Goal: Task Accomplishment & Management: Complete application form

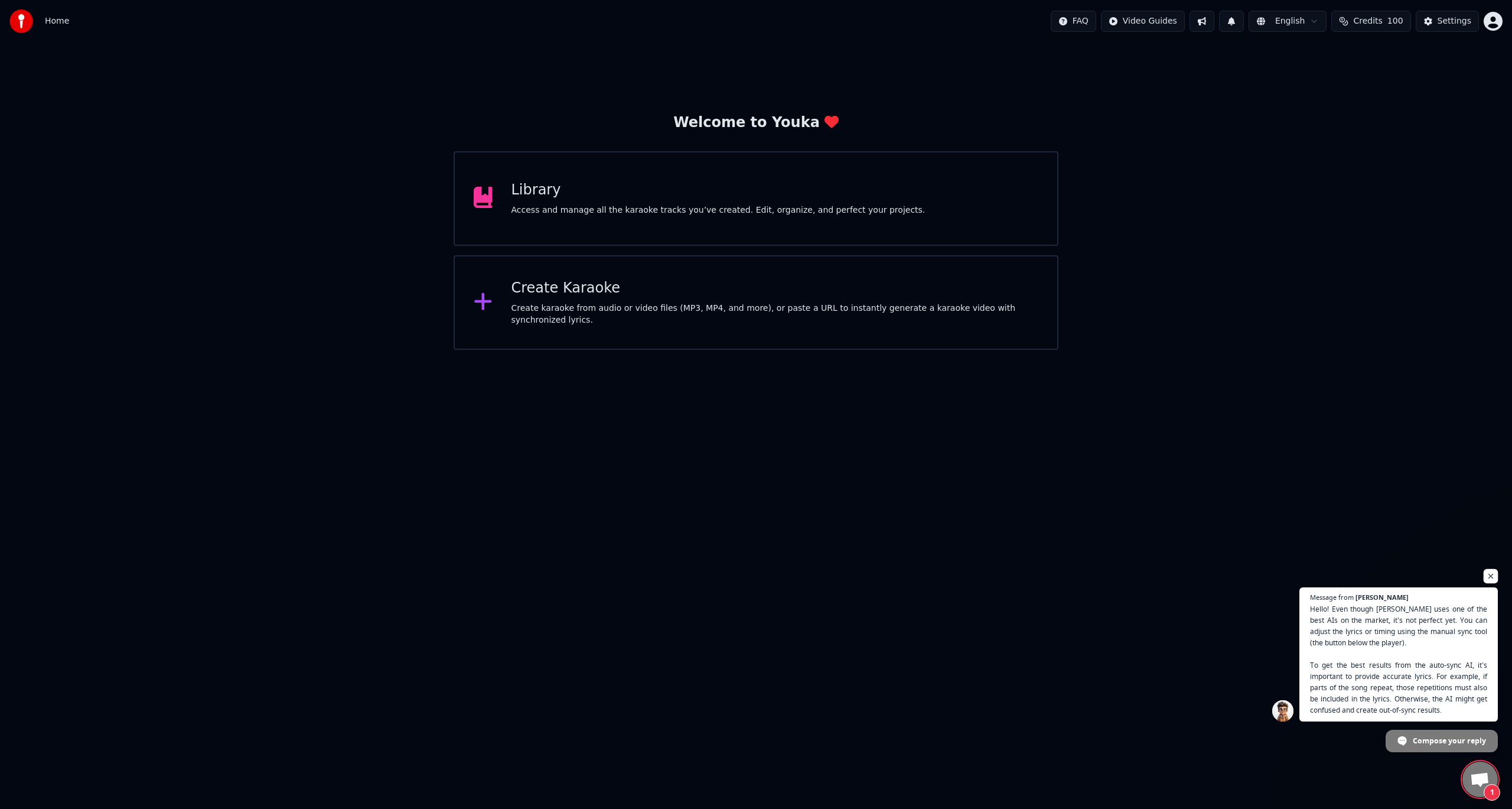
click at [1491, 576] on span "Open chat" at bounding box center [1491, 576] width 15 height 15
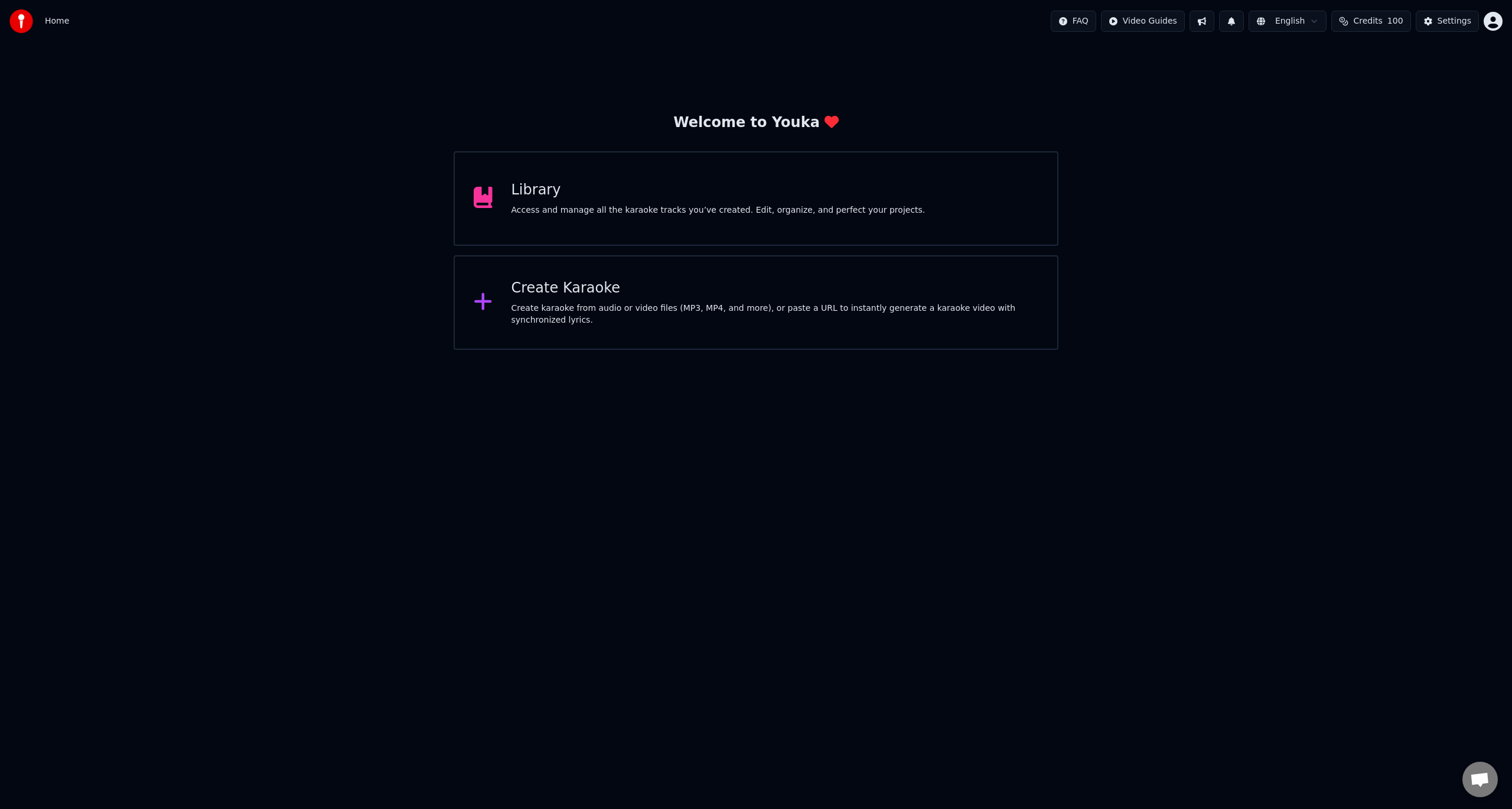
click at [606, 201] on div "Library Access and manage all the karaoke tracks you’ve created. Edit, organize…" at bounding box center [718, 198] width 414 height 36
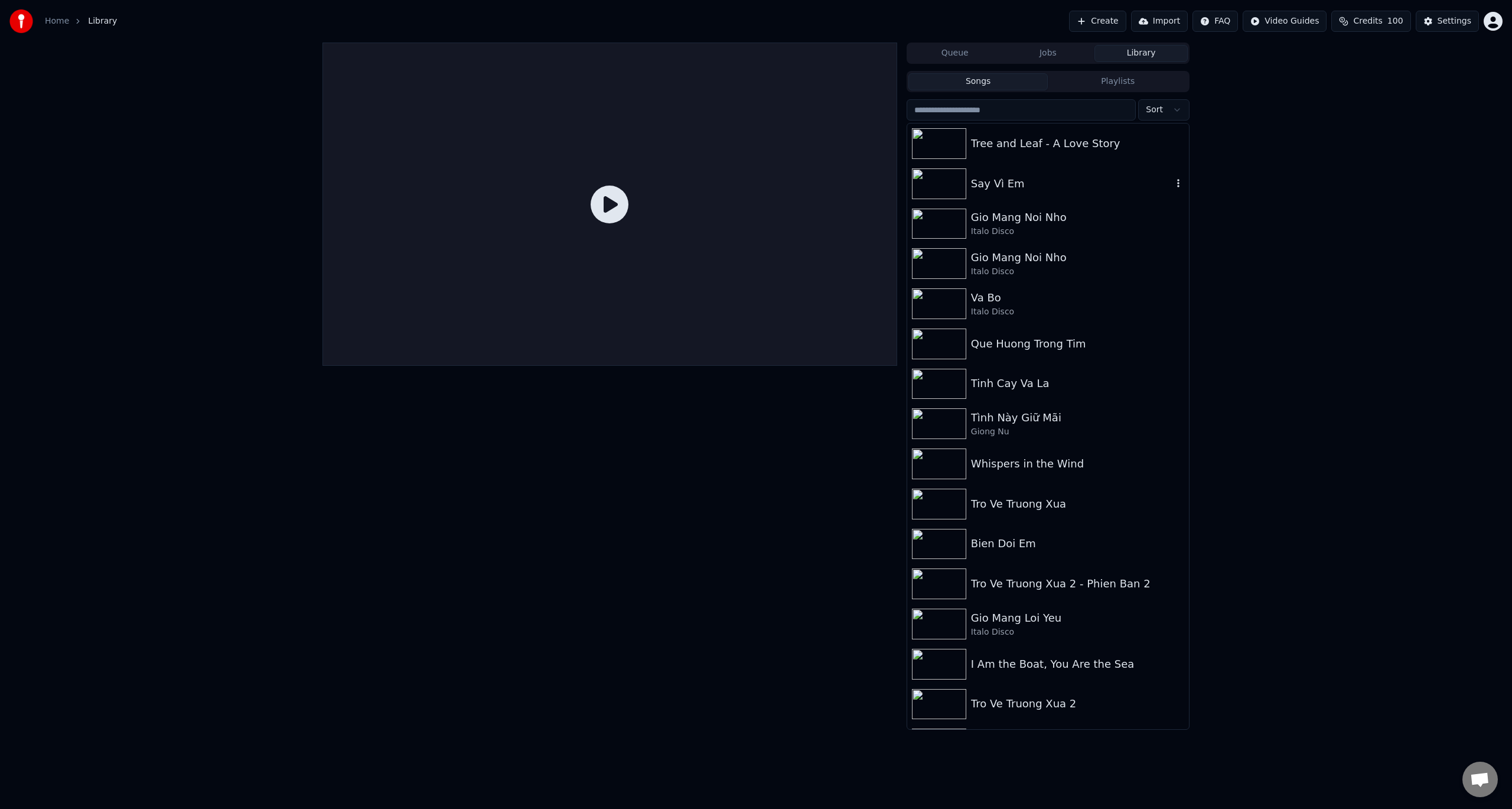
click at [1003, 179] on div "Say Vì Em" at bounding box center [1072, 183] width 201 height 16
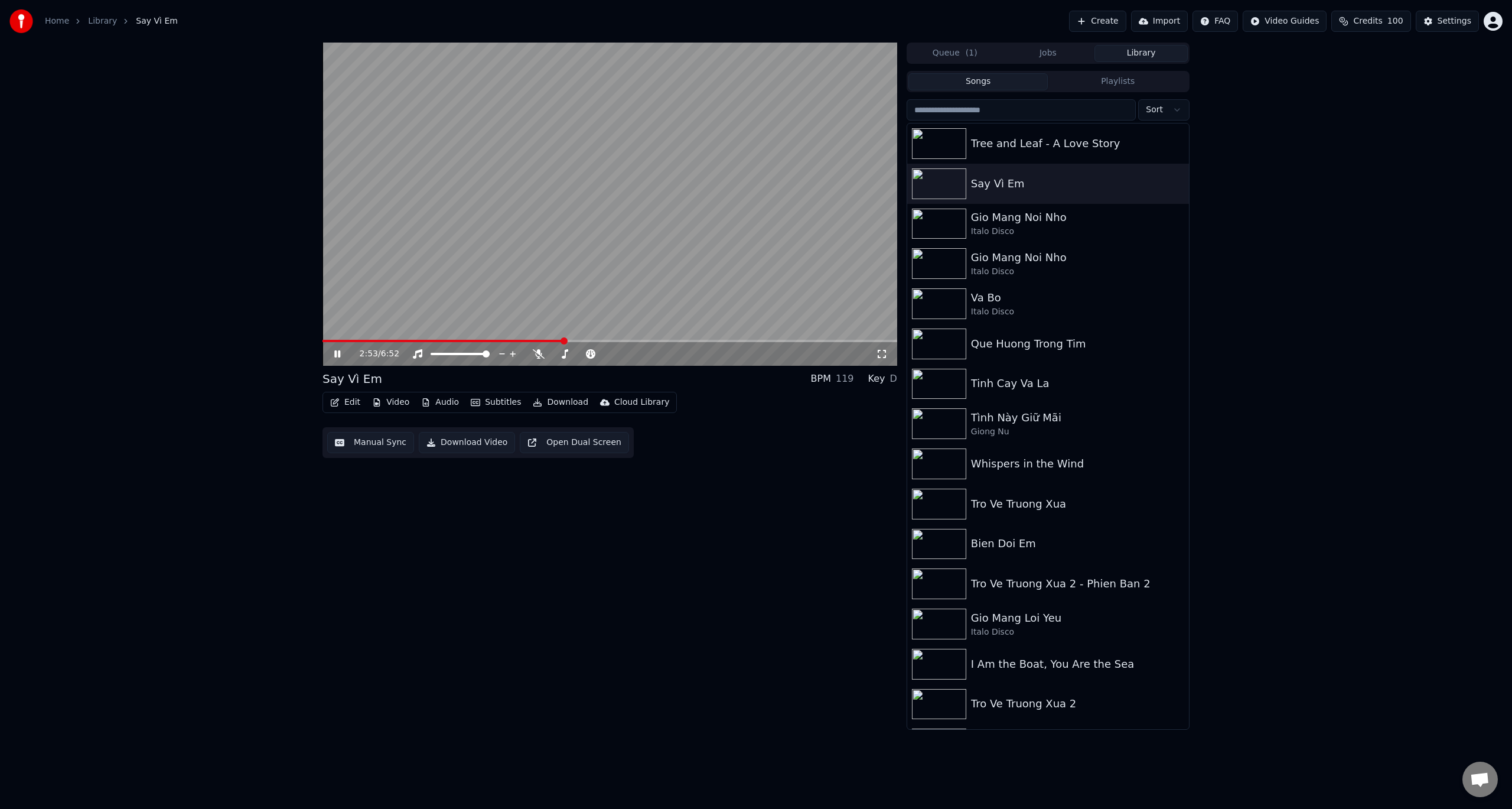
click at [563, 341] on span at bounding box center [610, 340] width 575 height 2
click at [537, 349] on icon at bounding box center [538, 354] width 12 height 10
click at [520, 340] on span at bounding box center [451, 340] width 258 height 2
click at [472, 333] on div "100 100" at bounding box center [472, 334] width 28 height 16
click at [446, 339] on video at bounding box center [610, 204] width 575 height 323
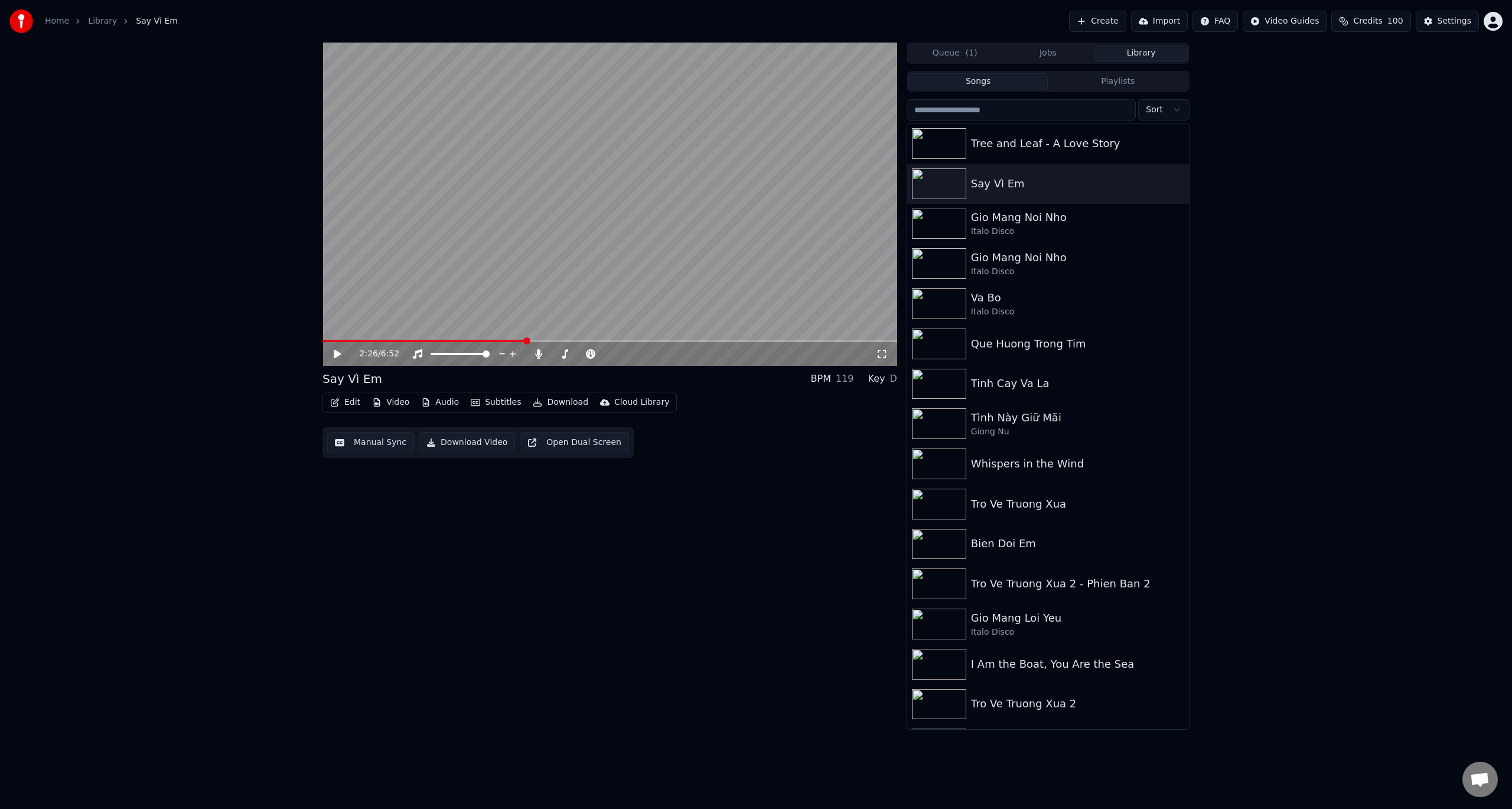
click at [326, 351] on div "2:26 / 6:52" at bounding box center [610, 354] width 575 height 24
click at [337, 353] on icon at bounding box center [337, 354] width 7 height 8
click at [425, 338] on video at bounding box center [610, 204] width 575 height 323
click at [405, 335] on video at bounding box center [610, 204] width 575 height 323
click at [343, 353] on icon at bounding box center [346, 354] width 28 height 10
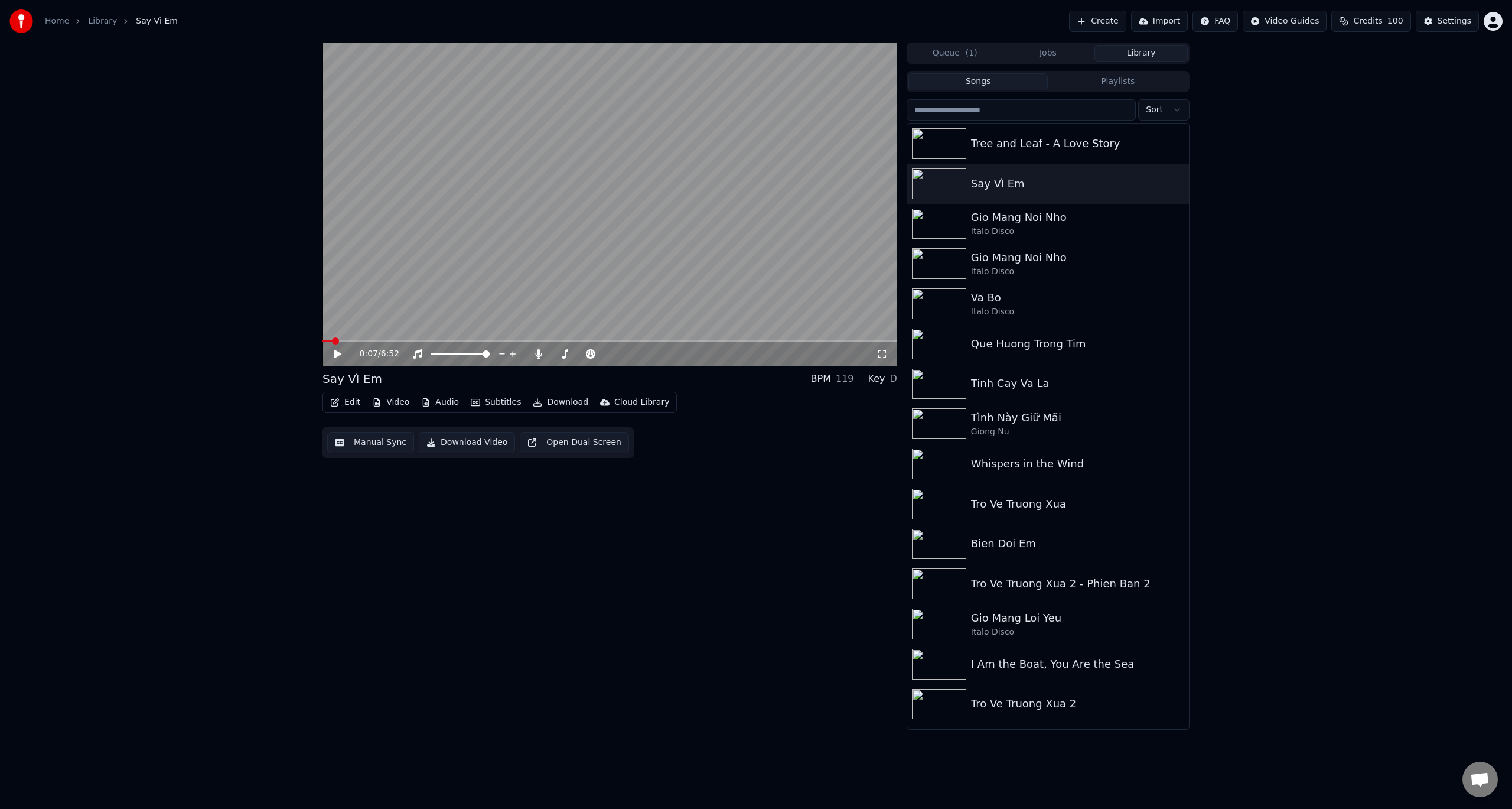
click at [333, 339] on span at bounding box center [327, 340] width 10 height 2
click at [341, 350] on icon at bounding box center [346, 354] width 28 height 10
click at [487, 340] on span at bounding box center [610, 340] width 575 height 2
click at [457, 339] on video at bounding box center [610, 204] width 575 height 323
click at [458, 341] on span at bounding box center [390, 340] width 136 height 2
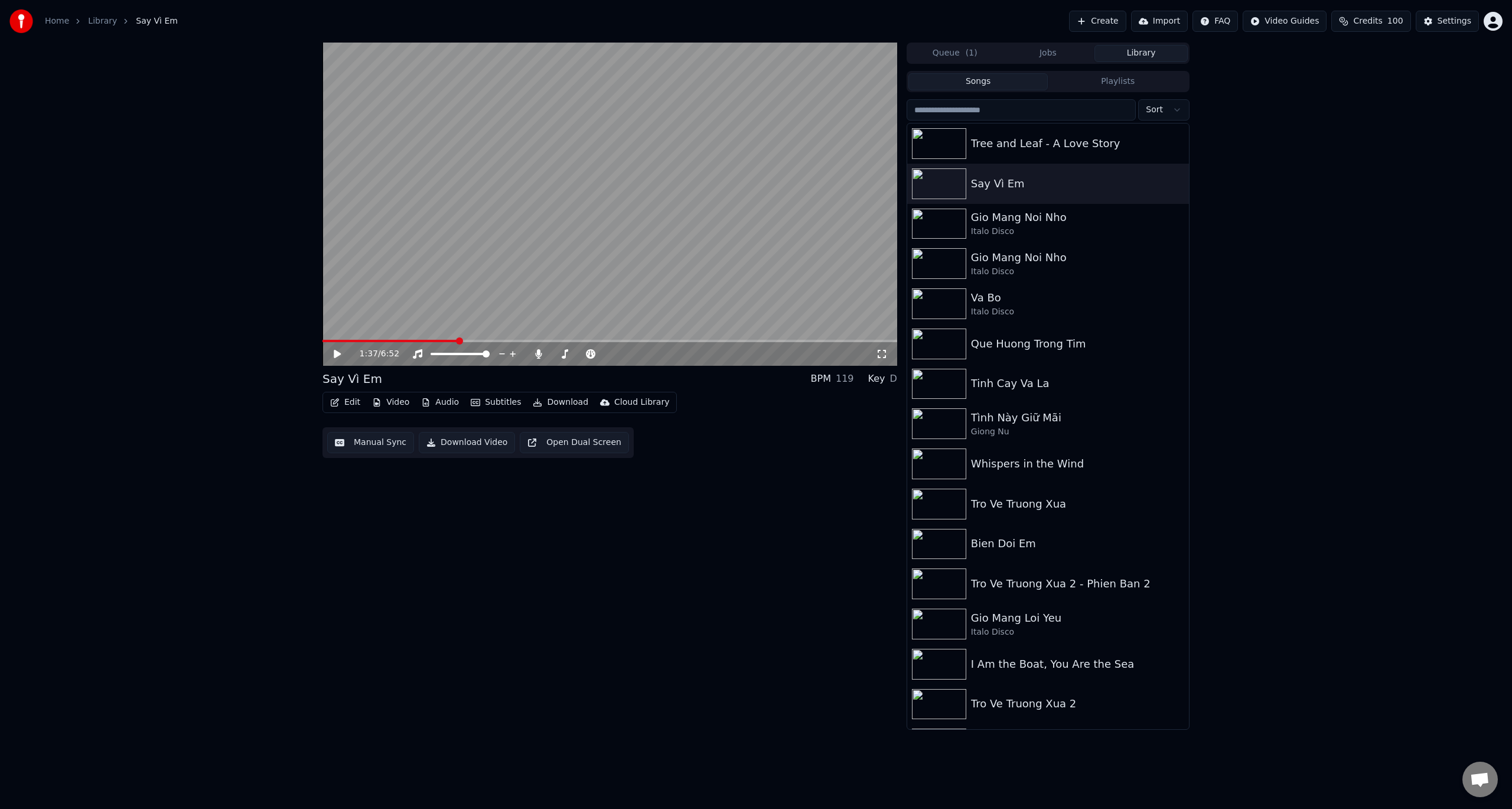
click at [424, 339] on video at bounding box center [610, 204] width 575 height 323
click at [377, 440] on button "Manual Sync" at bounding box center [370, 442] width 87 height 21
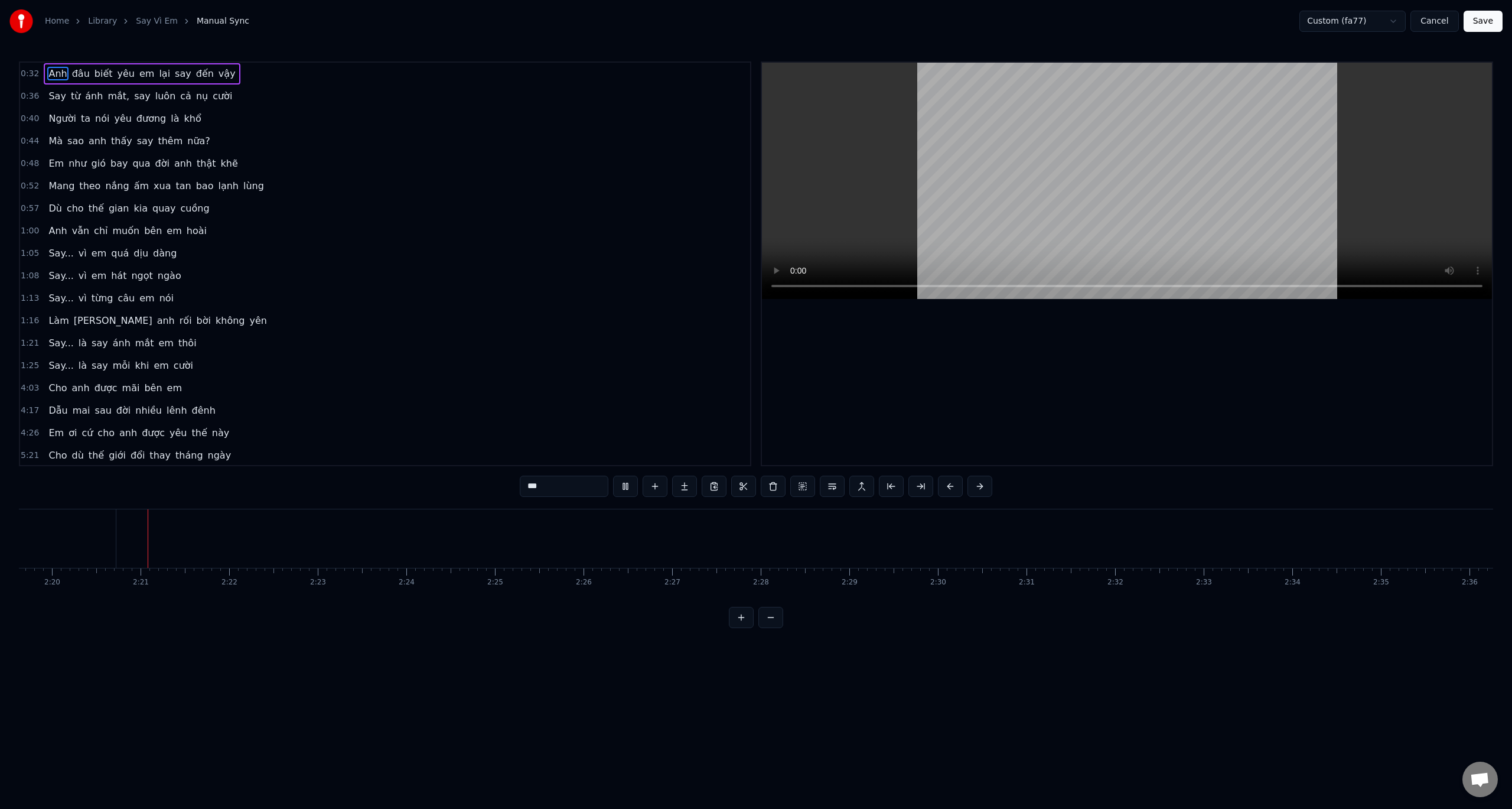
scroll to position [0, 12379]
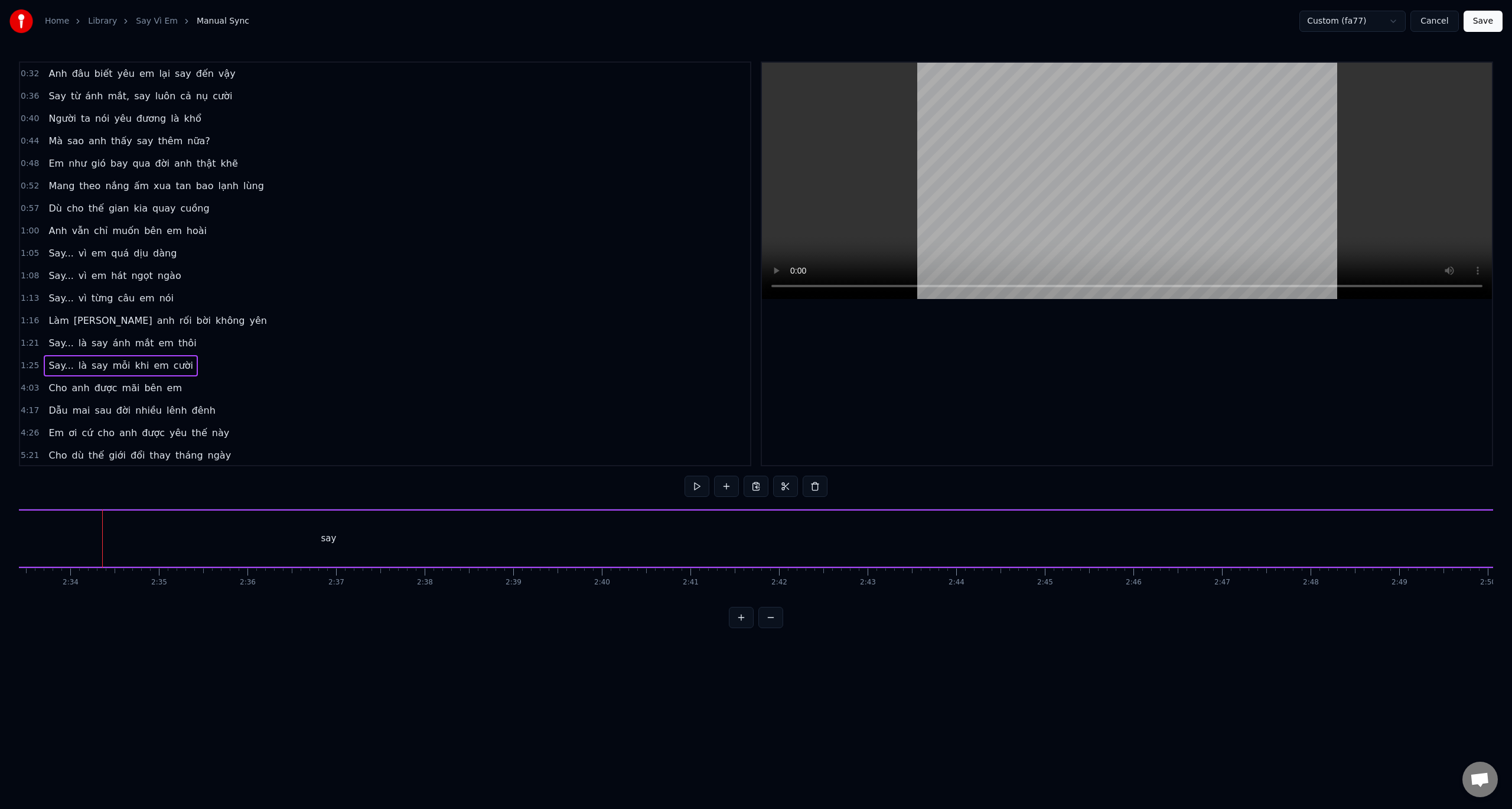
scroll to position [0, 13619]
click at [1444, 25] on button "Cancel" at bounding box center [1435, 21] width 48 height 21
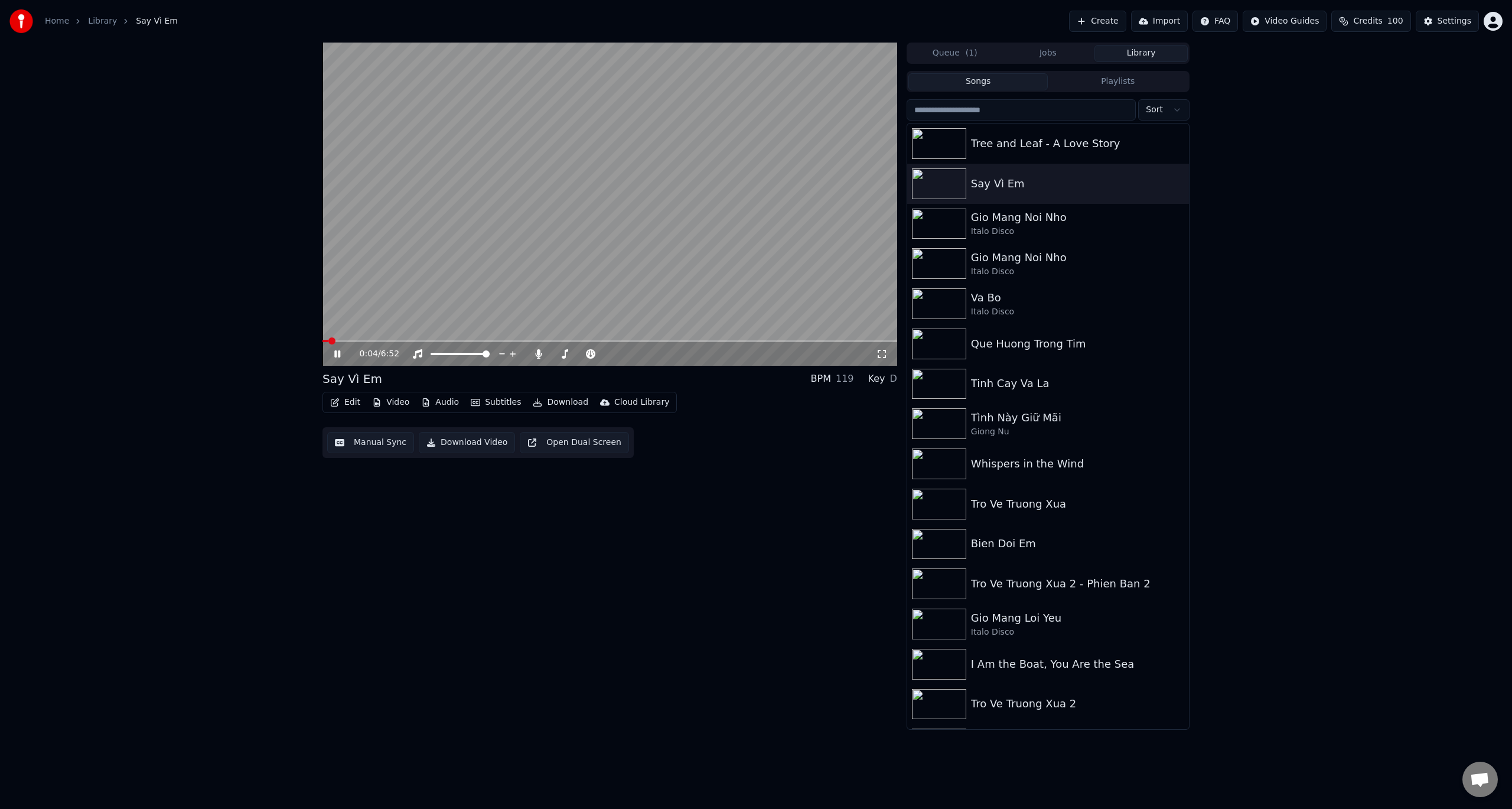
click at [341, 350] on icon at bounding box center [346, 354] width 28 height 10
click at [89, 21] on link "Library" at bounding box center [103, 21] width 29 height 12
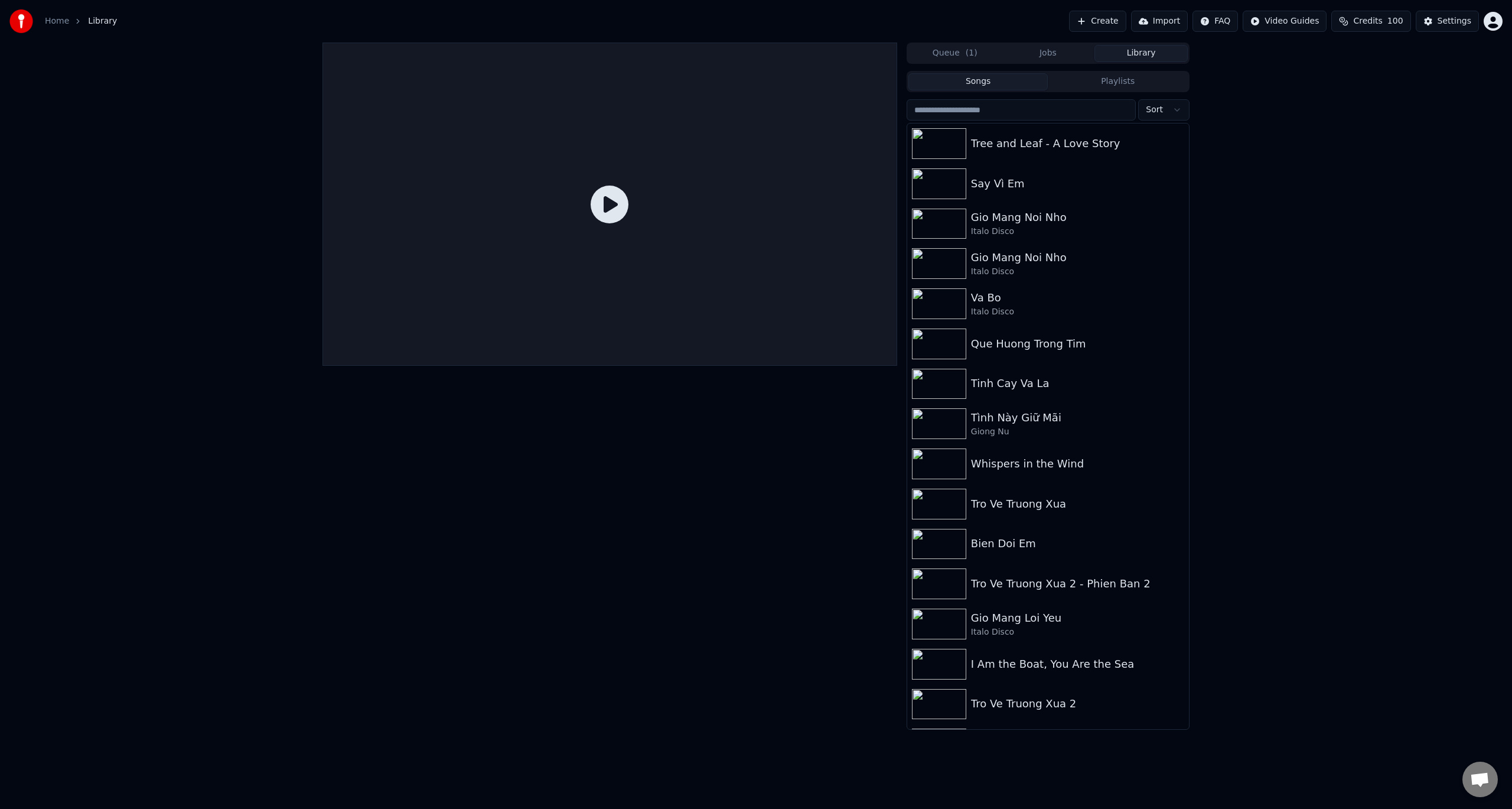
click at [61, 22] on link "Home" at bounding box center [57, 21] width 24 height 12
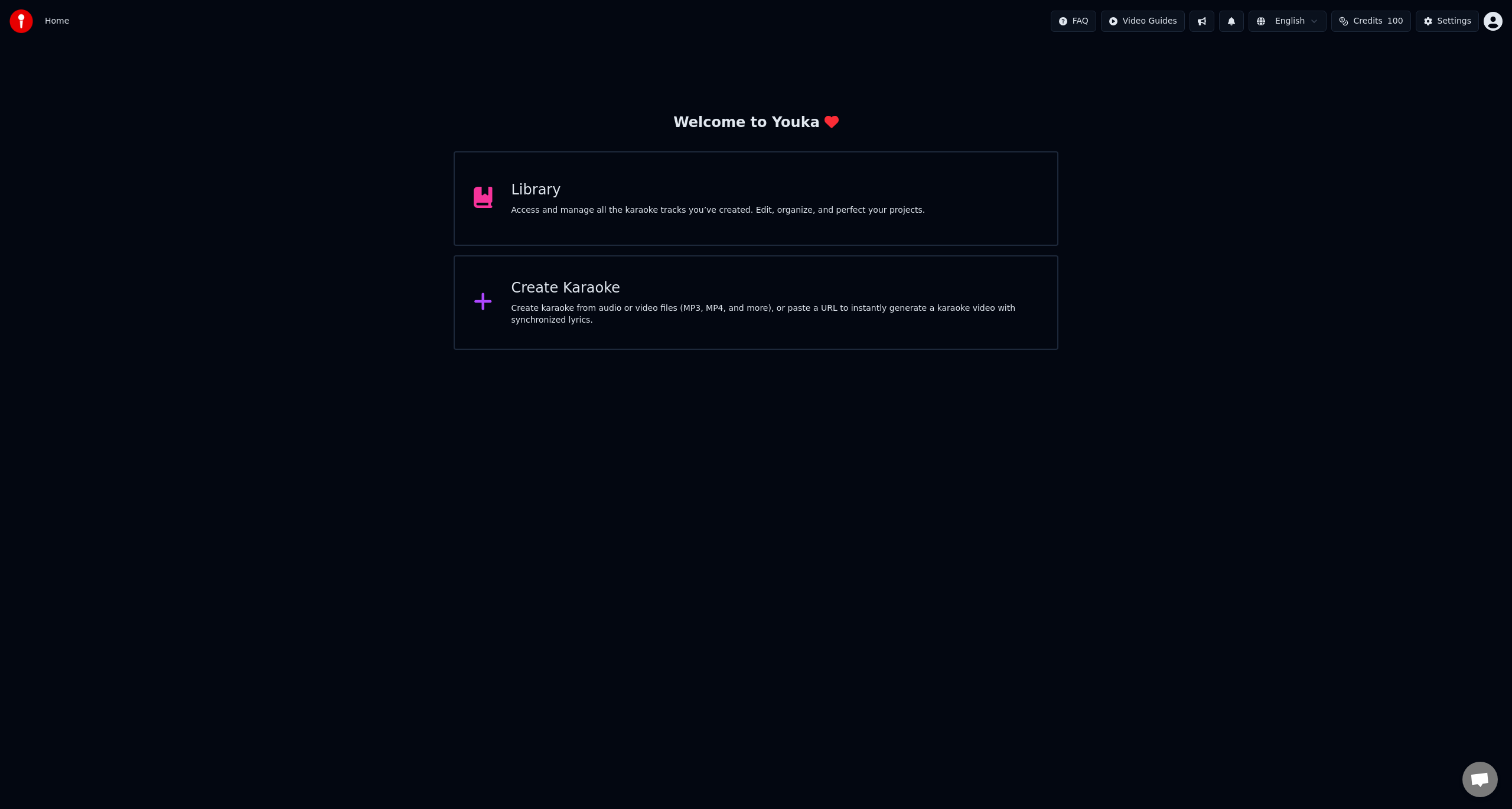
click at [528, 294] on div "Create Karaoke" at bounding box center [775, 288] width 528 height 19
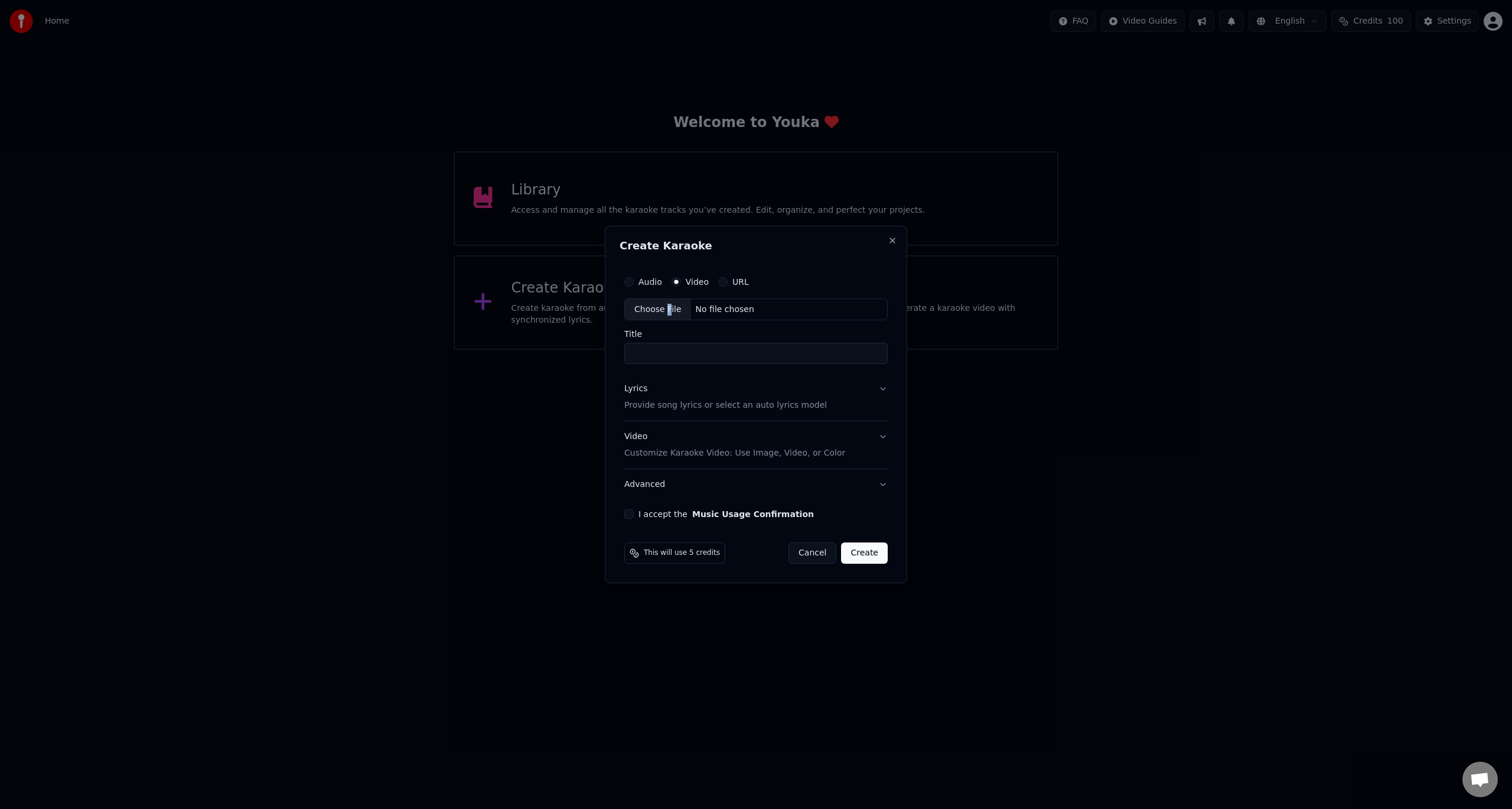
click at [666, 311] on div "Choose File" at bounding box center [658, 309] width 66 height 21
type input "**********"
drag, startPoint x: 781, startPoint y: 240, endPoint x: 1069, endPoint y: 253, distance: 288.3
click at [1069, 253] on body "Home FAQ Video Guides English Credits 100 Settings Welcome to Youka Library Acc…" at bounding box center [756, 175] width 1512 height 350
click at [701, 405] on p "Provide song lyrics or select an auto lyrics model" at bounding box center [723, 405] width 203 height 12
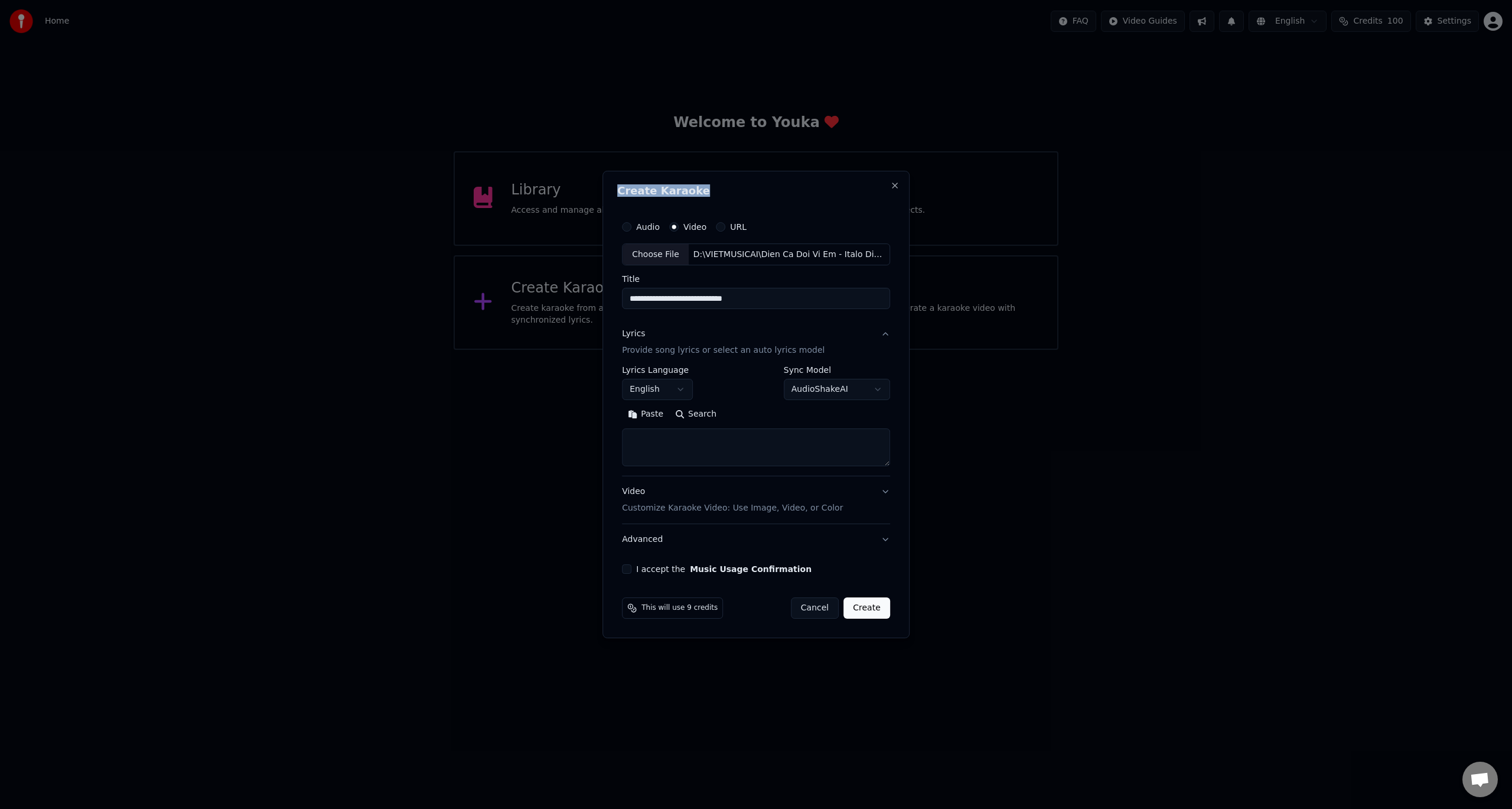
click at [692, 350] on body "Home FAQ Video Guides English Credits 100 Settings Welcome to Youka Library Acc…" at bounding box center [756, 175] width 1512 height 350
select select "**"
click at [875, 350] on body "Home FAQ Video Guides English Credits 100 Settings Welcome to Youka Library Acc…" at bounding box center [756, 175] width 1512 height 350
click at [948, 408] on div at bounding box center [756, 404] width 1512 height 809
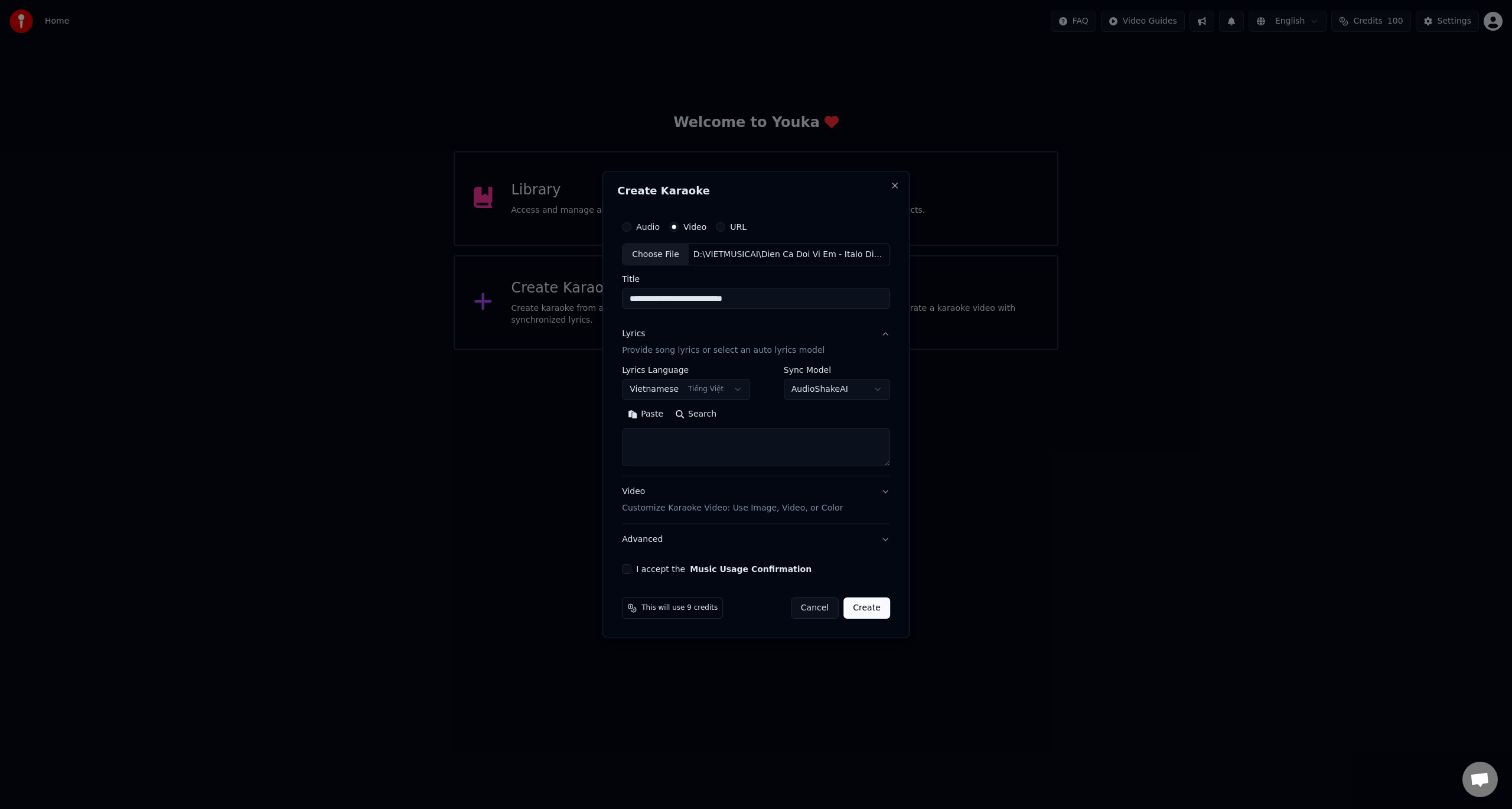
click at [680, 437] on textarea at bounding box center [756, 448] width 268 height 38
paste textarea "**********"
type textarea "**********"
click at [723, 451] on textarea at bounding box center [754, 448] width 264 height 38
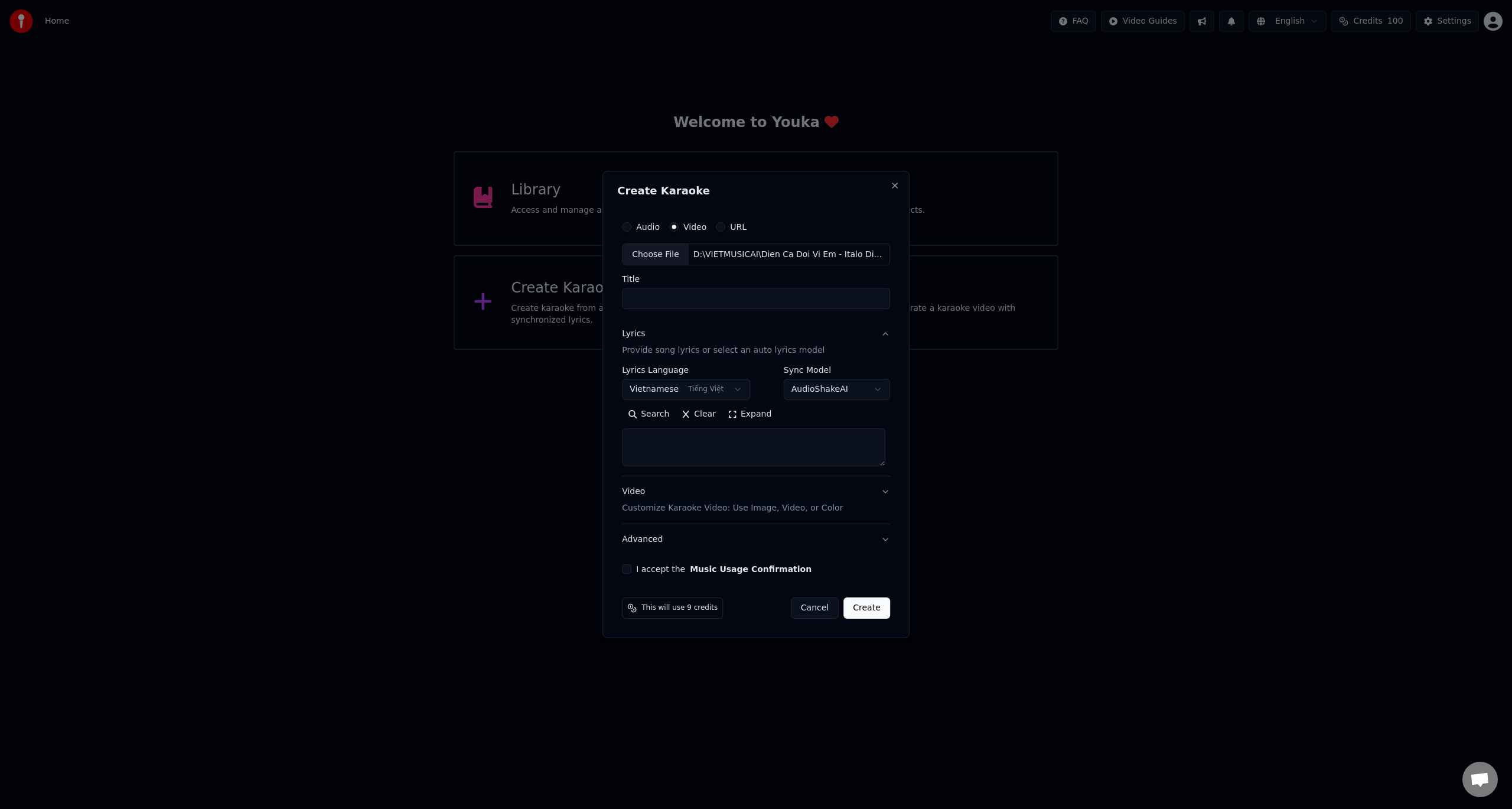
scroll to position [0, 0]
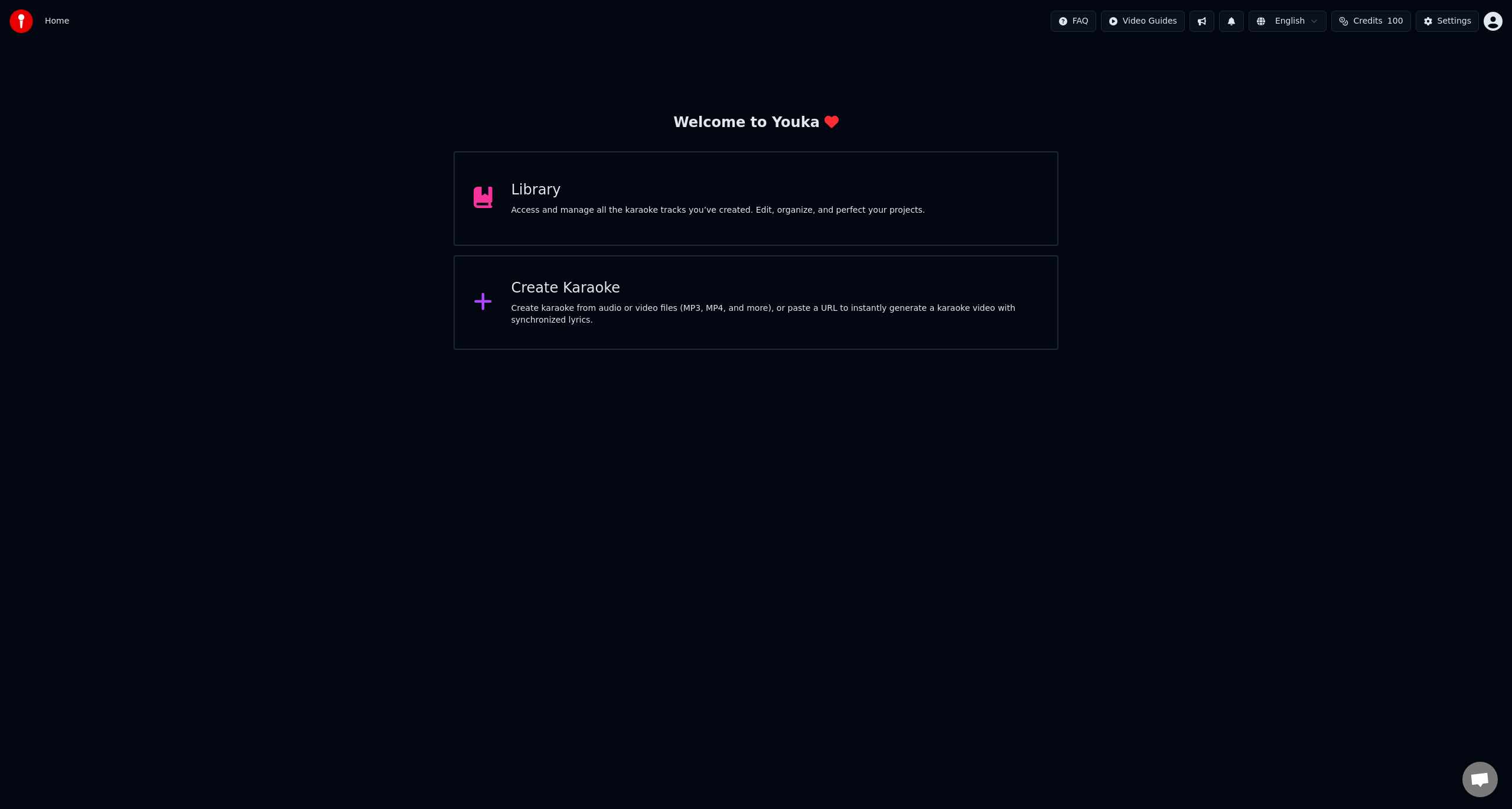
click at [1482, 773] on span "Open chat" at bounding box center [1480, 780] width 19 height 16
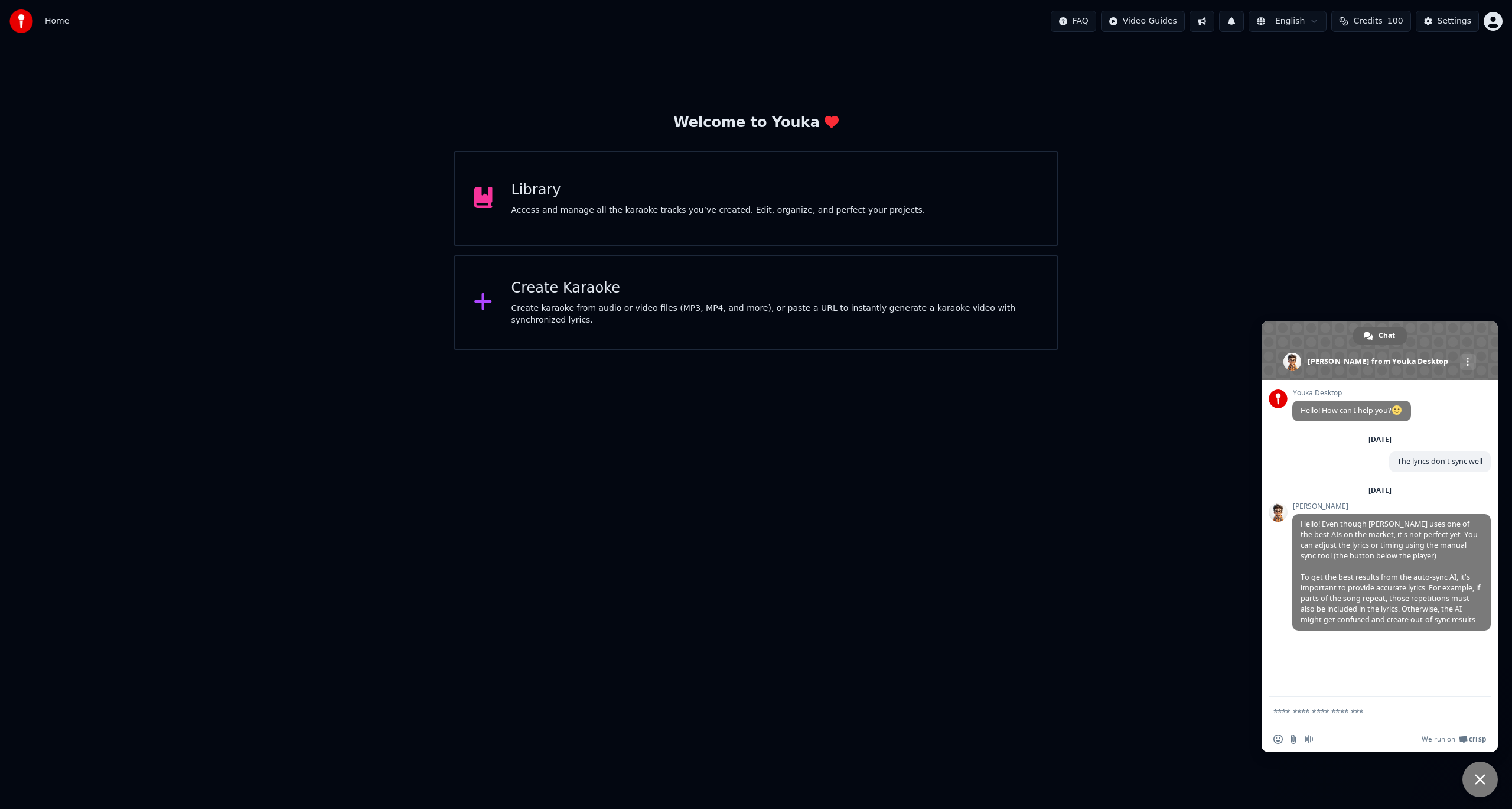
click at [586, 295] on div "Create Karaoke" at bounding box center [775, 288] width 528 height 19
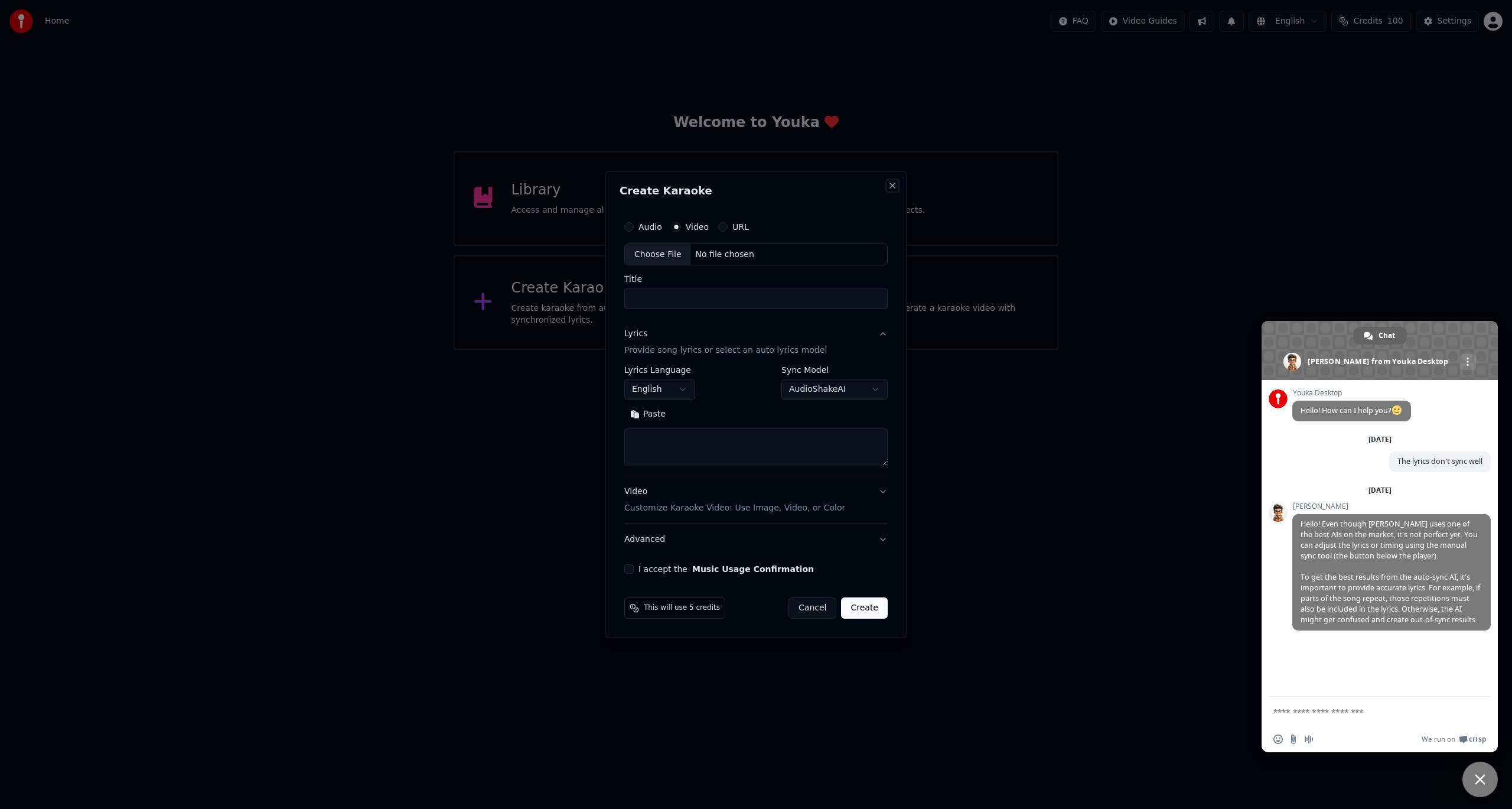
click at [892, 186] on button "Close" at bounding box center [893, 185] width 10 height 10
select select
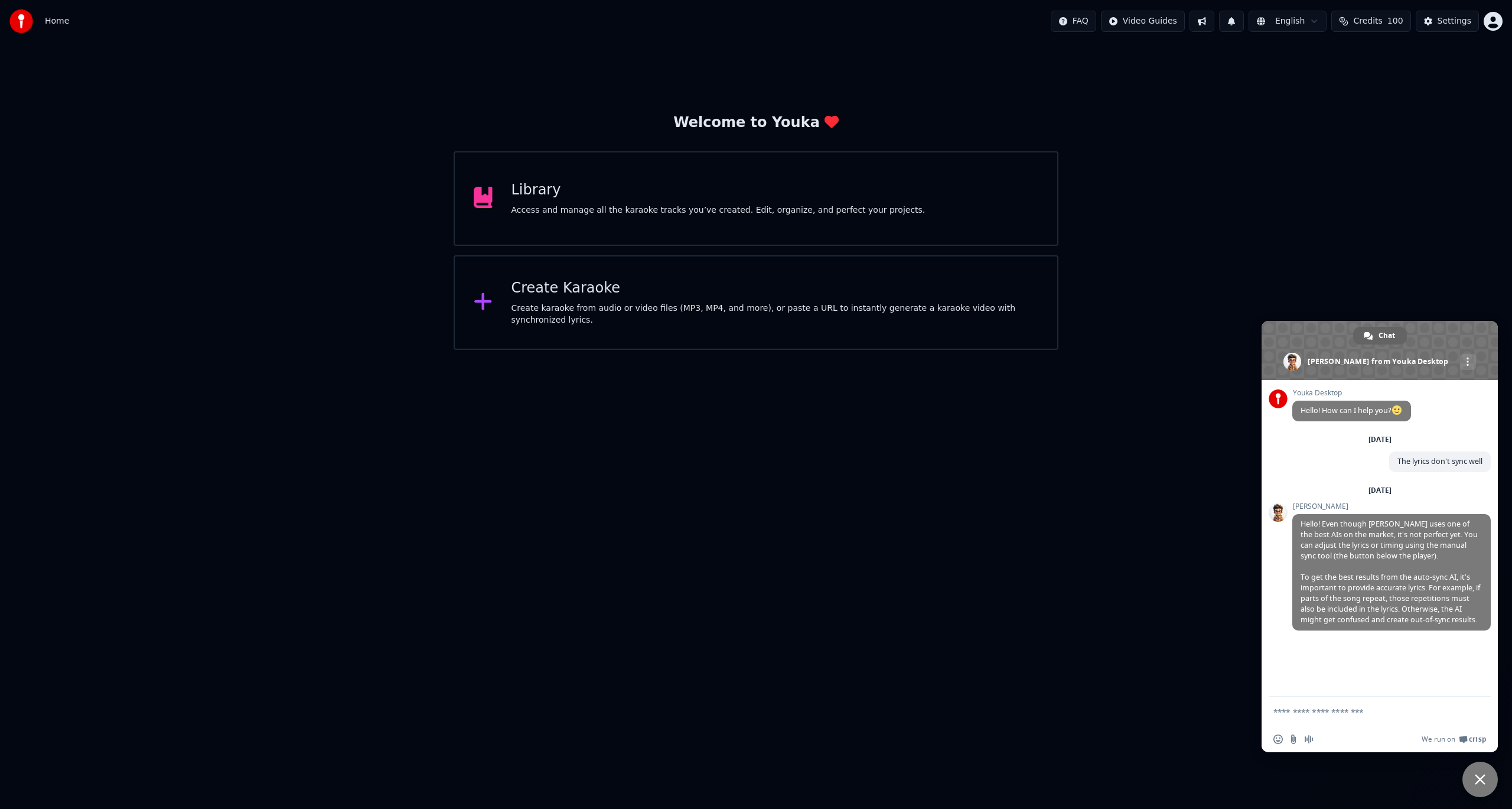
click at [1420, 320] on div "Welcome to Youka Library Access and manage all the karaoke tracks you’ve create…" at bounding box center [756, 196] width 1512 height 307
click at [1400, 284] on div "Welcome to Youka Library Access and manage all the karaoke tracks you’ve create…" at bounding box center [756, 196] width 1512 height 307
click at [1374, 346] on span at bounding box center [1380, 350] width 236 height 59
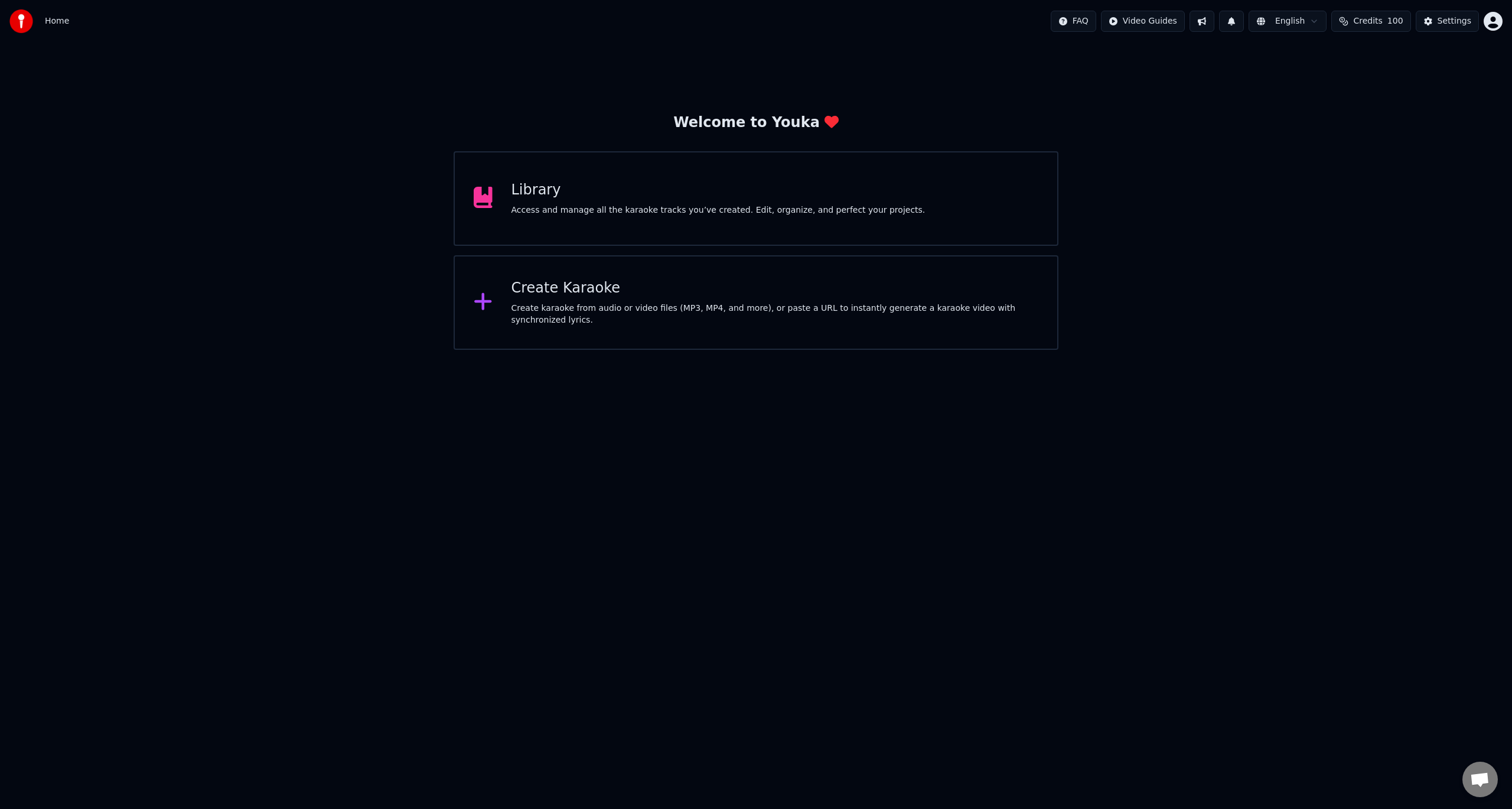
click at [561, 296] on div "Create Karaoke" at bounding box center [775, 288] width 528 height 19
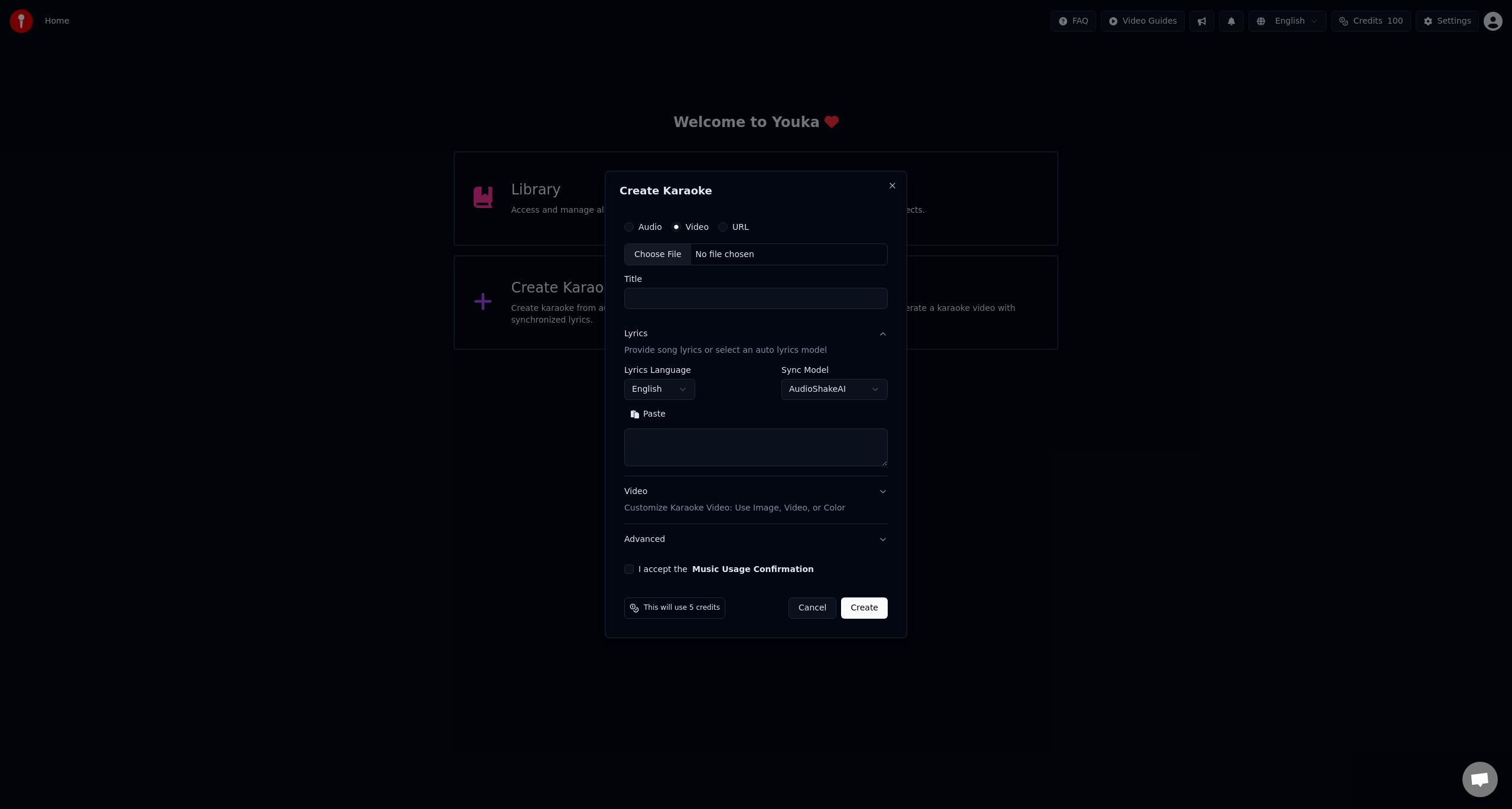
click at [666, 255] on div "Choose File" at bounding box center [658, 254] width 66 height 21
type input "**********"
click at [667, 350] on body "Home FAQ Video Guides English Credits 100 Settings Welcome to Youka Library Acc…" at bounding box center [756, 175] width 1512 height 350
select select "**"
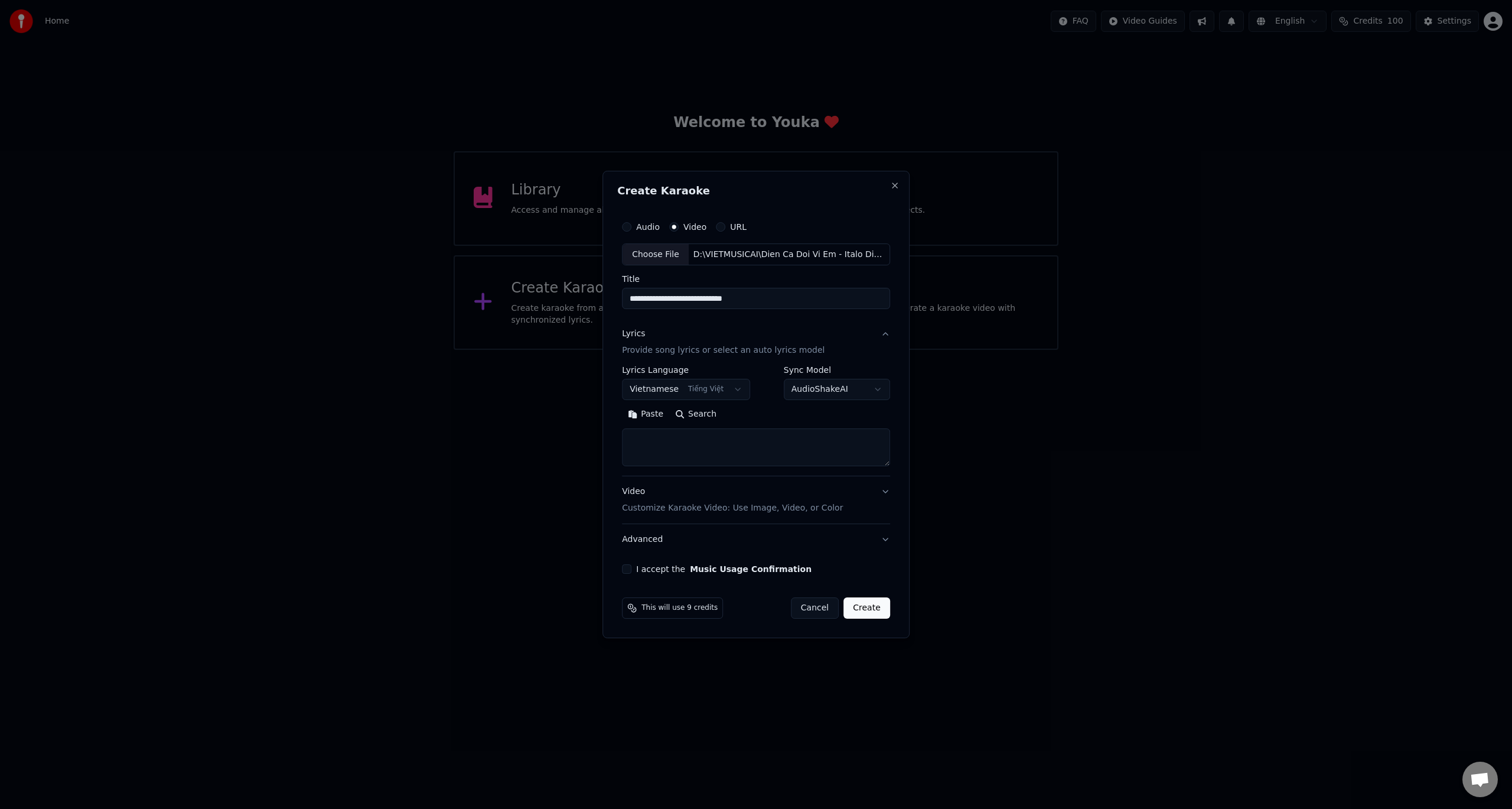
click at [745, 452] on textarea at bounding box center [756, 448] width 268 height 38
paste textarea "**********"
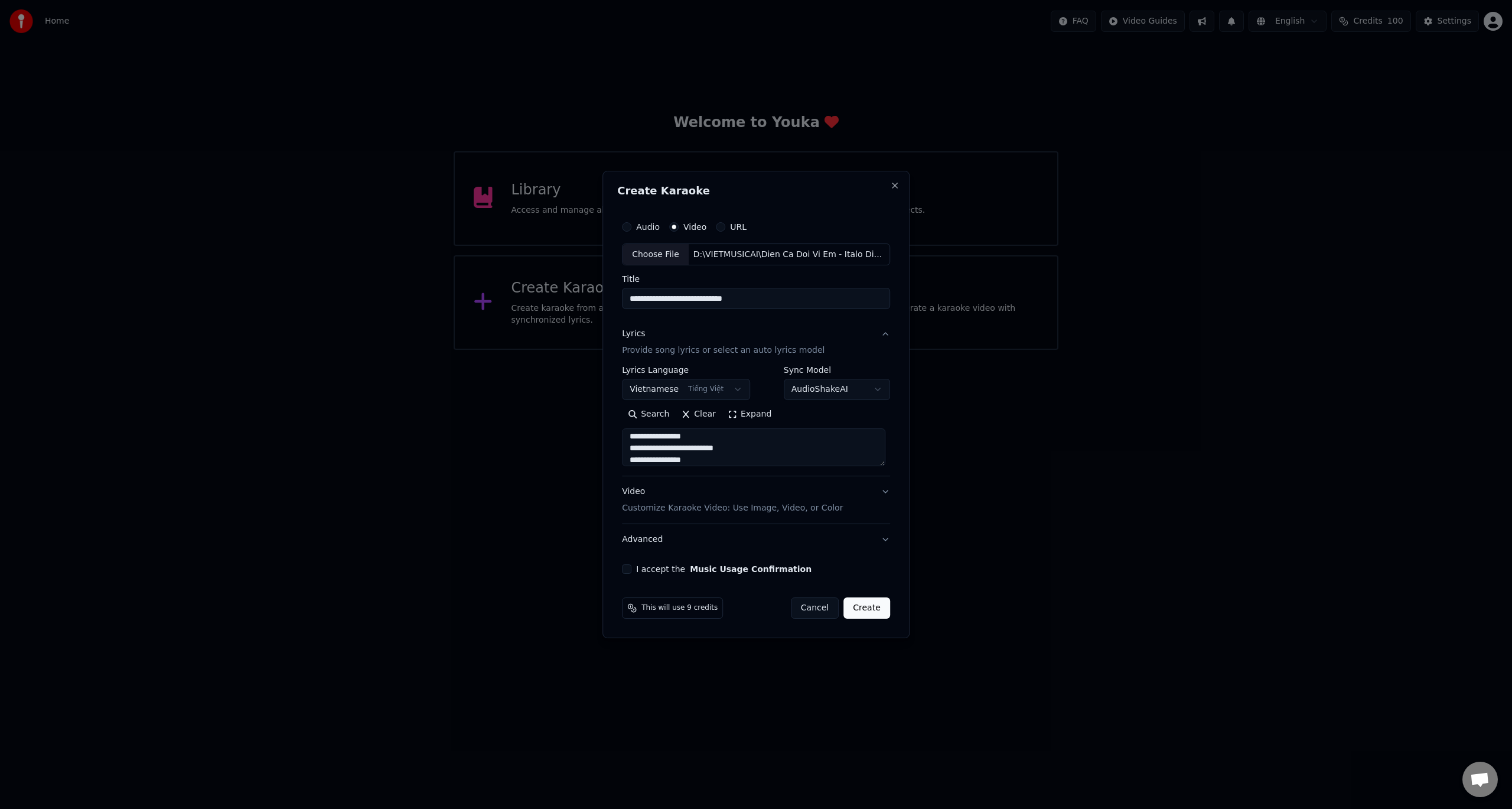
type textarea "**********"
click at [630, 567] on button "I accept the Music Usage Confirmation" at bounding box center [627, 569] width 10 height 10
drag, startPoint x: 865, startPoint y: 606, endPoint x: 868, endPoint y: 472, distance: 134.0
click at [856, 494] on form "**********" at bounding box center [756, 417] width 278 height 413
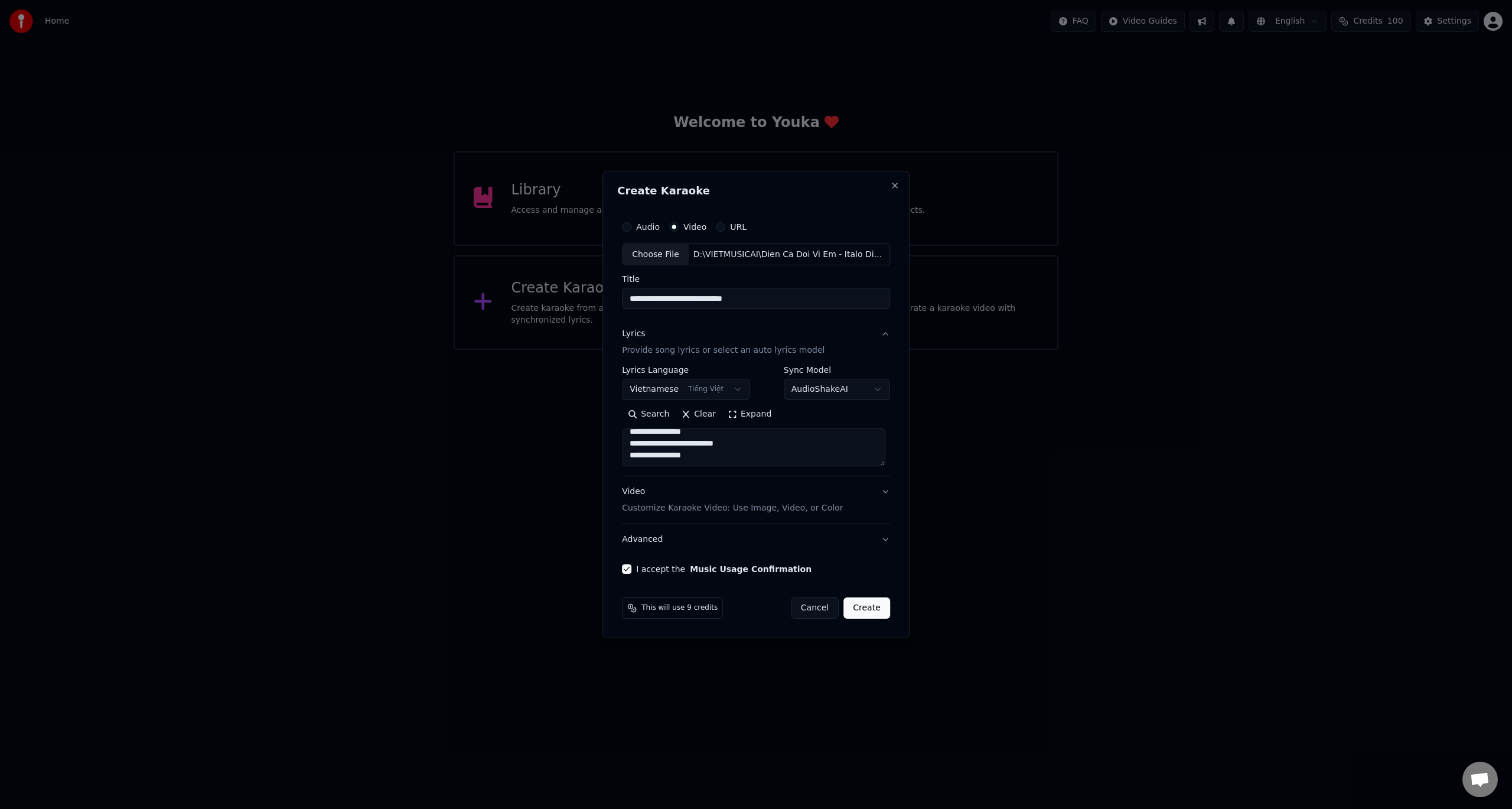
click at [865, 606] on button "Create" at bounding box center [867, 608] width 47 height 21
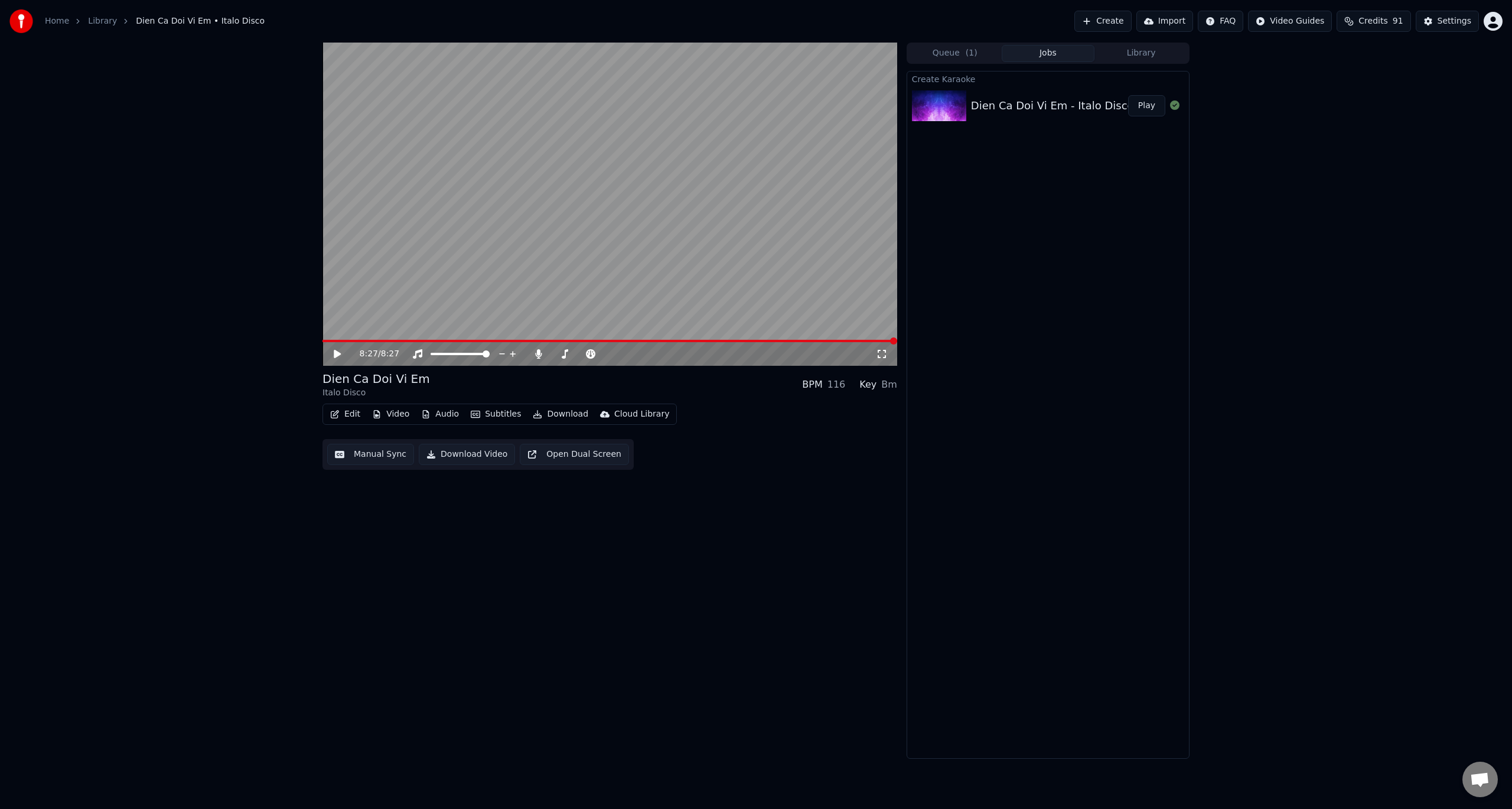
click at [469, 454] on button "Download Video" at bounding box center [467, 454] width 97 height 21
click at [1175, 105] on icon at bounding box center [1175, 105] width 10 height 10
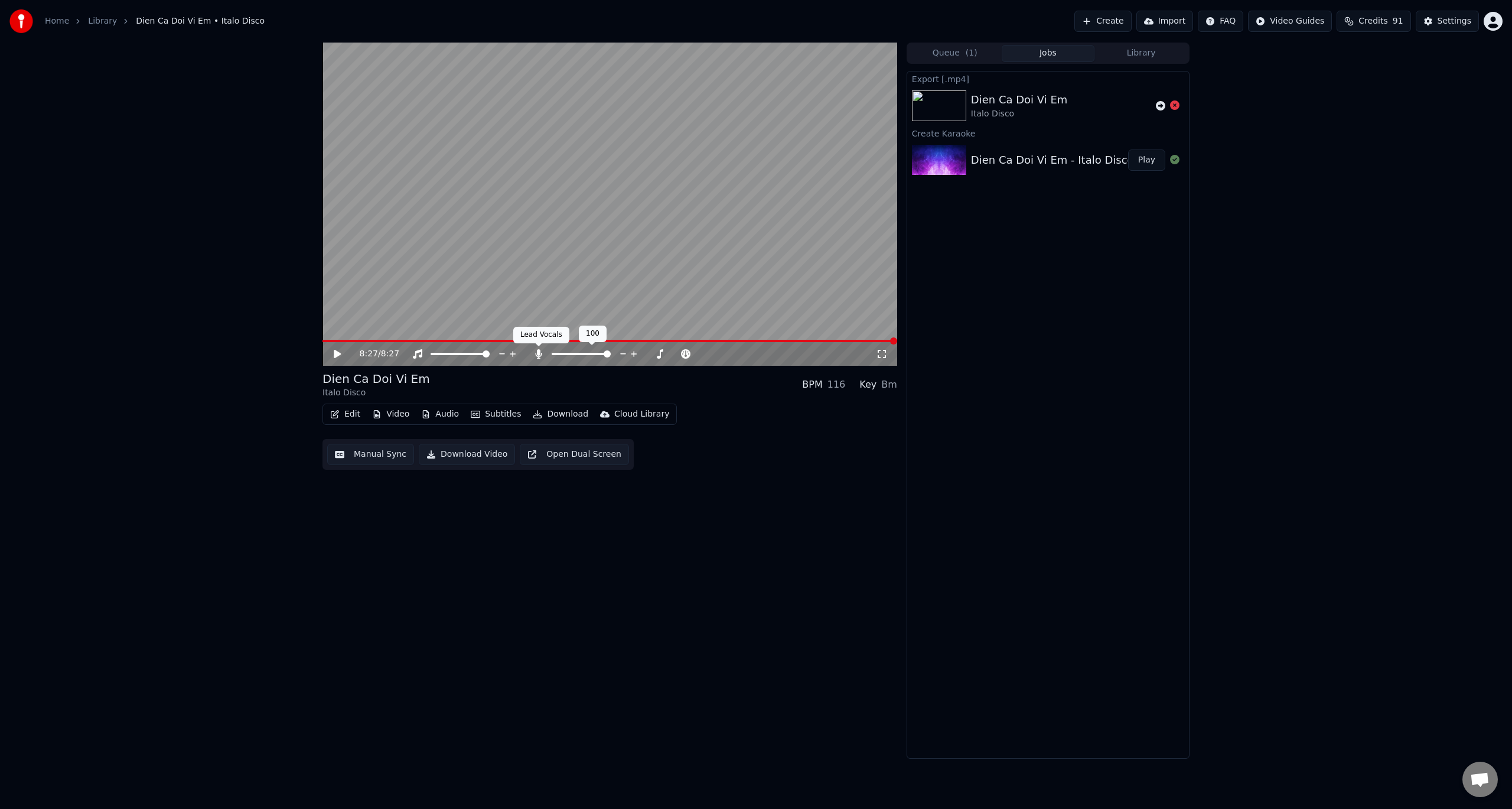
click at [541, 355] on icon at bounding box center [538, 354] width 6 height 10
click at [489, 352] on span at bounding box center [486, 354] width 7 height 7
click at [337, 355] on icon at bounding box center [337, 354] width 7 height 8
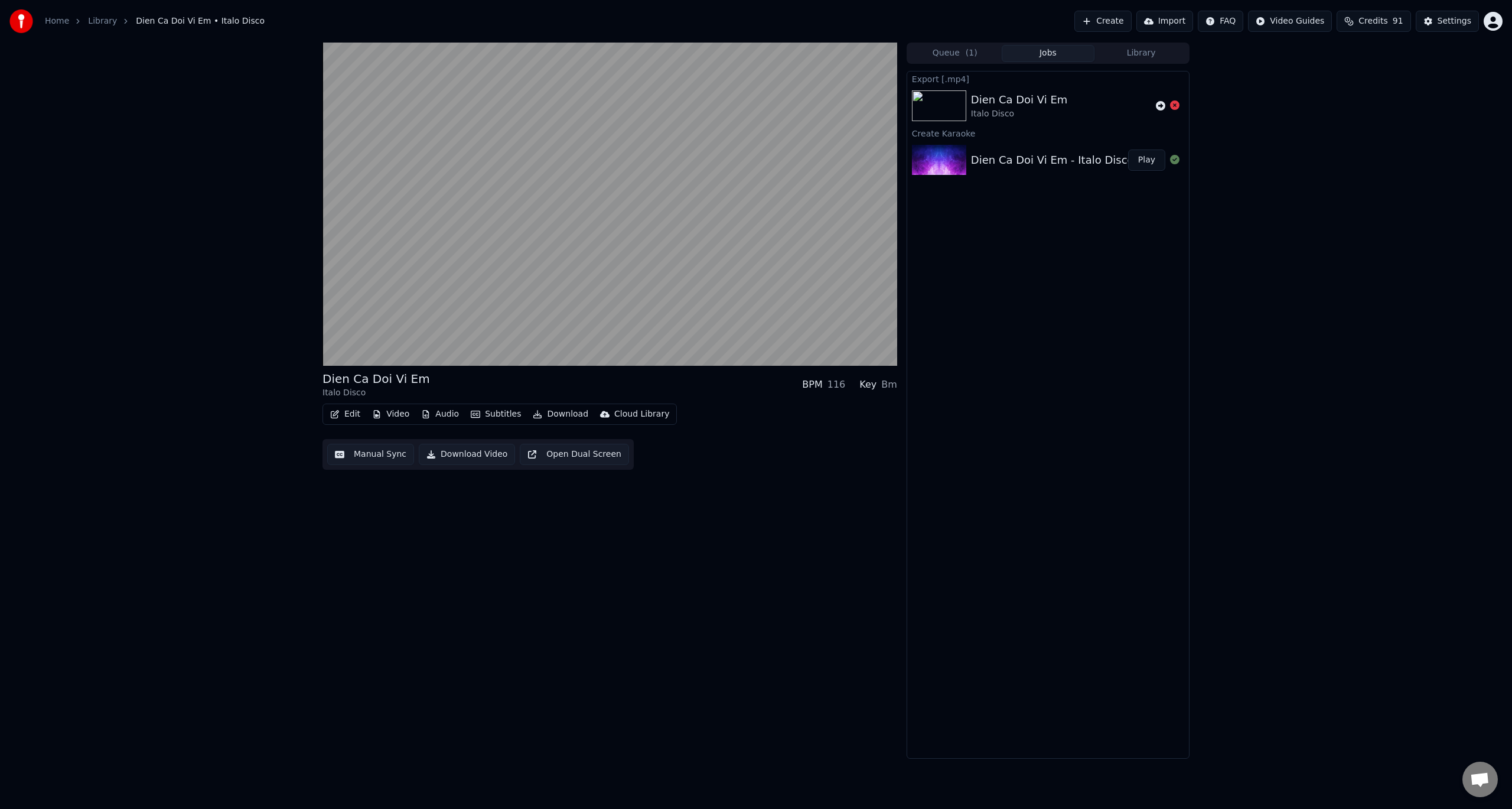
click at [1176, 105] on icon at bounding box center [1175, 105] width 10 height 10
click at [339, 352] on icon at bounding box center [337, 354] width 6 height 7
click at [322, 339] on span at bounding box center [326, 341] width 7 height 7
click at [478, 457] on button "Download Video" at bounding box center [467, 454] width 97 height 21
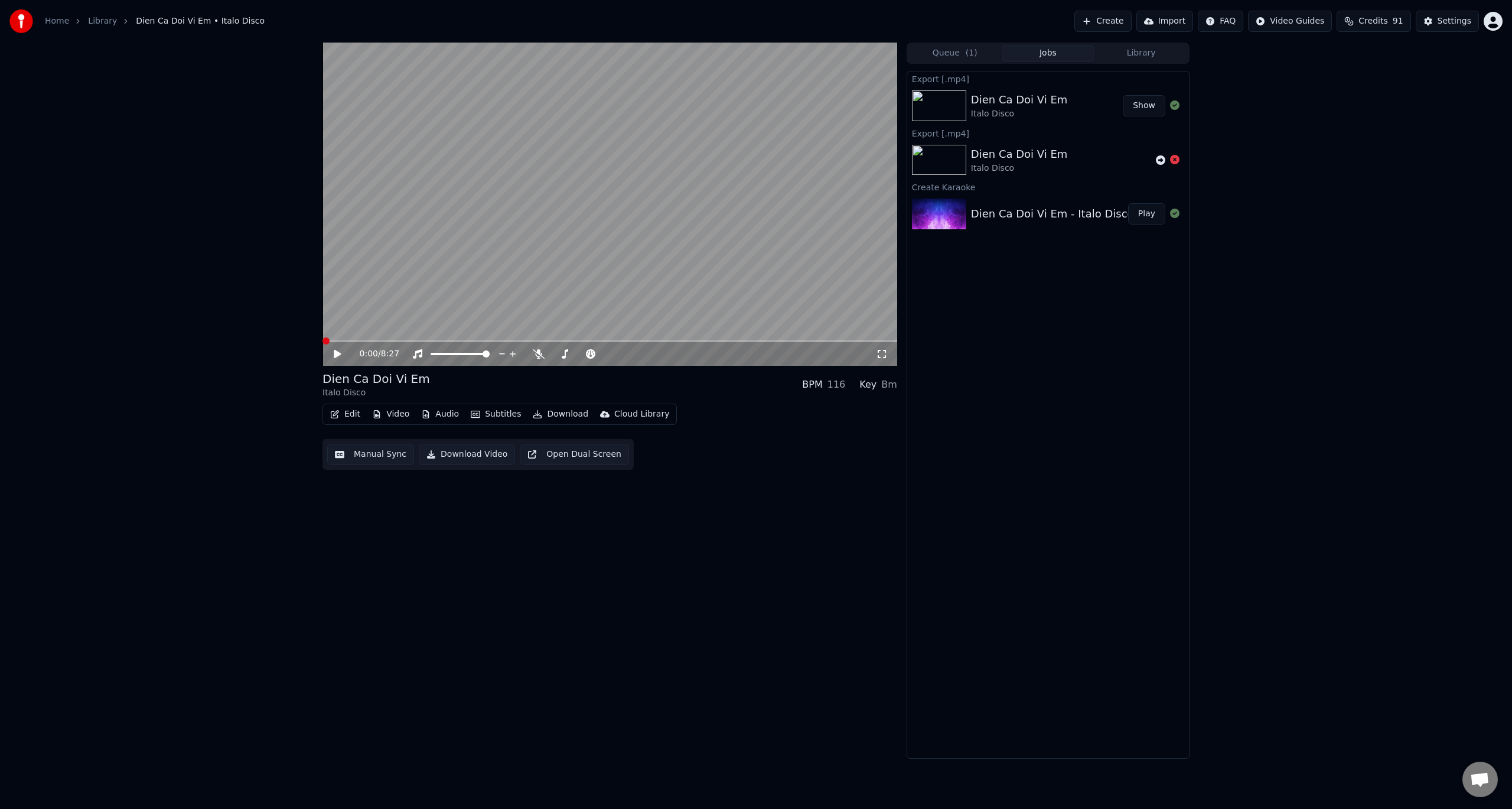
click at [1137, 107] on button "Show" at bounding box center [1144, 105] width 42 height 21
click at [105, 24] on link "Library" at bounding box center [103, 21] width 29 height 12
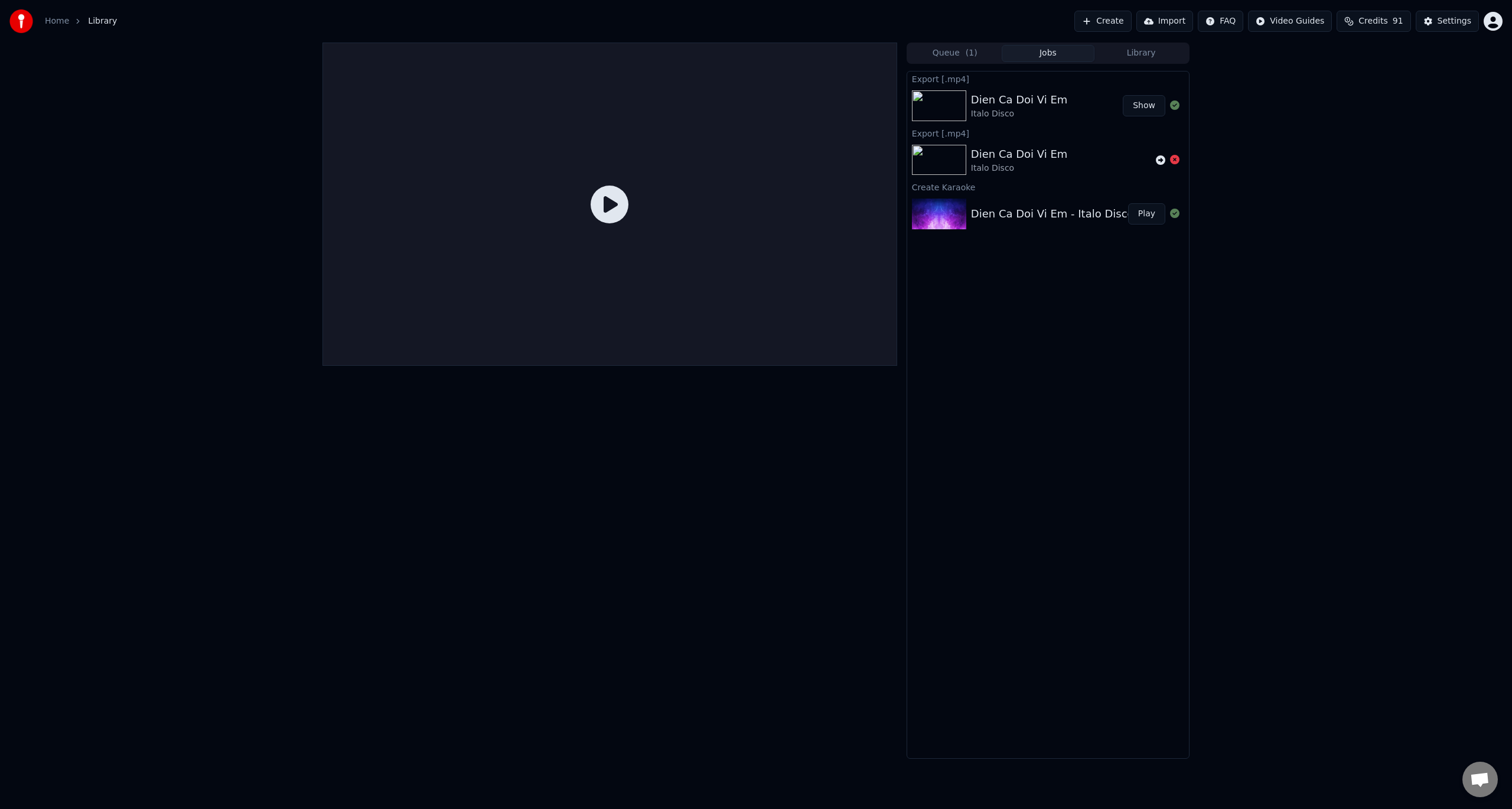
click at [56, 17] on link "Home" at bounding box center [57, 21] width 24 height 12
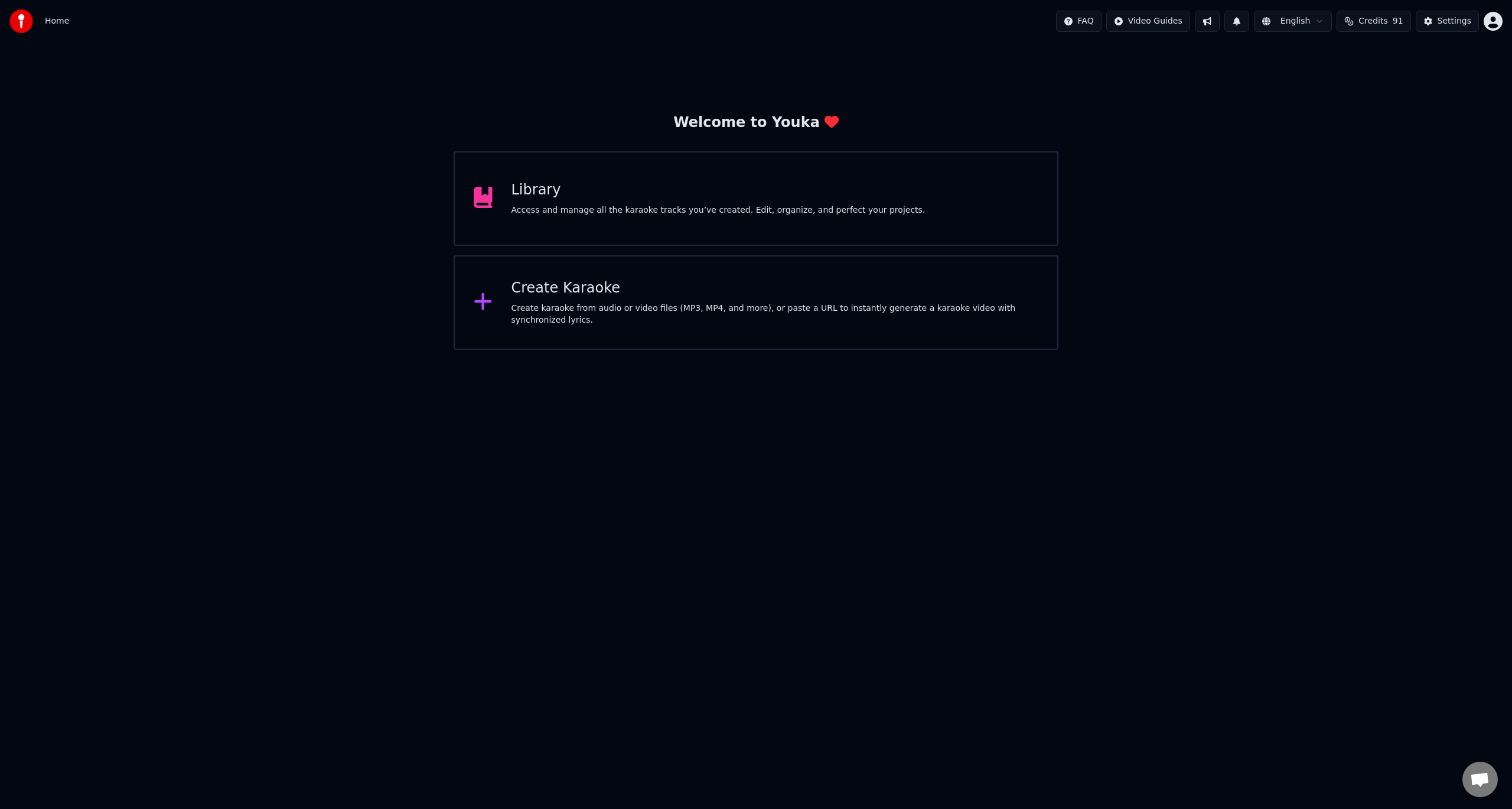
click at [575, 292] on div "Create Karaoke" at bounding box center [775, 288] width 528 height 19
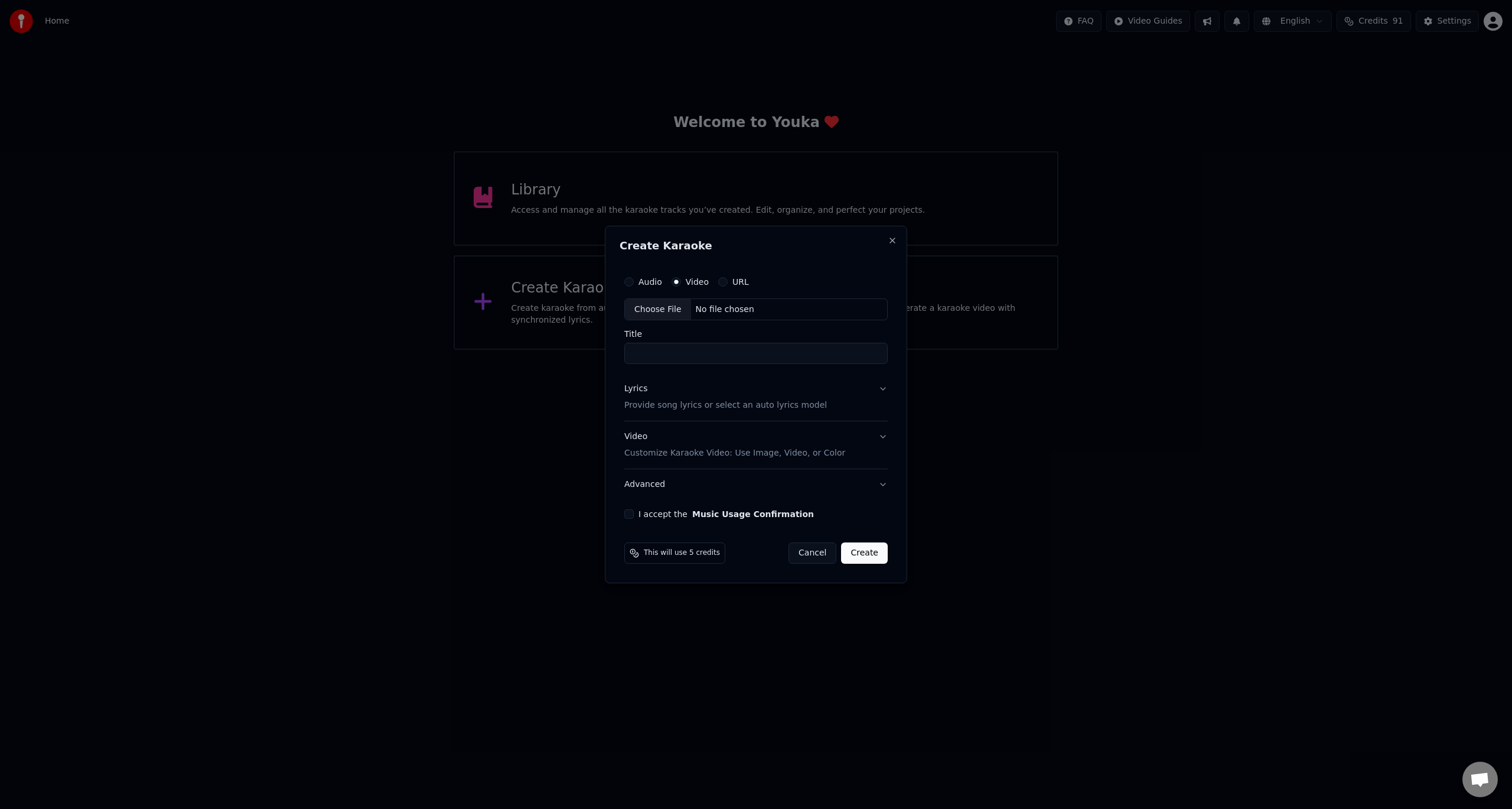
click at [663, 310] on div "Choose File" at bounding box center [658, 309] width 66 height 21
type input "**********"
click at [659, 405] on p "Provide song lyrics or select an auto lyrics model" at bounding box center [723, 405] width 203 height 12
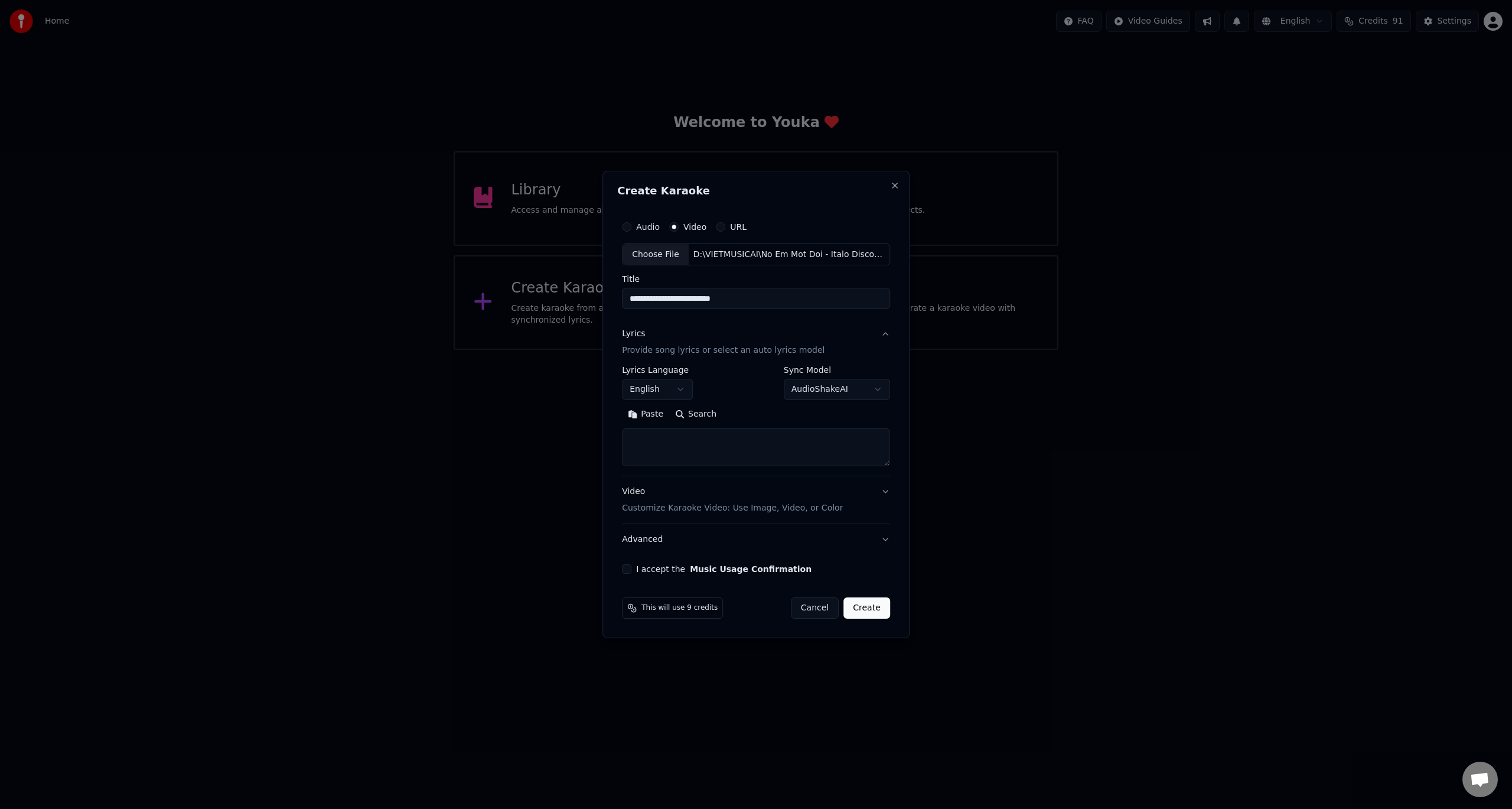
click at [667, 350] on body "Home FAQ Video Guides English Credits 91 Settings Welcome to Youka Library Acce…" at bounding box center [756, 175] width 1512 height 350
select select "**"
click at [696, 448] on textarea at bounding box center [756, 448] width 268 height 38
paste textarea "**********"
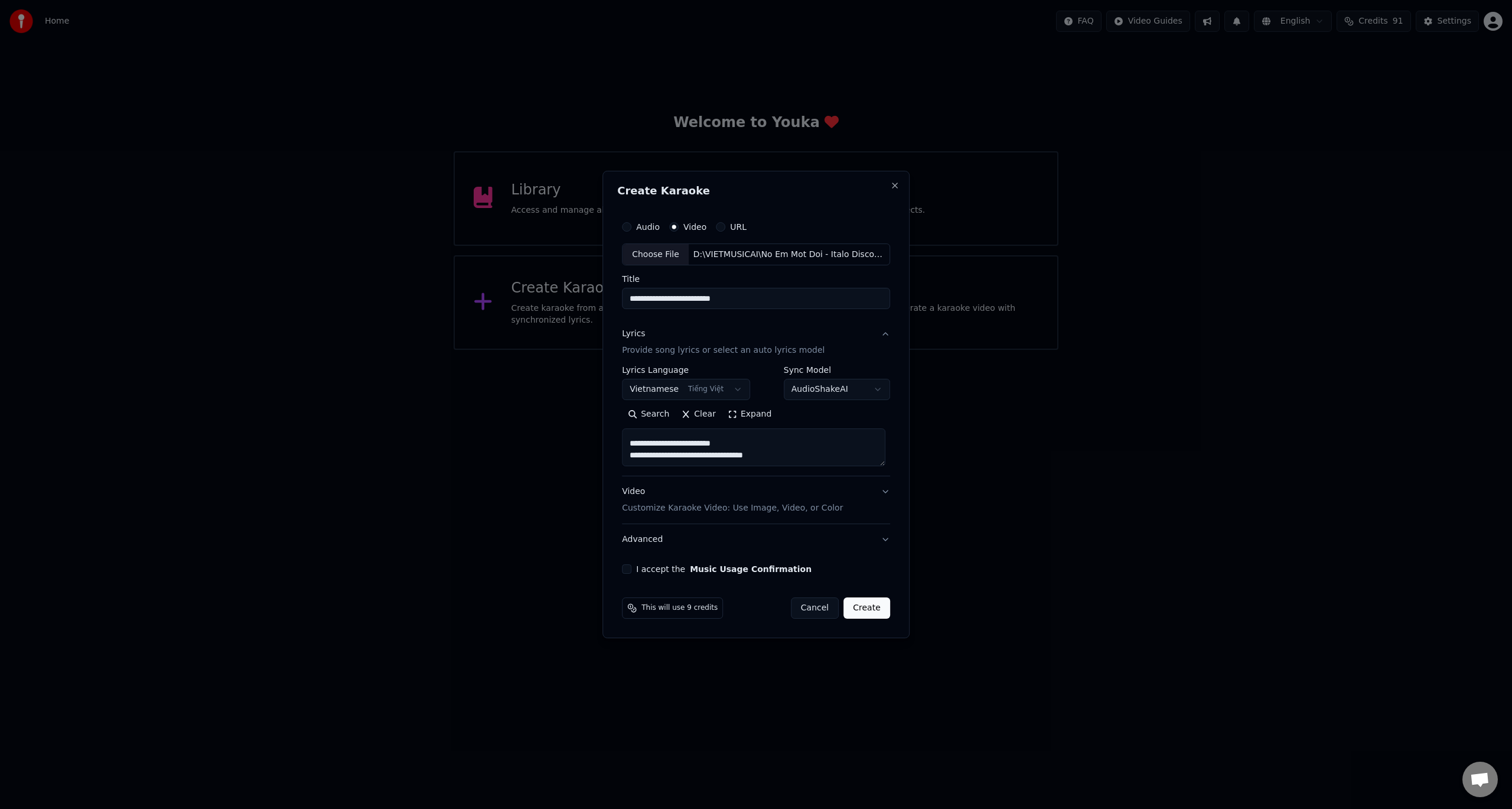
scroll to position [653, 0]
paste textarea "**********"
type textarea "**********"
click at [632, 572] on button "I accept the Music Usage Confirmation" at bounding box center [627, 569] width 10 height 10
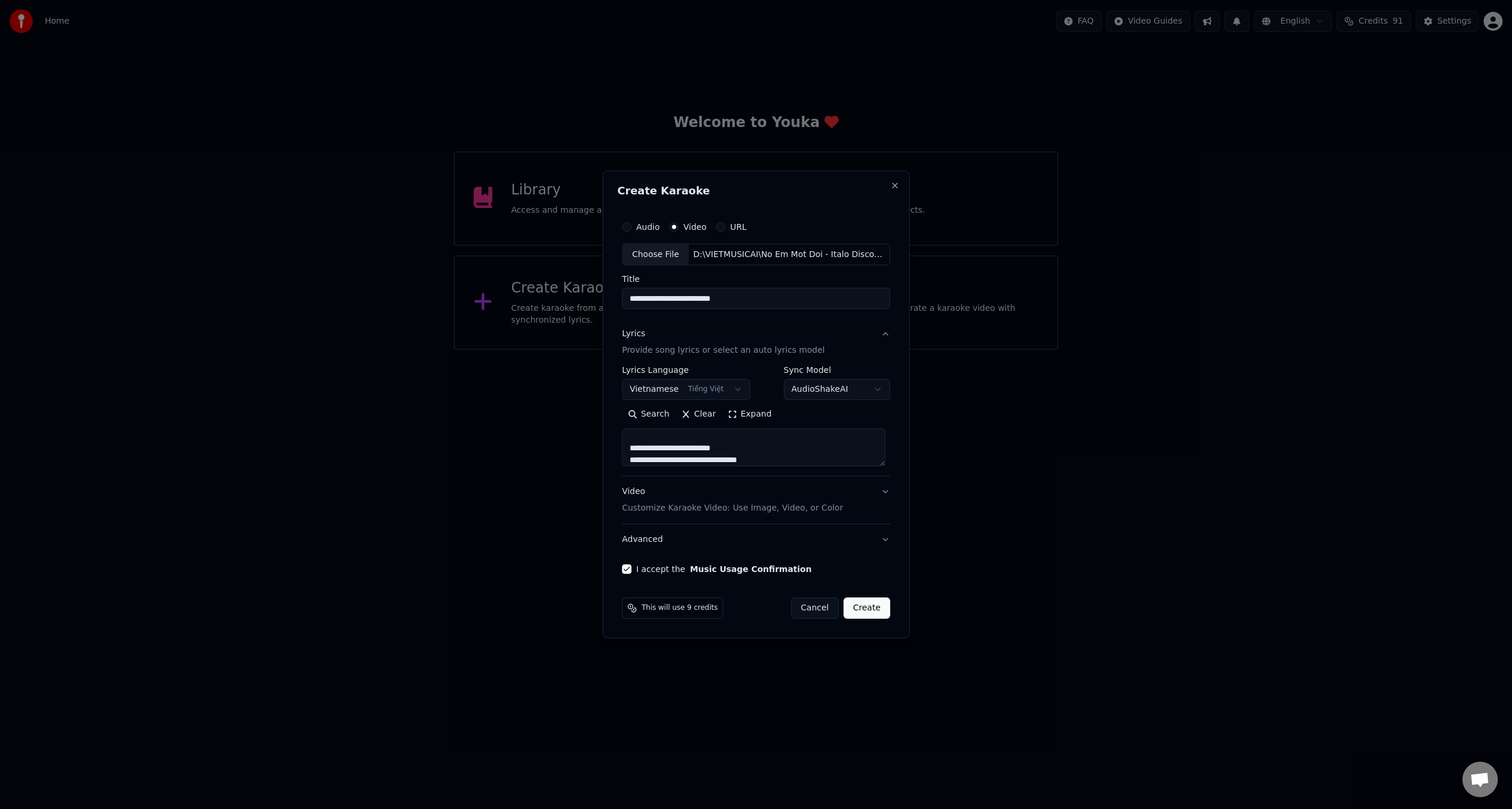
click at [872, 608] on button "Create" at bounding box center [867, 608] width 47 height 21
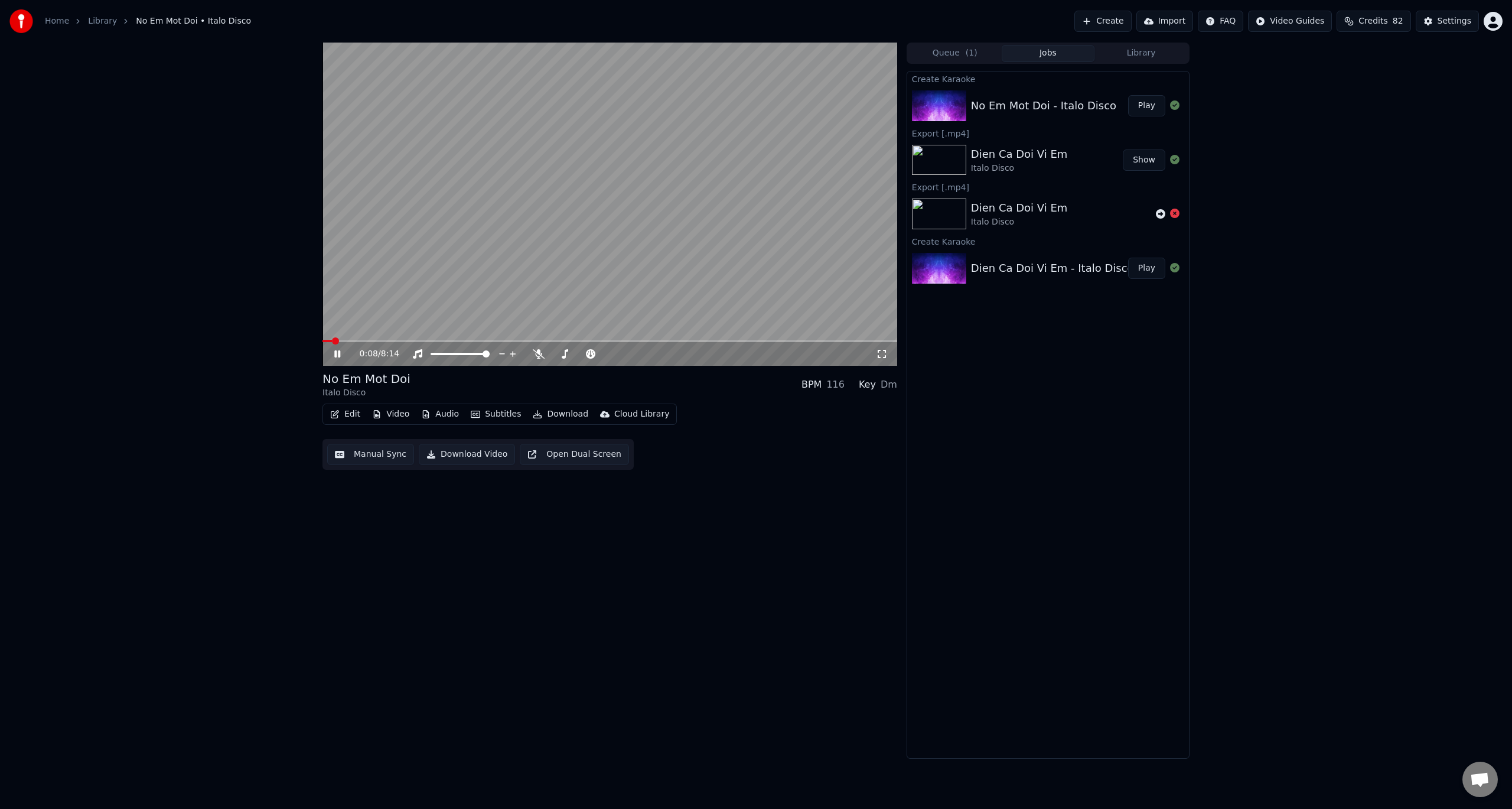
click at [336, 352] on icon at bounding box center [337, 354] width 6 height 7
click at [322, 339] on span at bounding box center [326, 341] width 7 height 7
click at [339, 350] on icon at bounding box center [346, 354] width 28 height 10
click at [537, 355] on icon at bounding box center [538, 354] width 12 height 10
click at [763, 337] on span at bounding box center [761, 341] width 7 height 7
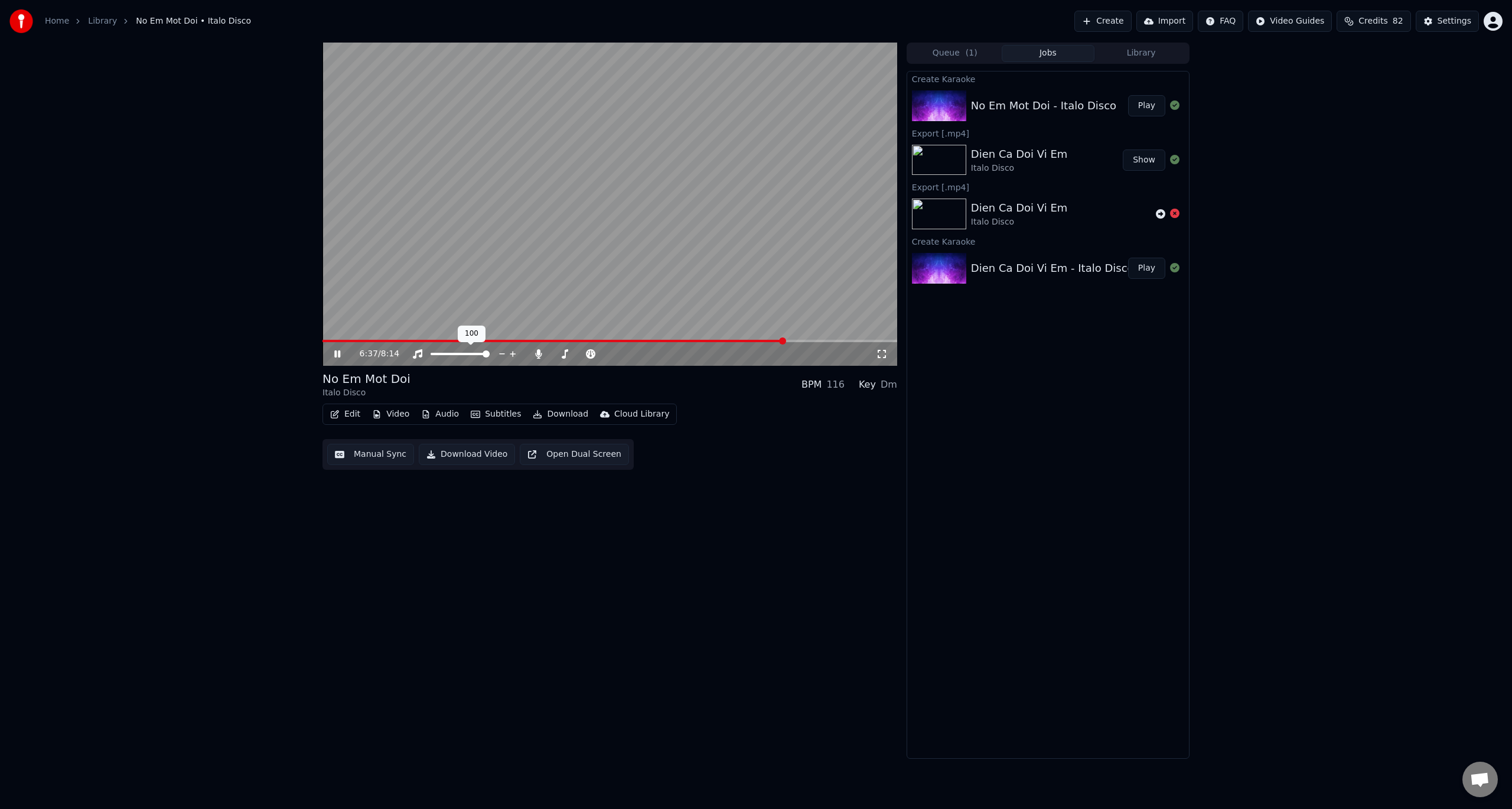
click at [489, 356] on span at bounding box center [486, 354] width 7 height 7
click at [678, 372] on div "No Em Mot Doi Italo Disco BPM 116 Key Dm" at bounding box center [610, 384] width 575 height 28
click at [335, 357] on icon at bounding box center [337, 354] width 6 height 7
click at [322, 339] on span at bounding box center [326, 341] width 7 height 7
click at [489, 356] on span at bounding box center [486, 354] width 7 height 7
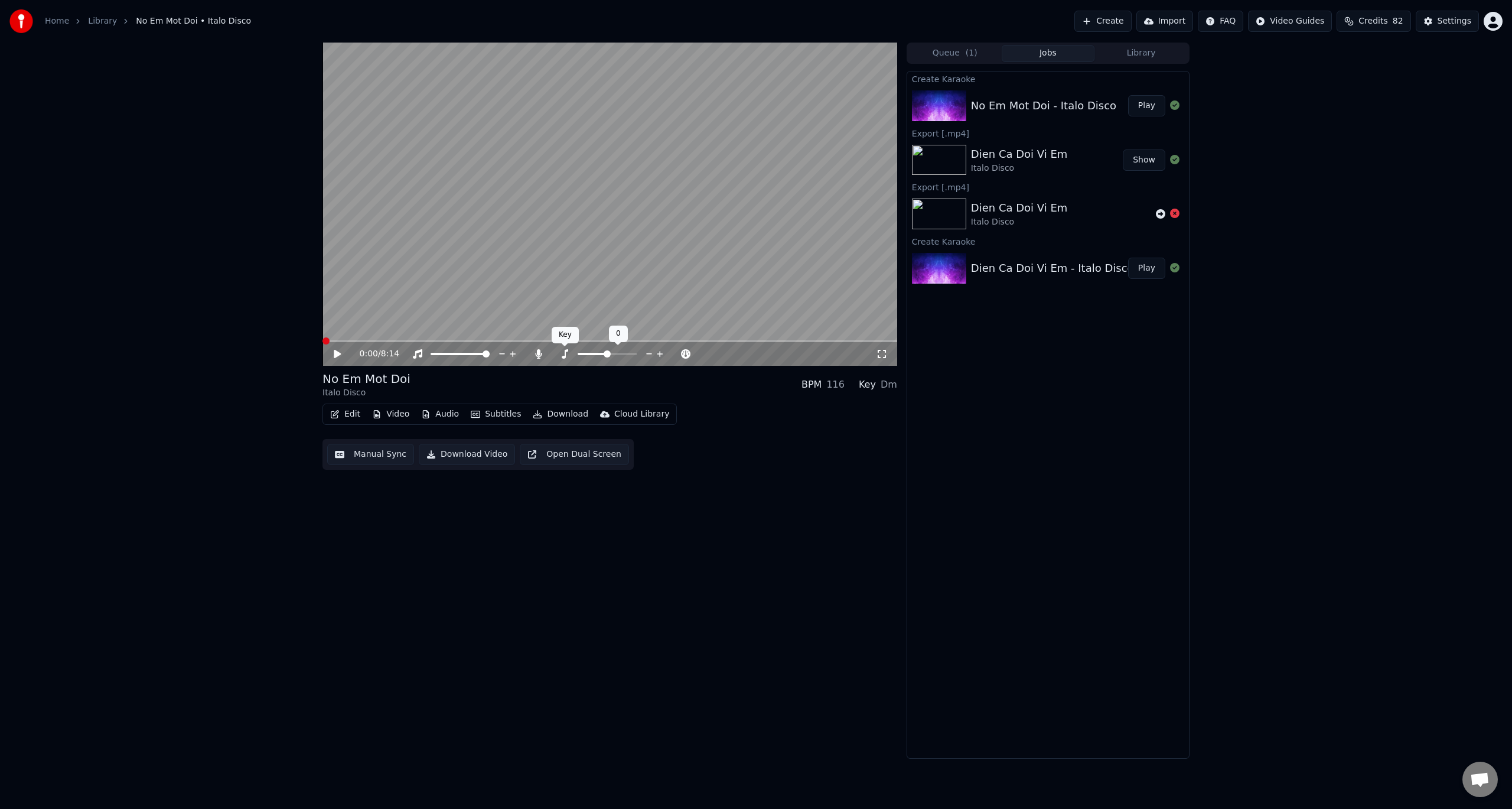
click at [563, 355] on icon at bounding box center [564, 354] width 12 height 10
click at [590, 353] on icon at bounding box center [590, 354] width 12 height 10
click at [590, 352] on icon at bounding box center [590, 354] width 12 height 10
click at [593, 337] on div "Tempo Tempo" at bounding box center [591, 335] width 37 height 16
click at [675, 353] on icon at bounding box center [676, 353] width 11 height 12
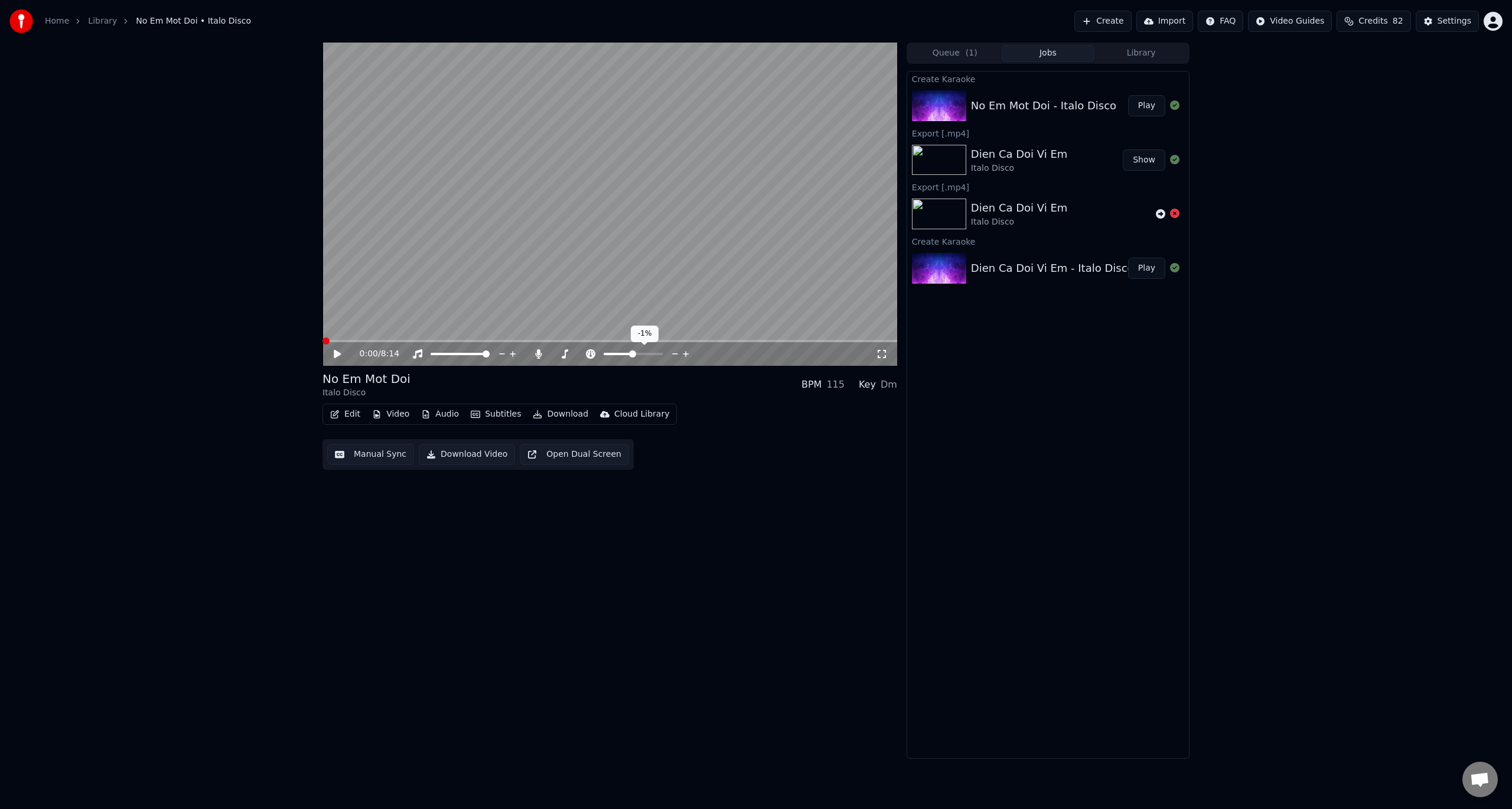
click at [675, 353] on icon at bounding box center [676, 353] width 11 height 12
click at [684, 353] on icon at bounding box center [686, 353] width 11 height 12
click at [565, 353] on icon at bounding box center [565, 354] width 6 height 10
click at [567, 355] on icon at bounding box center [564, 354] width 12 height 10
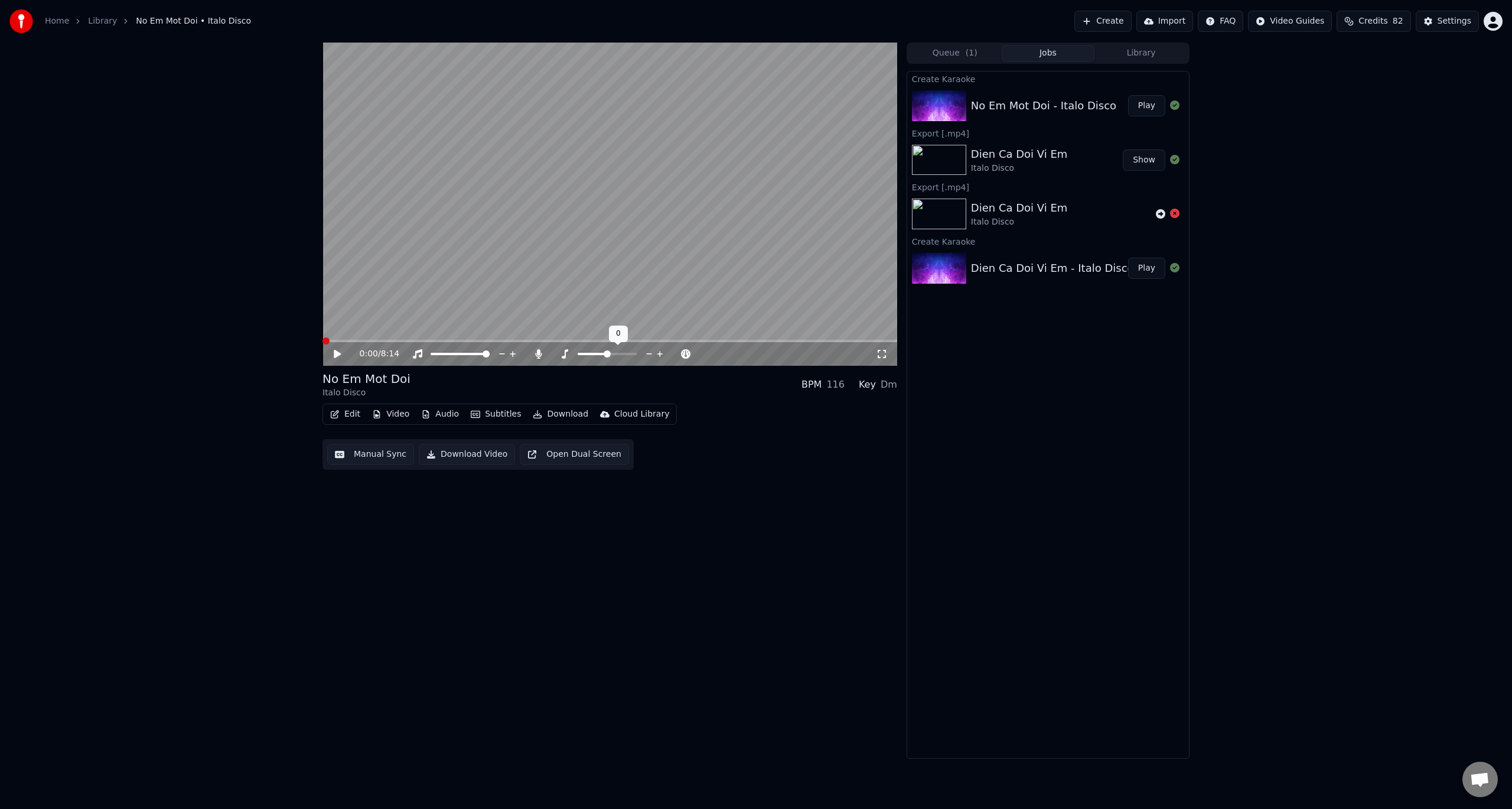
click at [648, 352] on icon at bounding box center [650, 353] width 11 height 12
click at [338, 354] on icon at bounding box center [337, 354] width 7 height 8
click at [341, 352] on icon at bounding box center [346, 354] width 28 height 10
click at [322, 339] on span at bounding box center [326, 341] width 7 height 7
click at [687, 352] on icon at bounding box center [686, 353] width 11 height 12
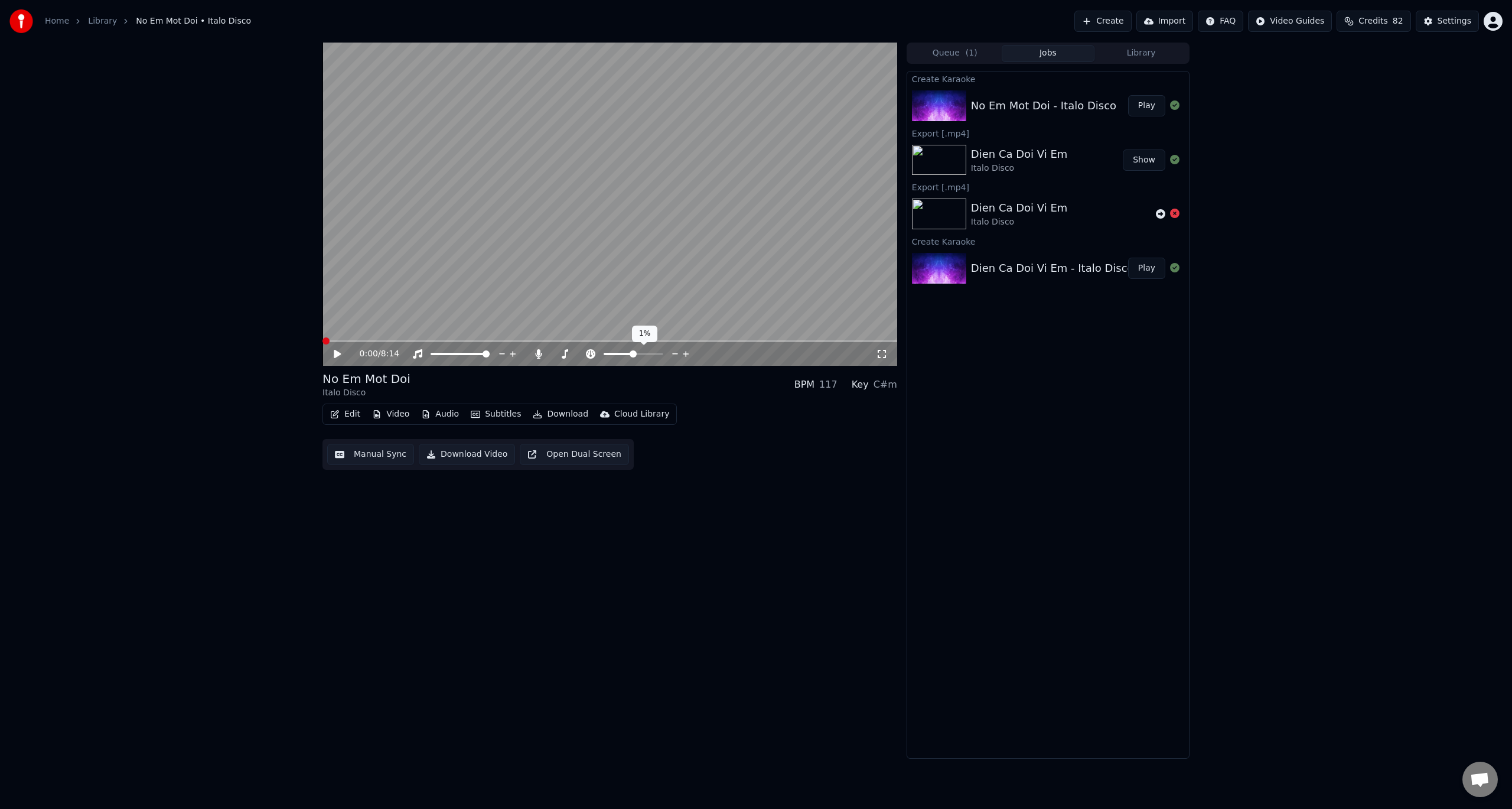
click at [687, 352] on icon at bounding box center [686, 353] width 11 height 12
click at [675, 354] on icon at bounding box center [675, 354] width 6 height 1
click at [563, 355] on icon at bounding box center [564, 354] width 12 height 10
click at [706, 417] on div "Edit Video Audio Subtitles Download Cloud Library Manual Sync Download Video Op…" at bounding box center [610, 436] width 575 height 66
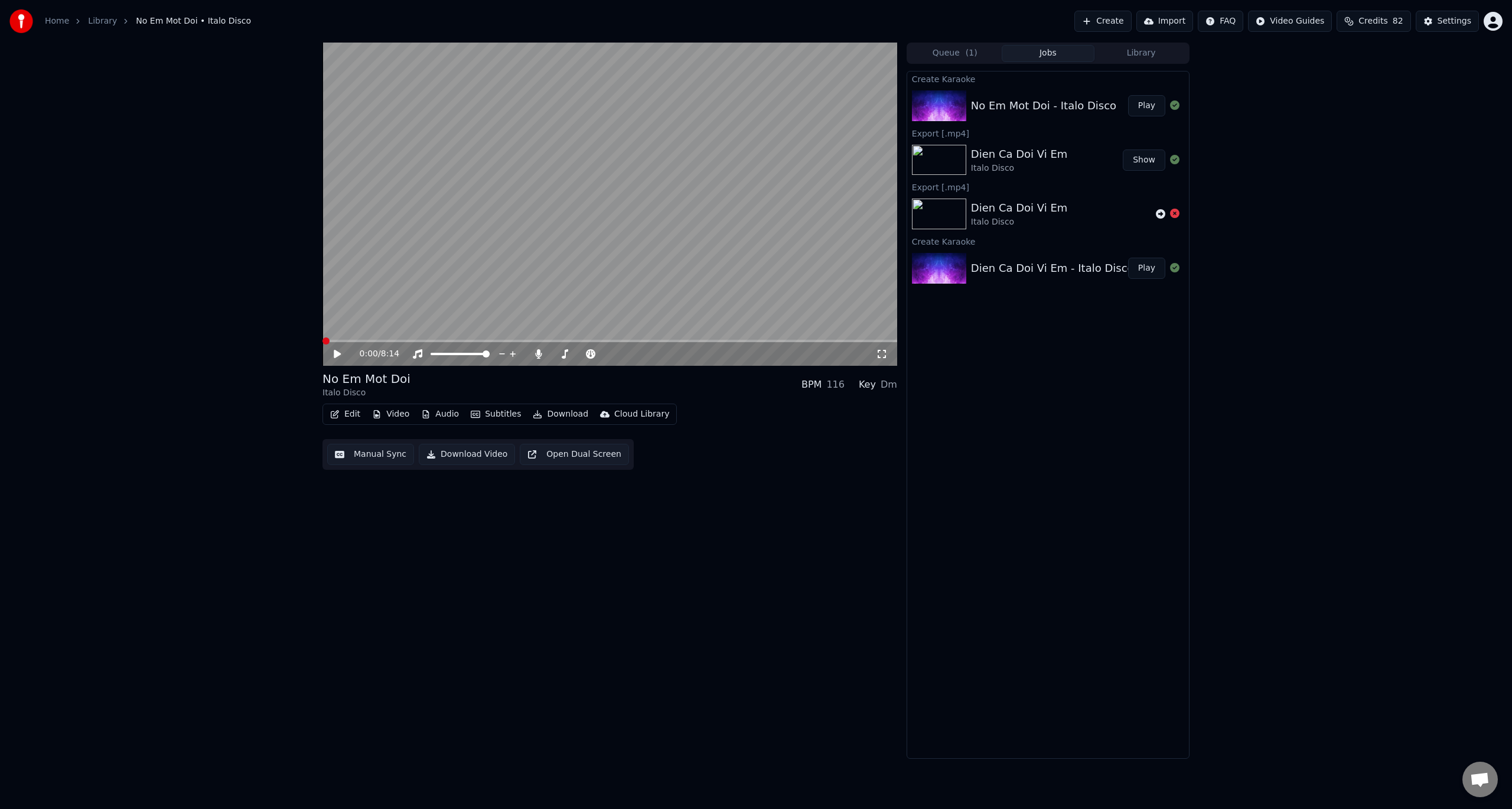
click at [336, 353] on icon at bounding box center [337, 354] width 7 height 8
click at [541, 352] on icon at bounding box center [538, 354] width 12 height 10
click at [539, 356] on icon at bounding box center [538, 354] width 12 height 10
click at [335, 355] on icon at bounding box center [337, 354] width 6 height 7
click at [322, 339] on span at bounding box center [326, 341] width 7 height 7
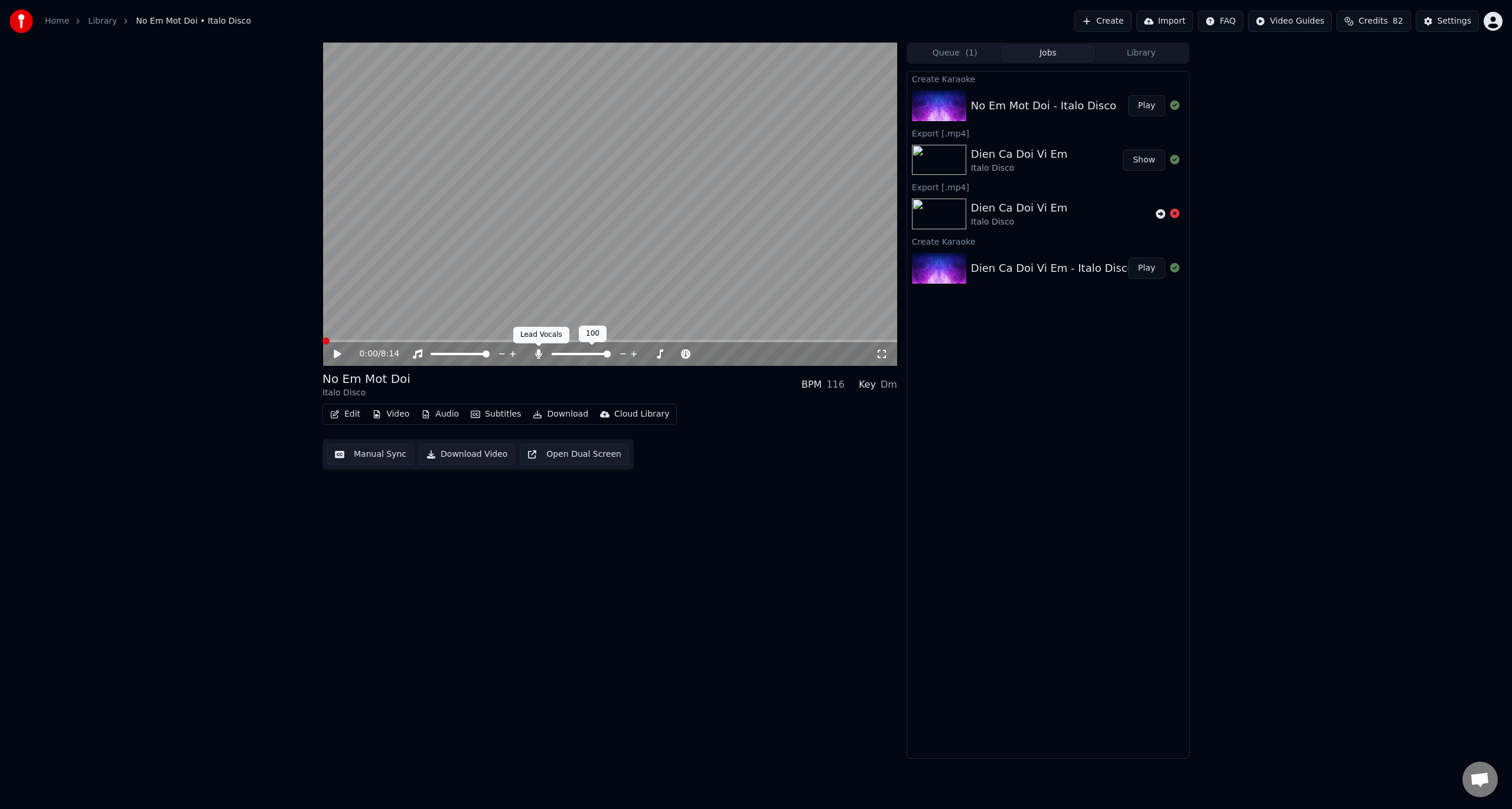
click at [537, 357] on icon at bounding box center [538, 354] width 6 height 10
click at [339, 355] on icon at bounding box center [337, 354] width 7 height 8
drag, startPoint x: 336, startPoint y: 337, endPoint x: 316, endPoint y: 339, distance: 20.1
click at [316, 339] on div "0:09 / 8:14 No Em Mot Doi Italo Disco BPM 116 Key Dm Edit Video Audio Subtitles…" at bounding box center [756, 400] width 886 height 716
click at [335, 353] on icon at bounding box center [337, 354] width 6 height 7
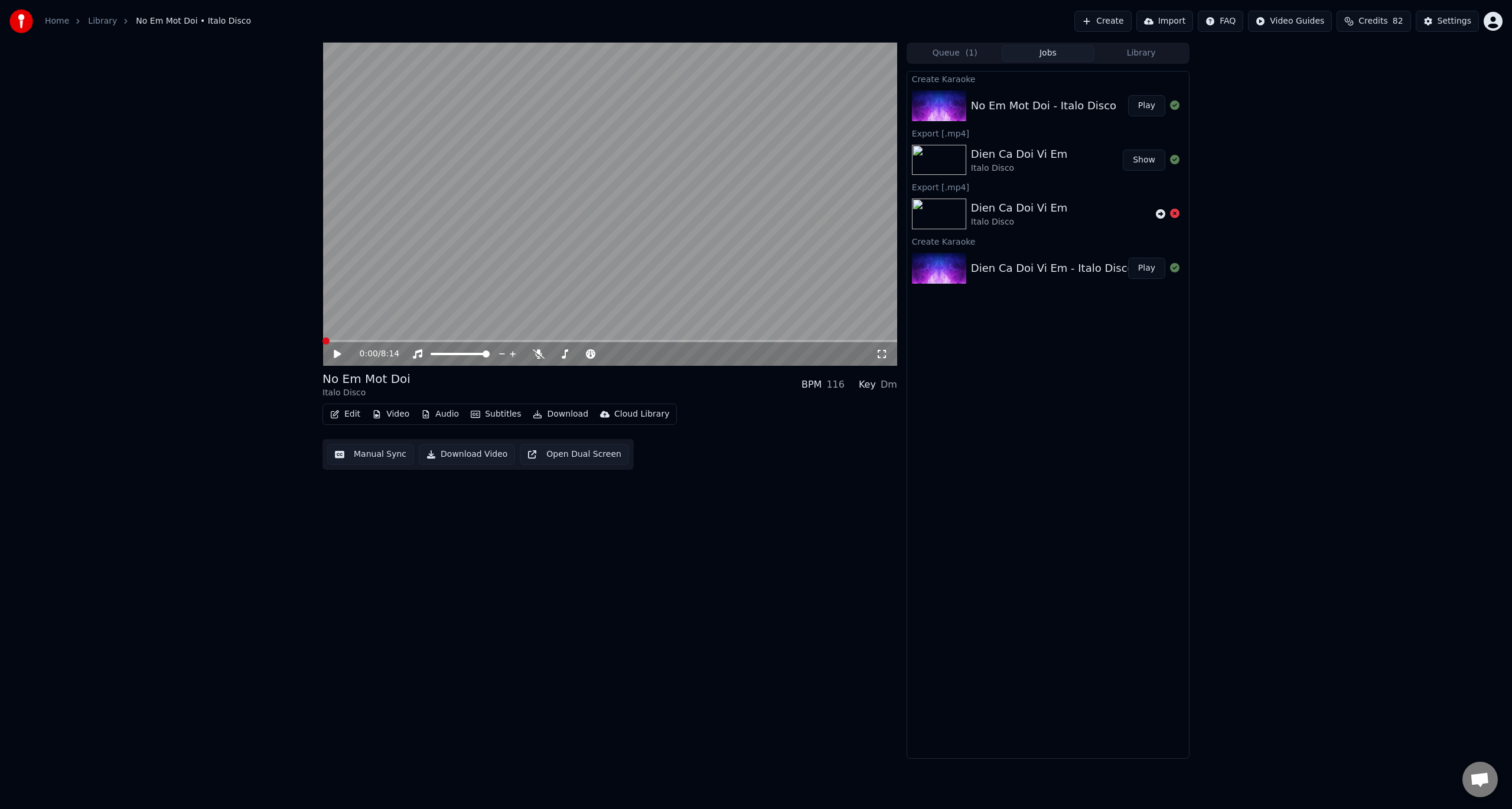
click at [322, 339] on span at bounding box center [326, 341] width 7 height 7
click at [468, 454] on button "Download Video" at bounding box center [467, 454] width 97 height 21
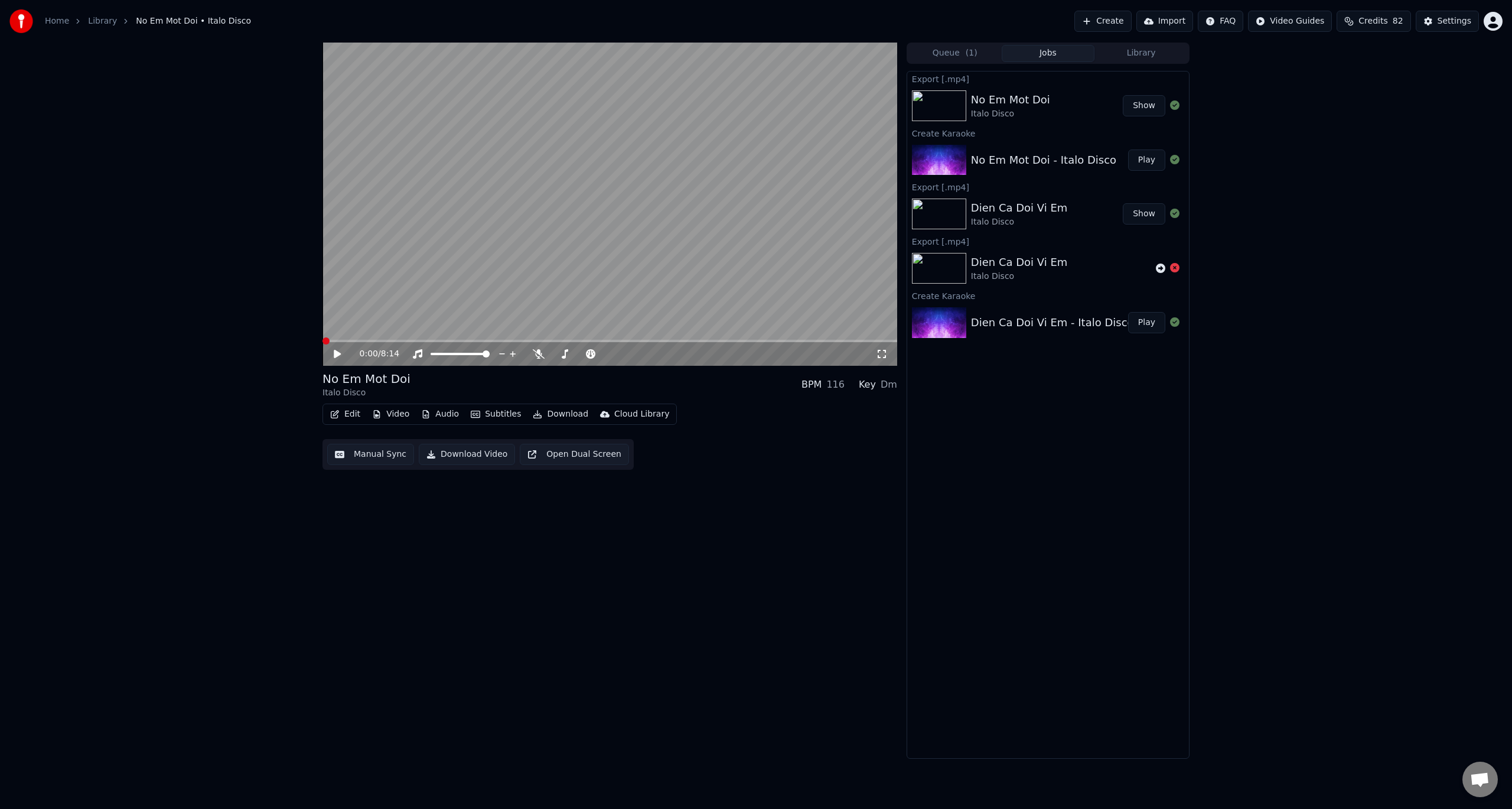
click at [1148, 105] on button "Show" at bounding box center [1144, 105] width 42 height 21
click at [98, 20] on link "Library" at bounding box center [103, 21] width 29 height 12
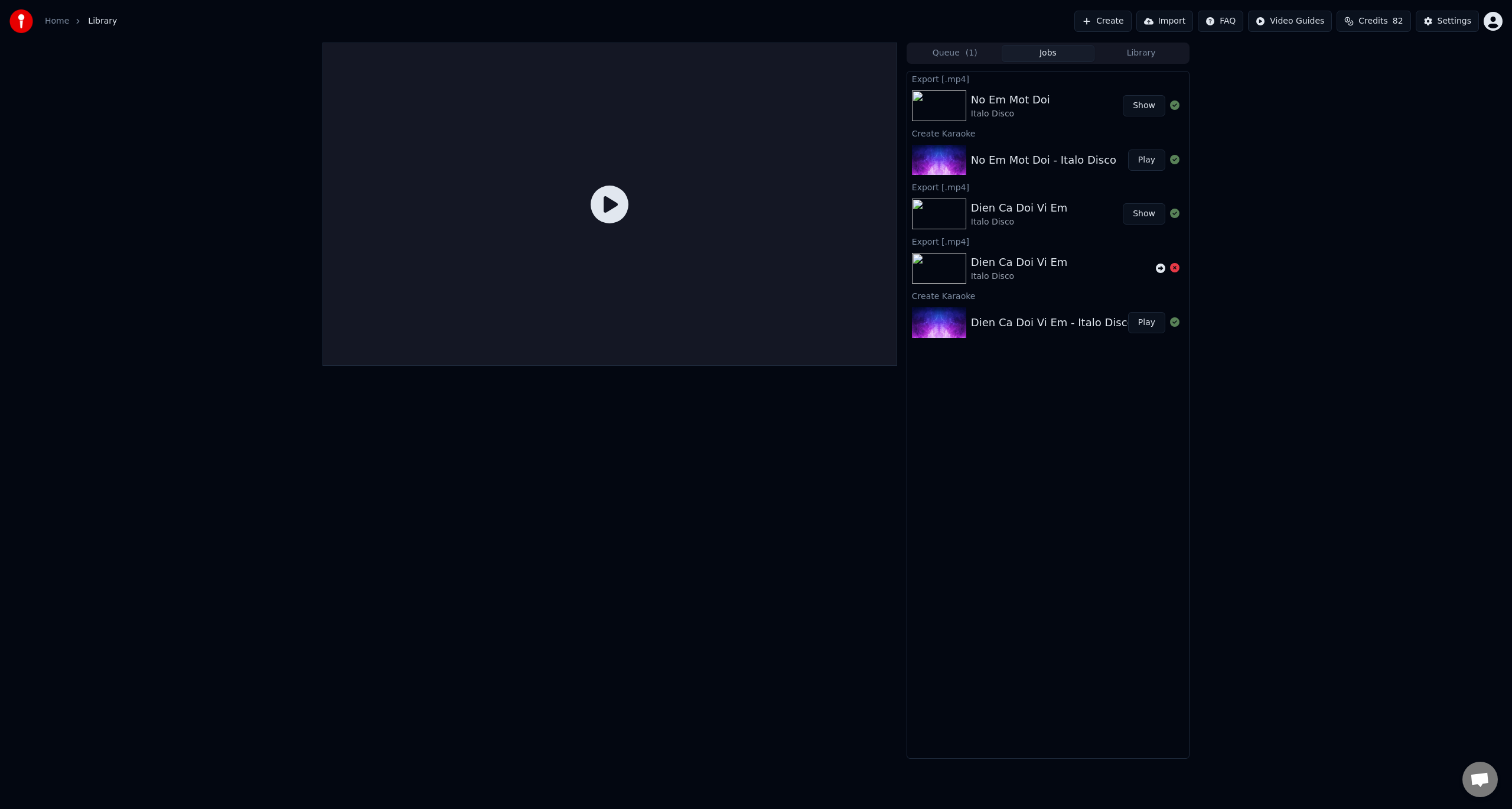
click at [97, 19] on span "Library" at bounding box center [103, 21] width 29 height 12
click at [53, 21] on link "Home" at bounding box center [57, 21] width 24 height 12
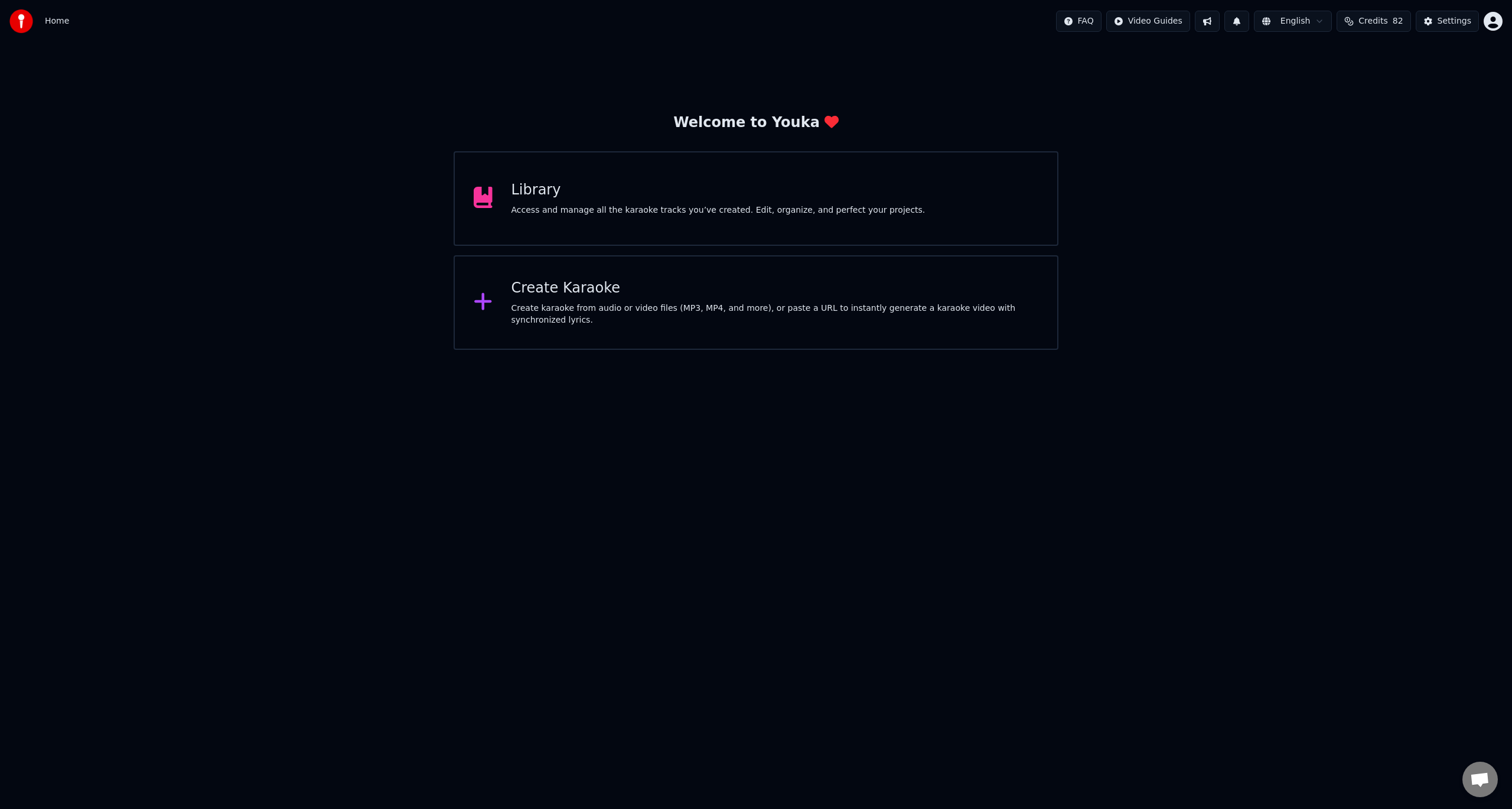
click at [542, 291] on div "Create Karaoke" at bounding box center [775, 288] width 528 height 19
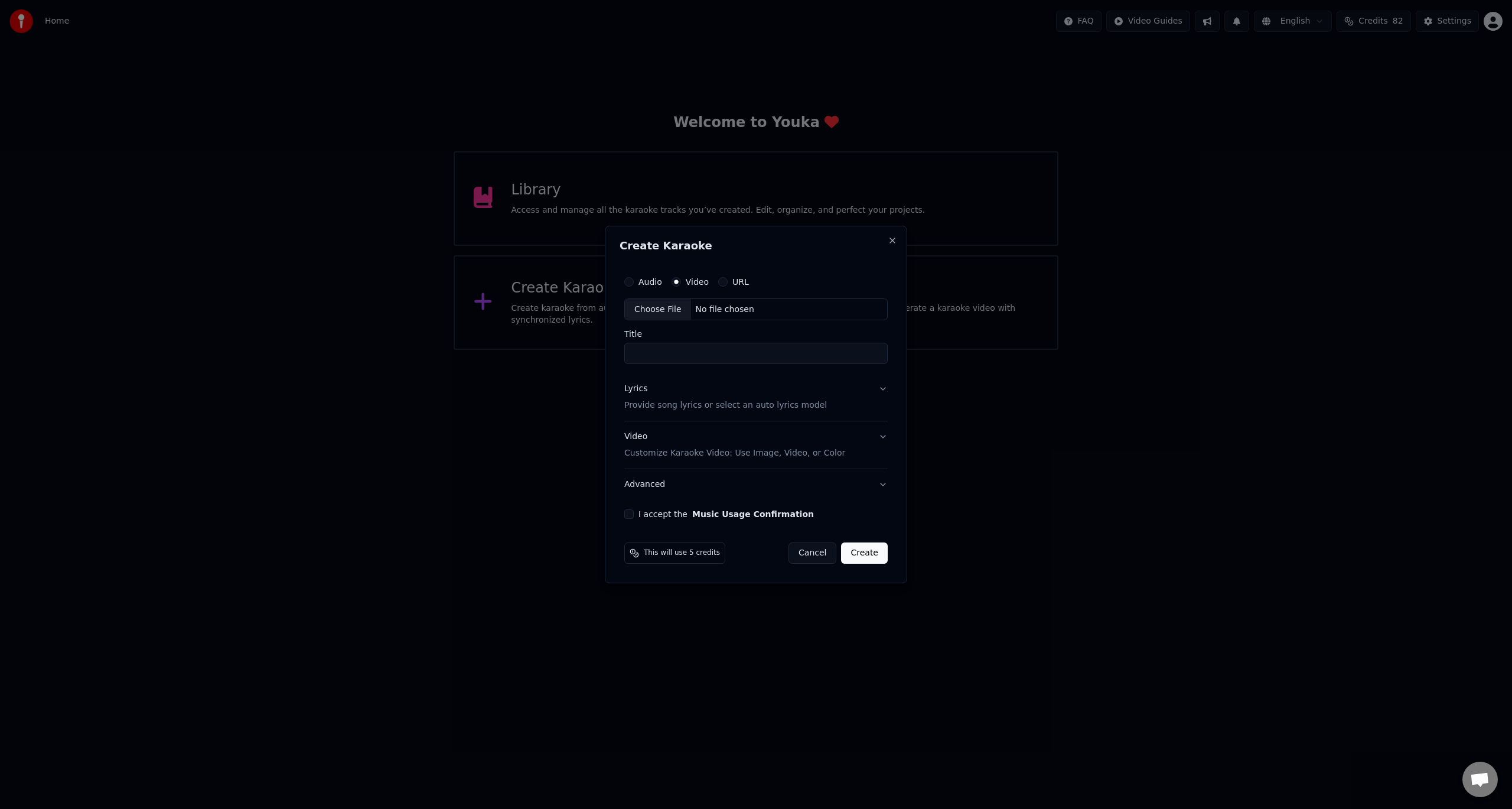
click at [655, 305] on div "Choose File" at bounding box center [658, 309] width 66 height 21
type input "**********"
click at [654, 408] on p "Provide song lyrics or select an auto lyrics model" at bounding box center [723, 405] width 203 height 12
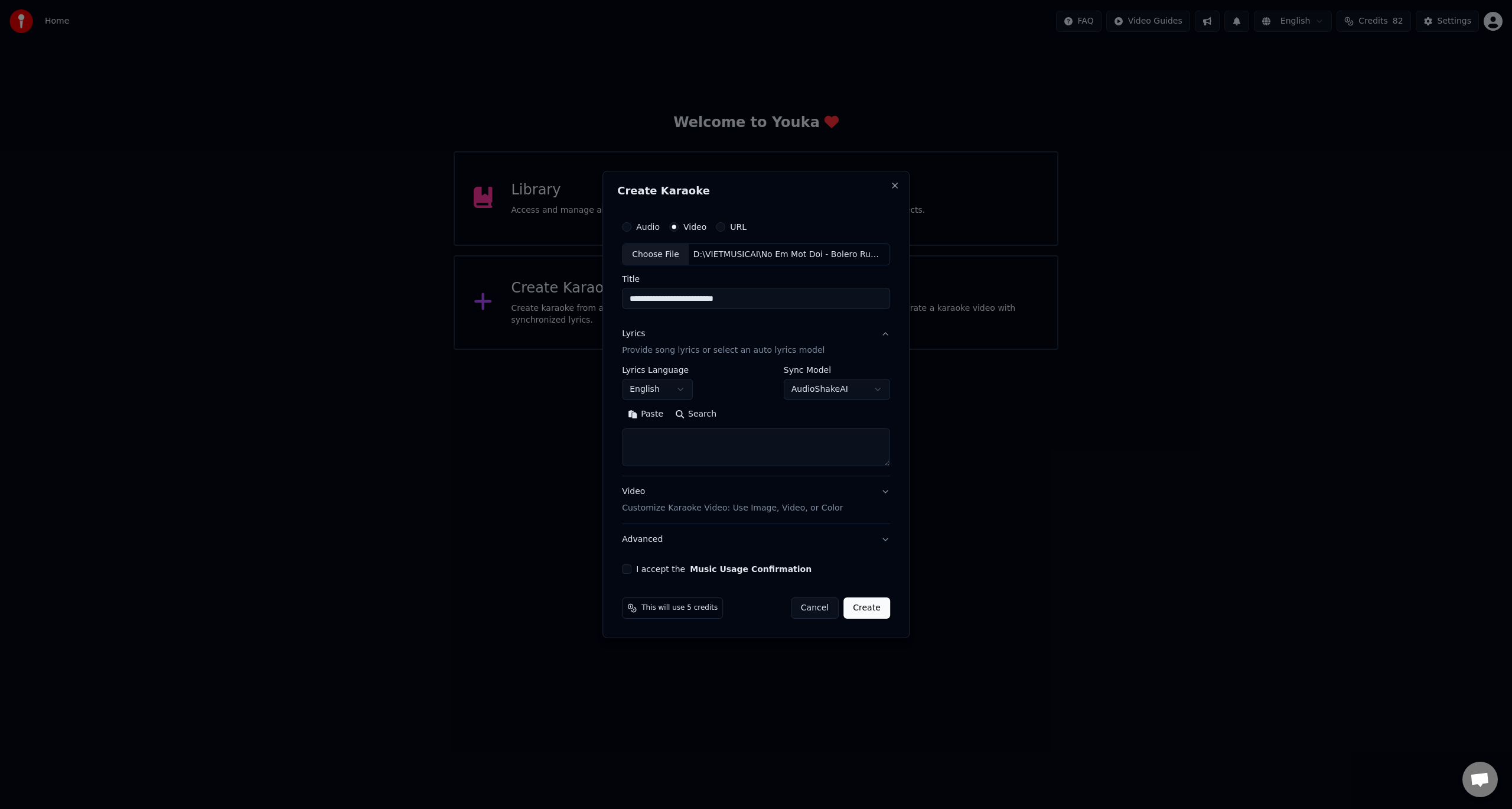
click at [680, 350] on body "Home FAQ Video Guides English Credits 82 Settings Welcome to Youka Library Acce…" at bounding box center [756, 175] width 1512 height 350
select select "**"
click at [688, 445] on textarea at bounding box center [756, 448] width 268 height 38
paste textarea "**********"
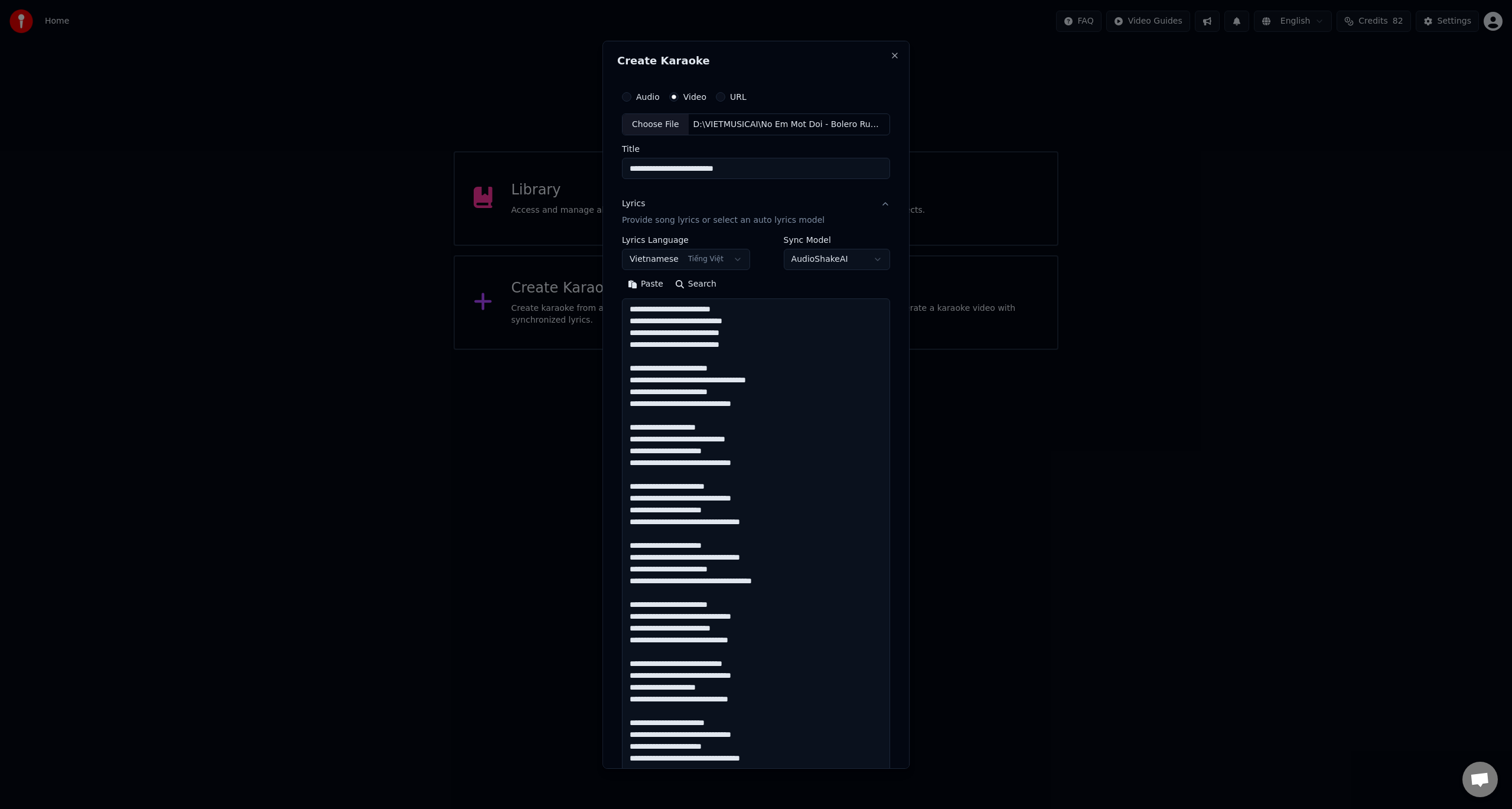
scroll to position [629, 0]
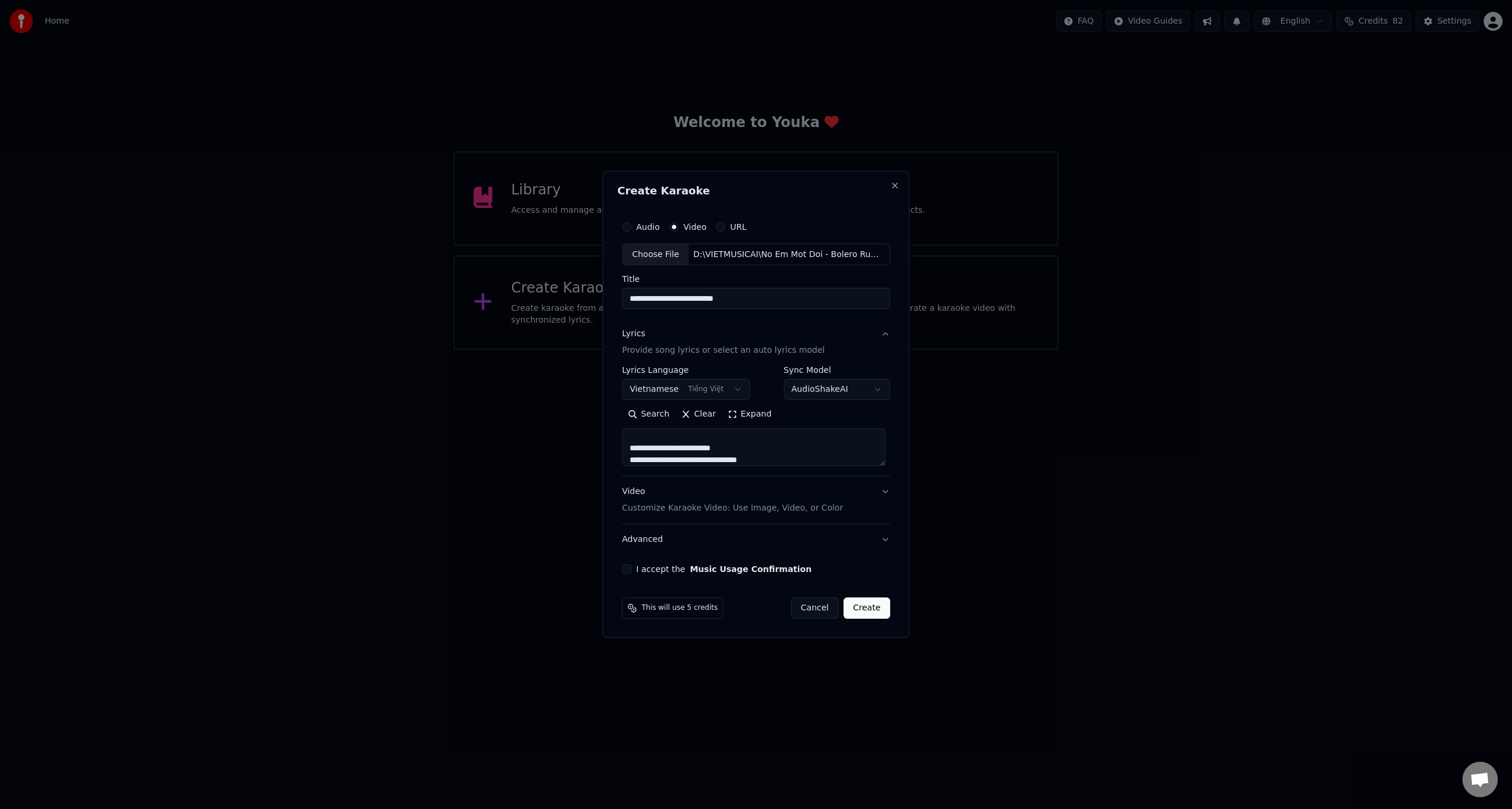
type textarea "**********"
click at [629, 569] on button "I accept the Music Usage Confirmation" at bounding box center [627, 569] width 10 height 10
click at [866, 608] on button "Create" at bounding box center [867, 608] width 47 height 21
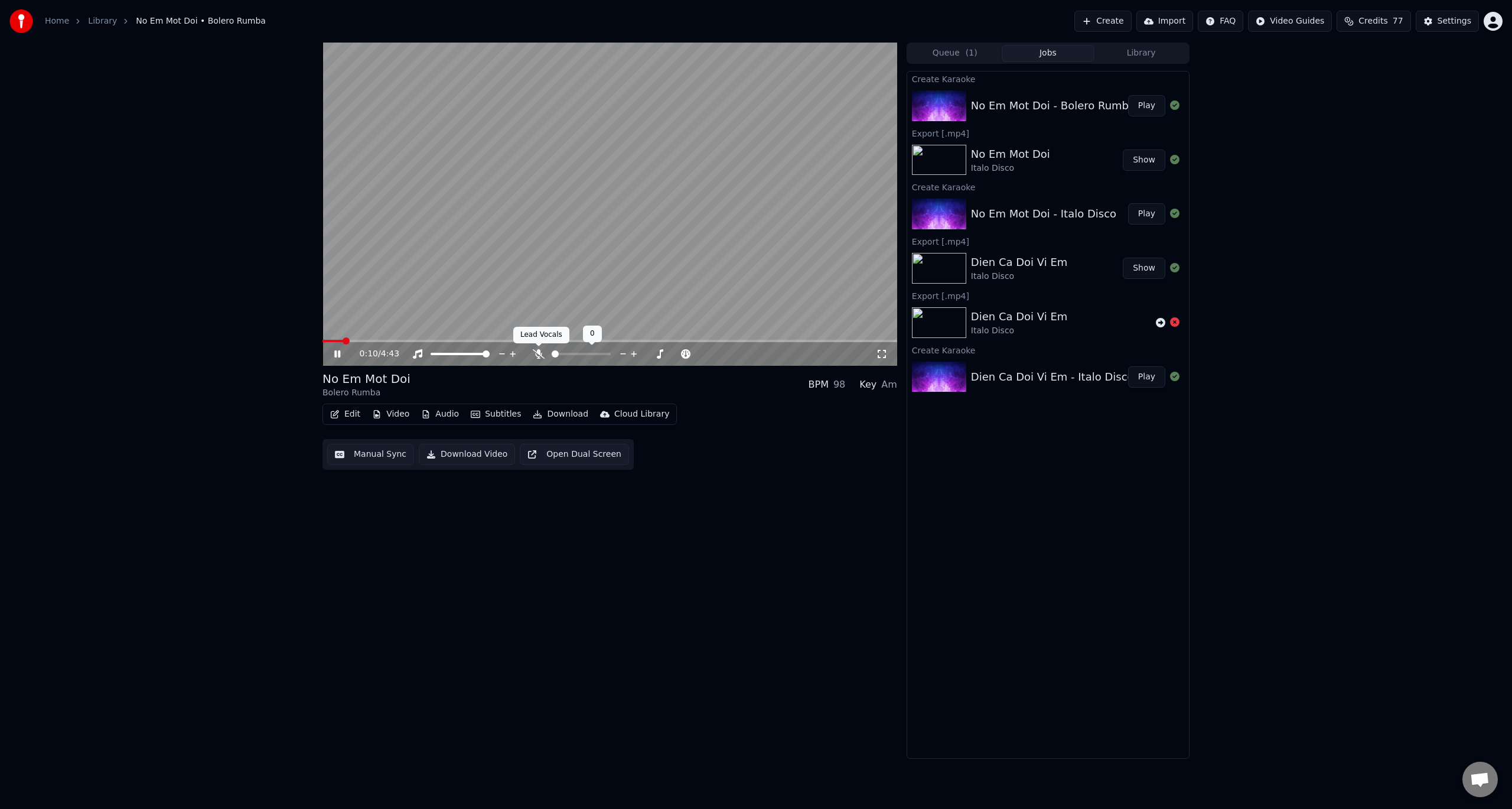
click at [537, 354] on icon at bounding box center [538, 354] width 12 height 10
click at [489, 356] on span at bounding box center [486, 354] width 7 height 7
click at [539, 352] on icon at bounding box center [538, 354] width 6 height 10
click at [897, 337] on span at bounding box center [894, 341] width 7 height 7
click at [323, 339] on video at bounding box center [610, 204] width 575 height 323
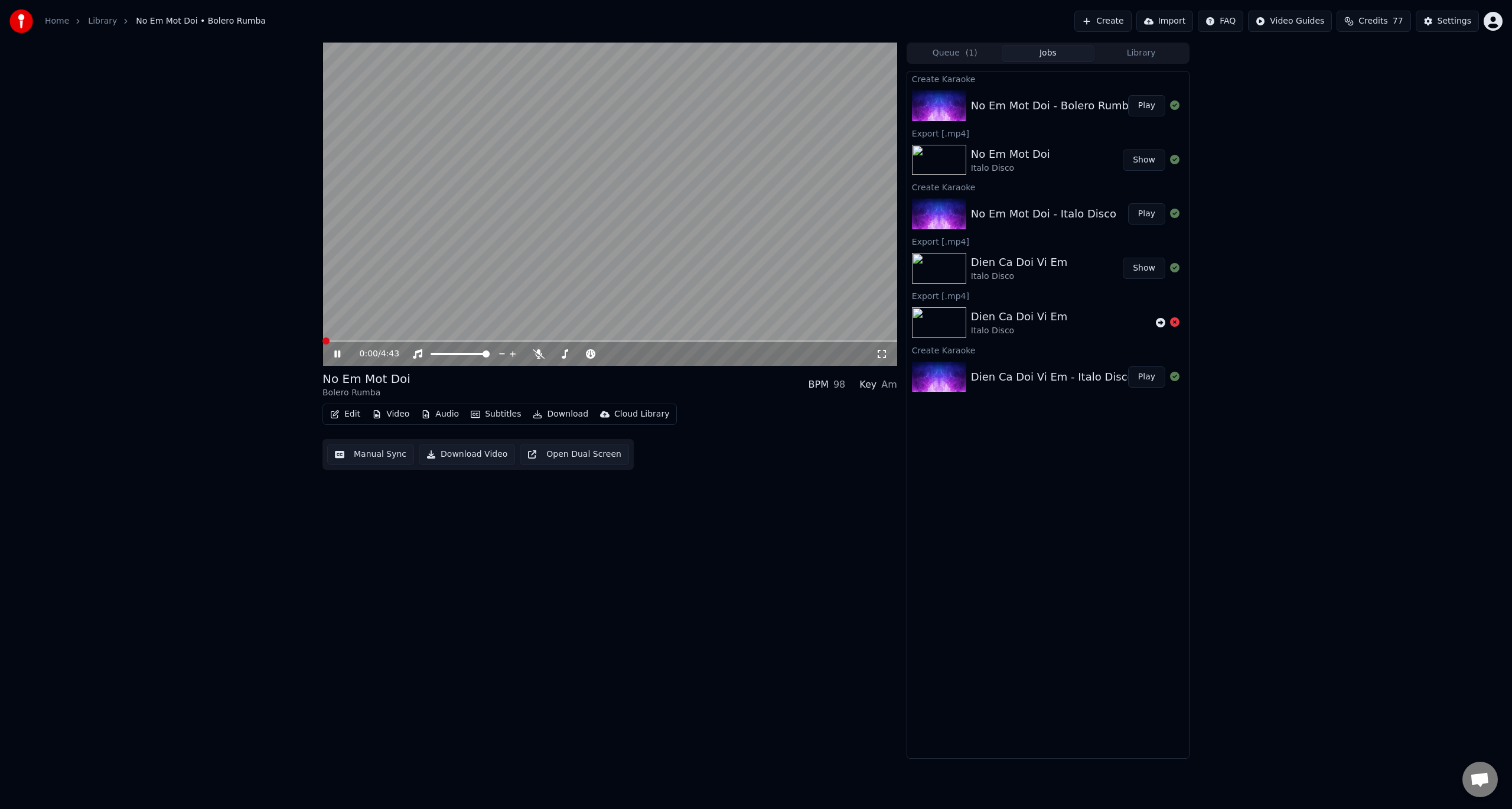
click at [322, 337] on span at bounding box center [326, 341] width 7 height 7
click at [455, 454] on button "Download Video" at bounding box center [467, 454] width 97 height 21
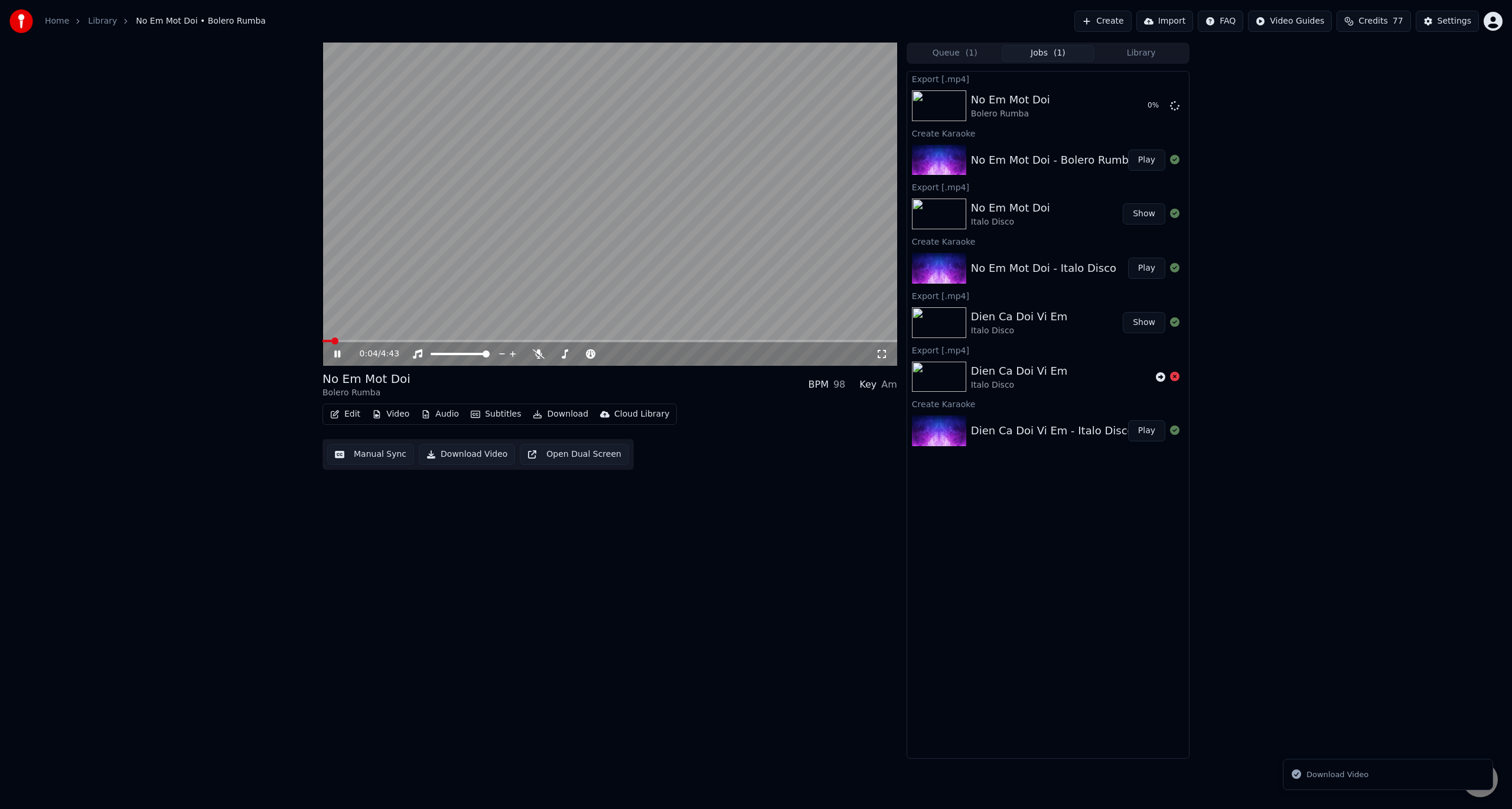
click at [335, 352] on icon at bounding box center [337, 354] width 6 height 7
click at [331, 356] on div "0:04 / 4:43" at bounding box center [610, 353] width 565 height 12
click at [335, 353] on icon at bounding box center [337, 354] width 7 height 8
click at [1144, 102] on button "Show" at bounding box center [1144, 105] width 42 height 21
click at [333, 349] on icon at bounding box center [346, 354] width 28 height 10
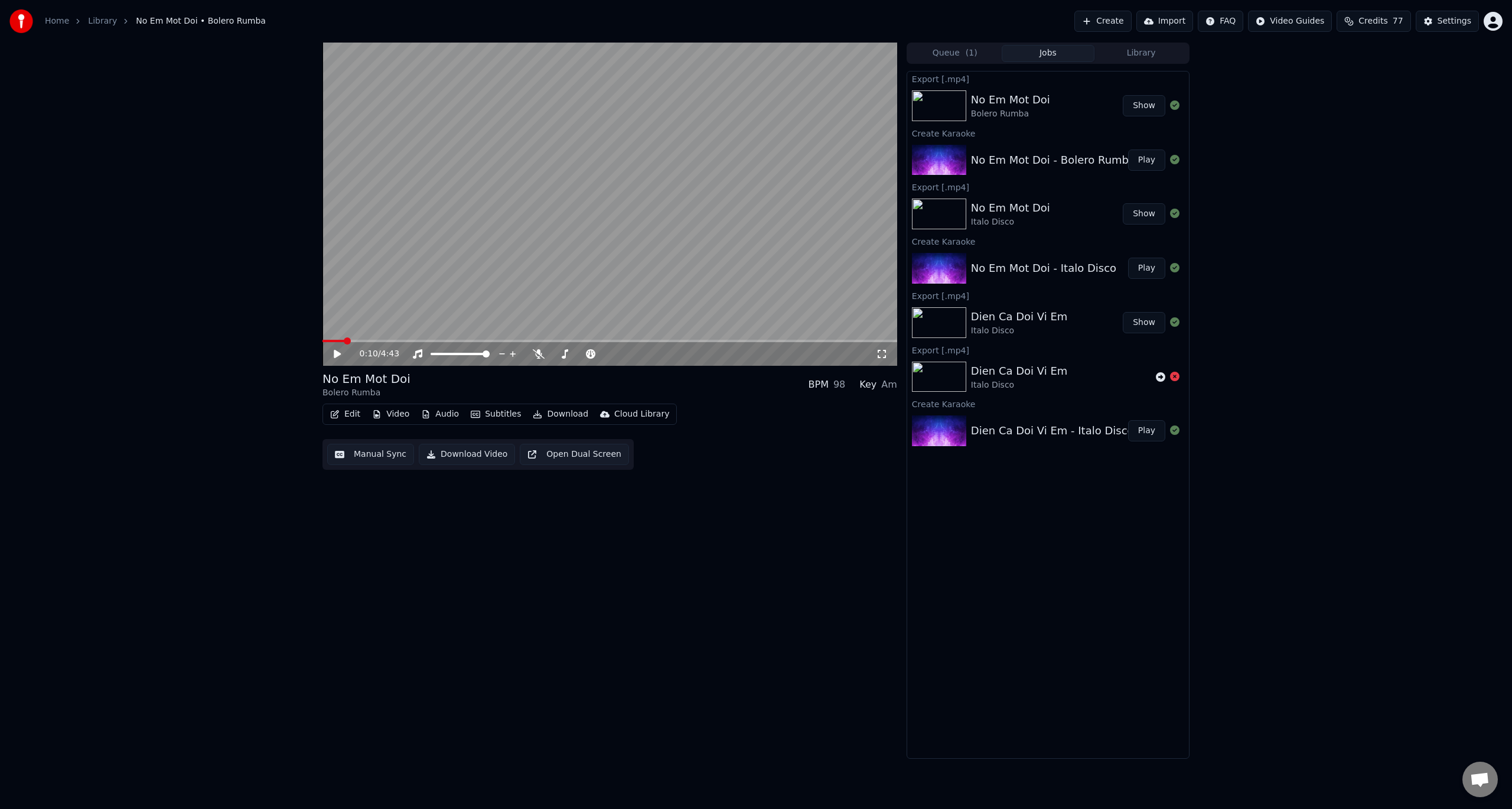
click at [58, 19] on link "Home" at bounding box center [57, 21] width 24 height 12
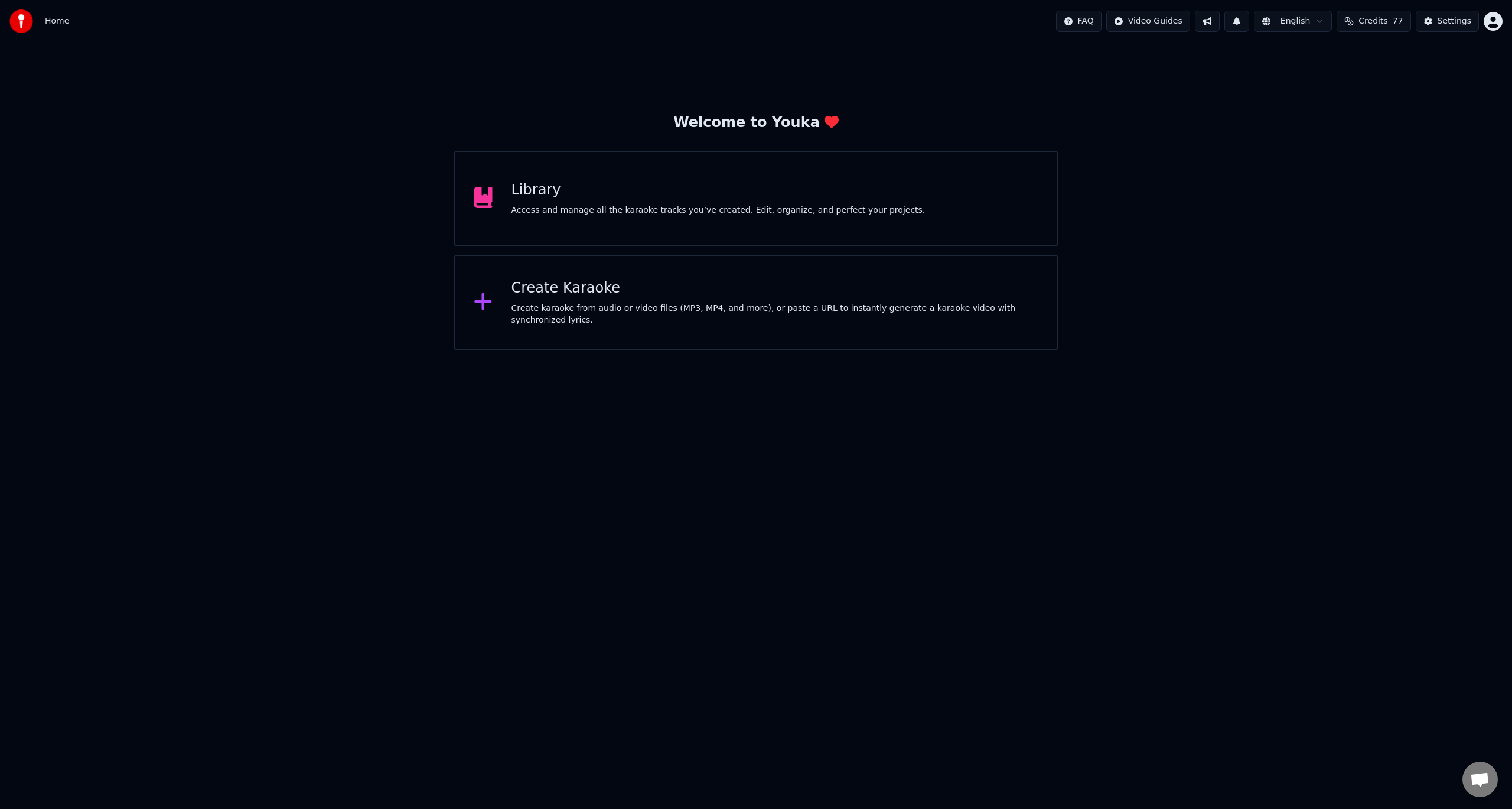
click at [555, 296] on div "Create Karaoke" at bounding box center [775, 288] width 528 height 19
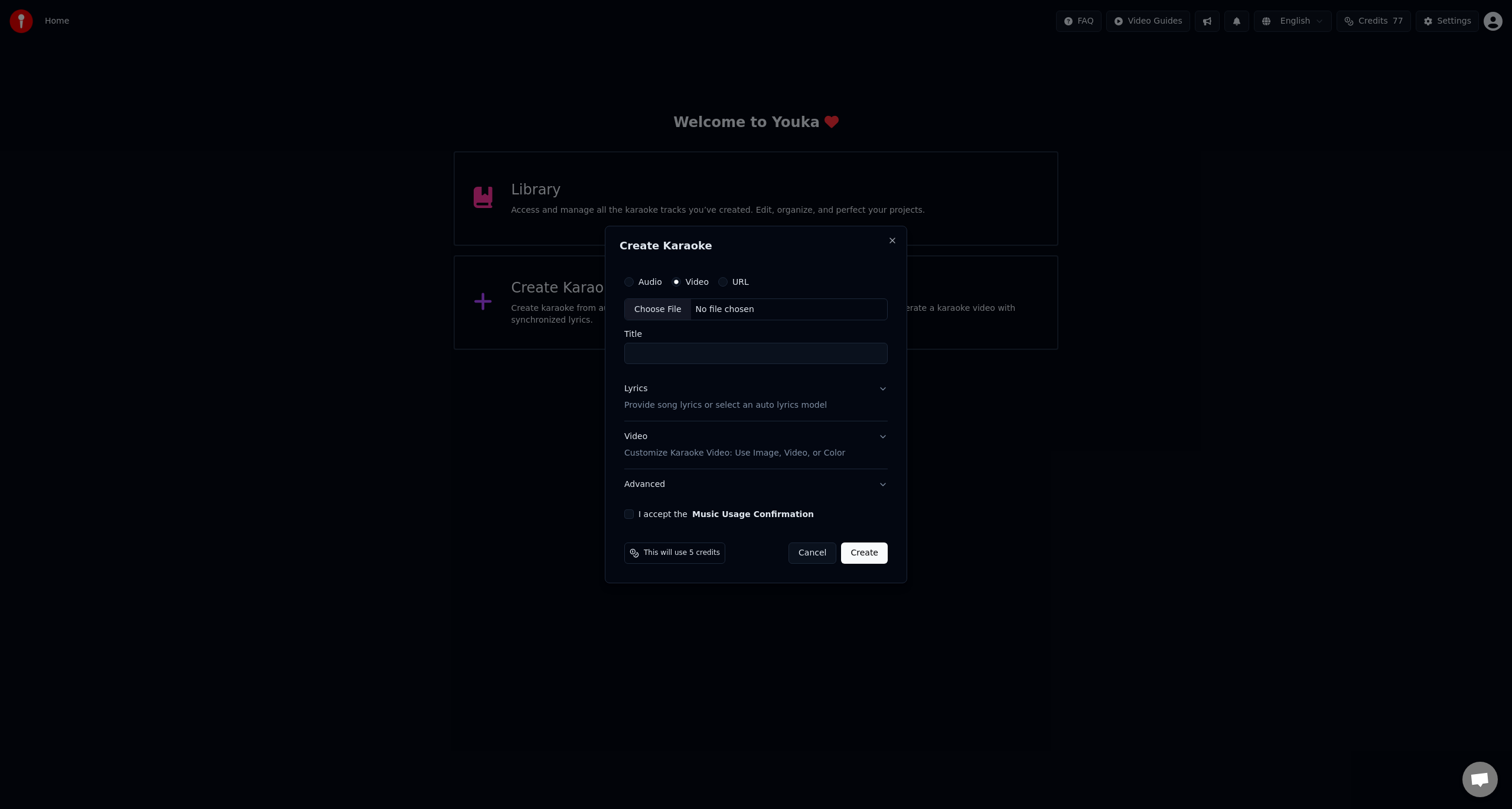
click at [663, 311] on div "Choose File" at bounding box center [658, 309] width 66 height 21
type input "**********"
click at [895, 236] on button "Close" at bounding box center [893, 240] width 10 height 10
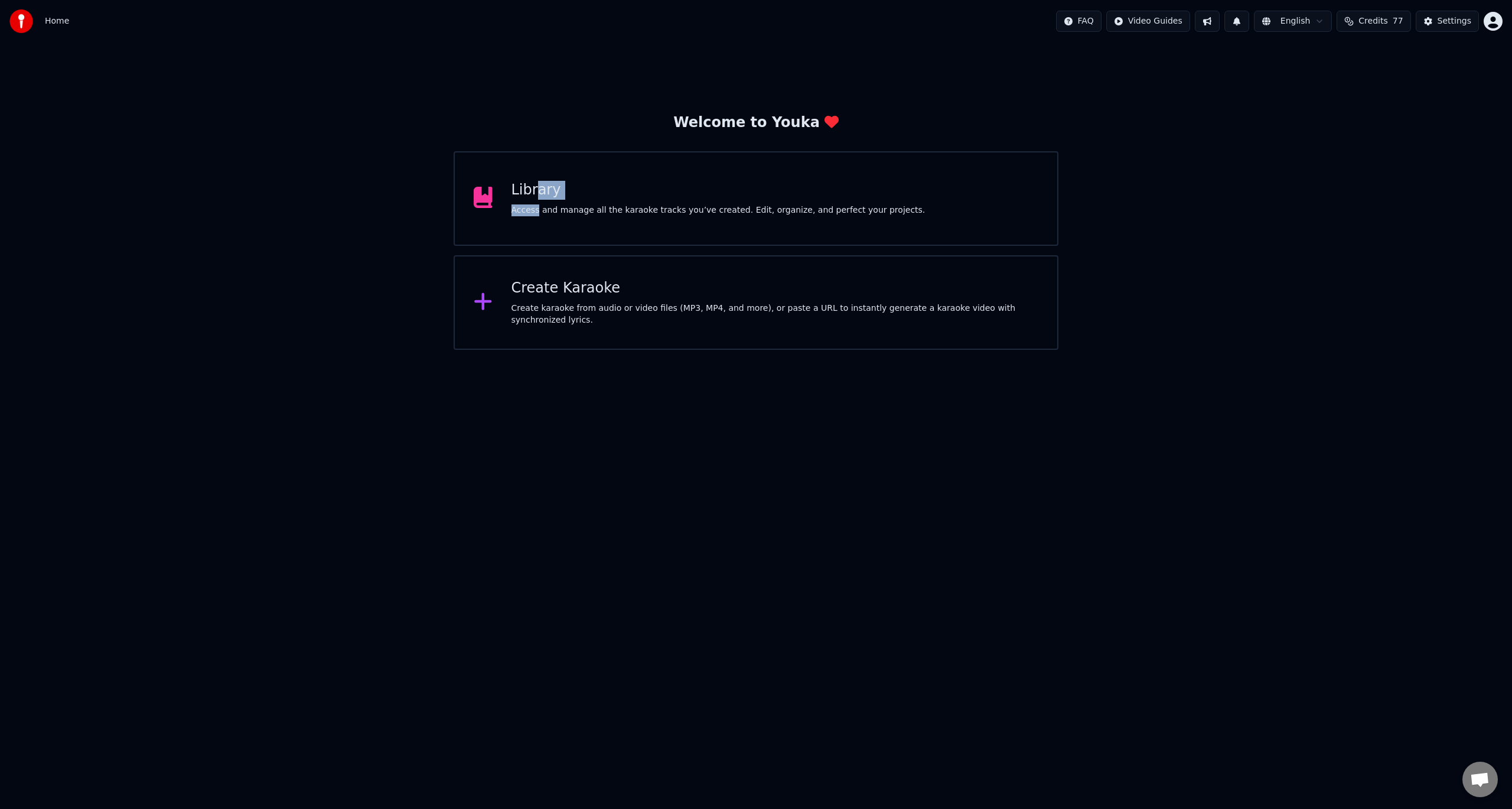
click at [537, 201] on div "Library Access and manage all the karaoke tracks you’ve created. Edit, organize…" at bounding box center [718, 198] width 414 height 36
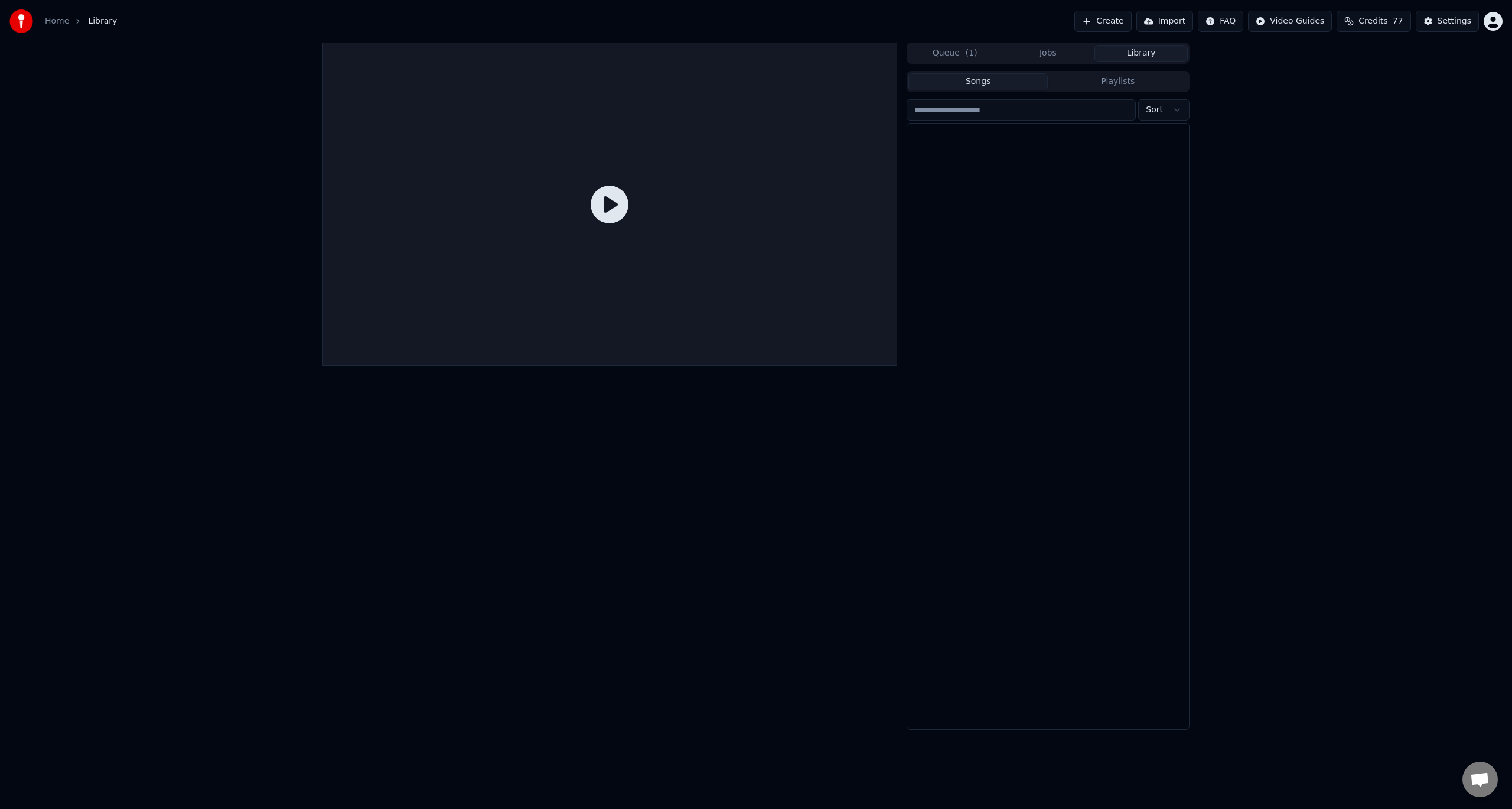
click at [1149, 50] on button "Library" at bounding box center [1141, 53] width 93 height 17
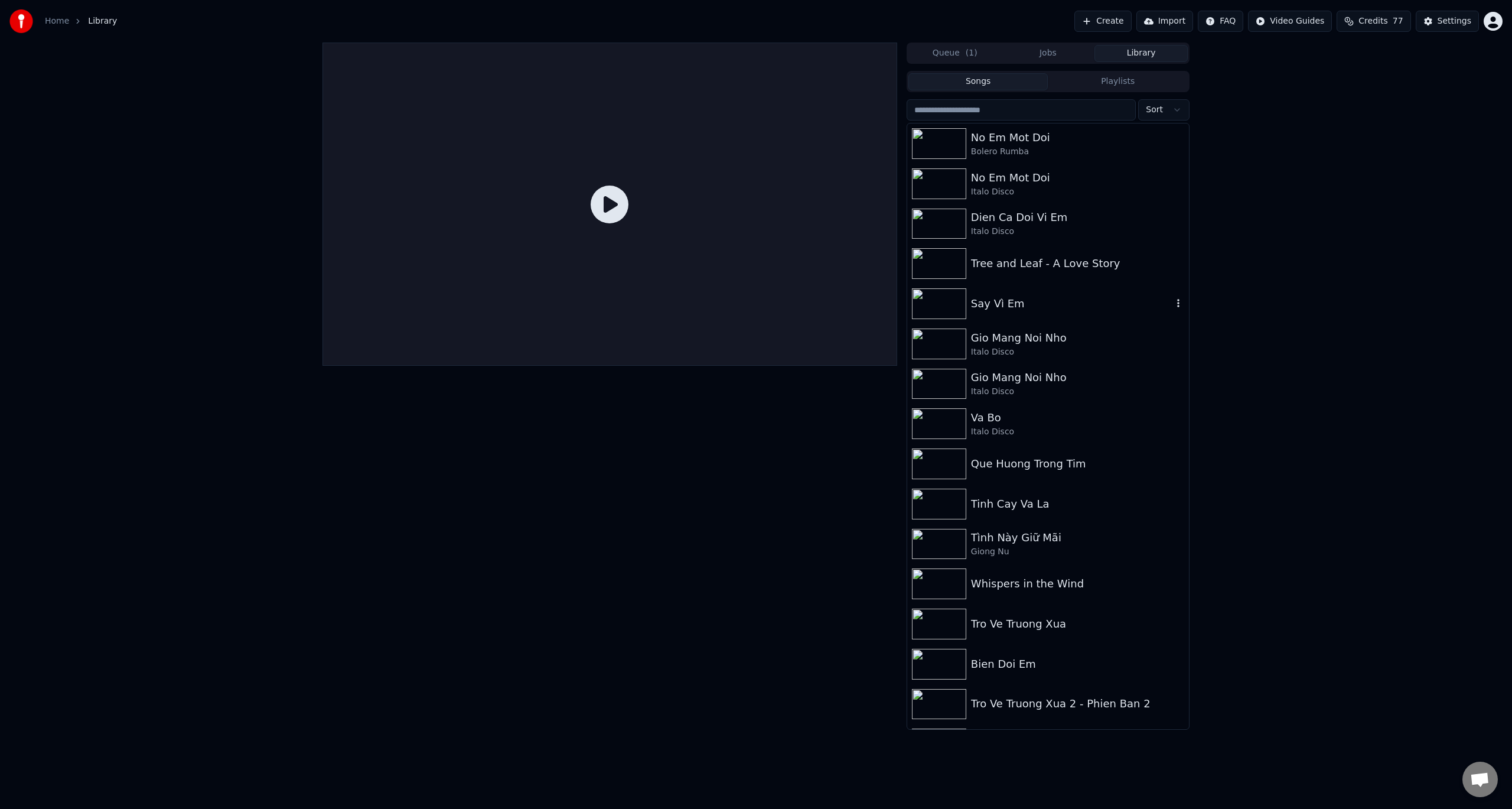
click at [994, 306] on div "Say Vì Em" at bounding box center [1072, 304] width 201 height 16
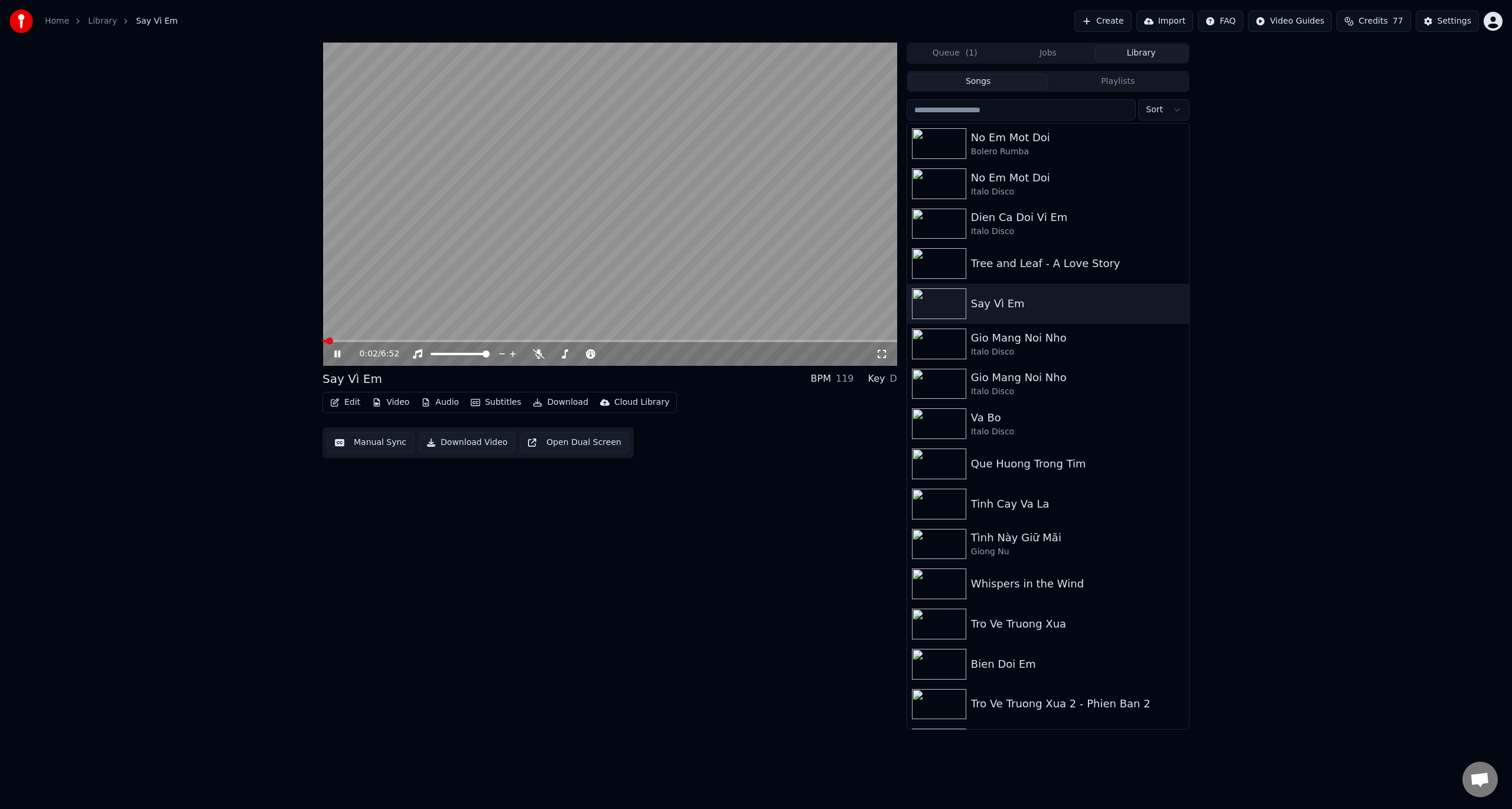
click at [339, 352] on icon at bounding box center [337, 354] width 6 height 7
click at [355, 400] on button "Edit" at bounding box center [346, 402] width 40 height 16
click at [379, 427] on div "Edit Lyrics" at bounding box center [370, 427] width 42 height 12
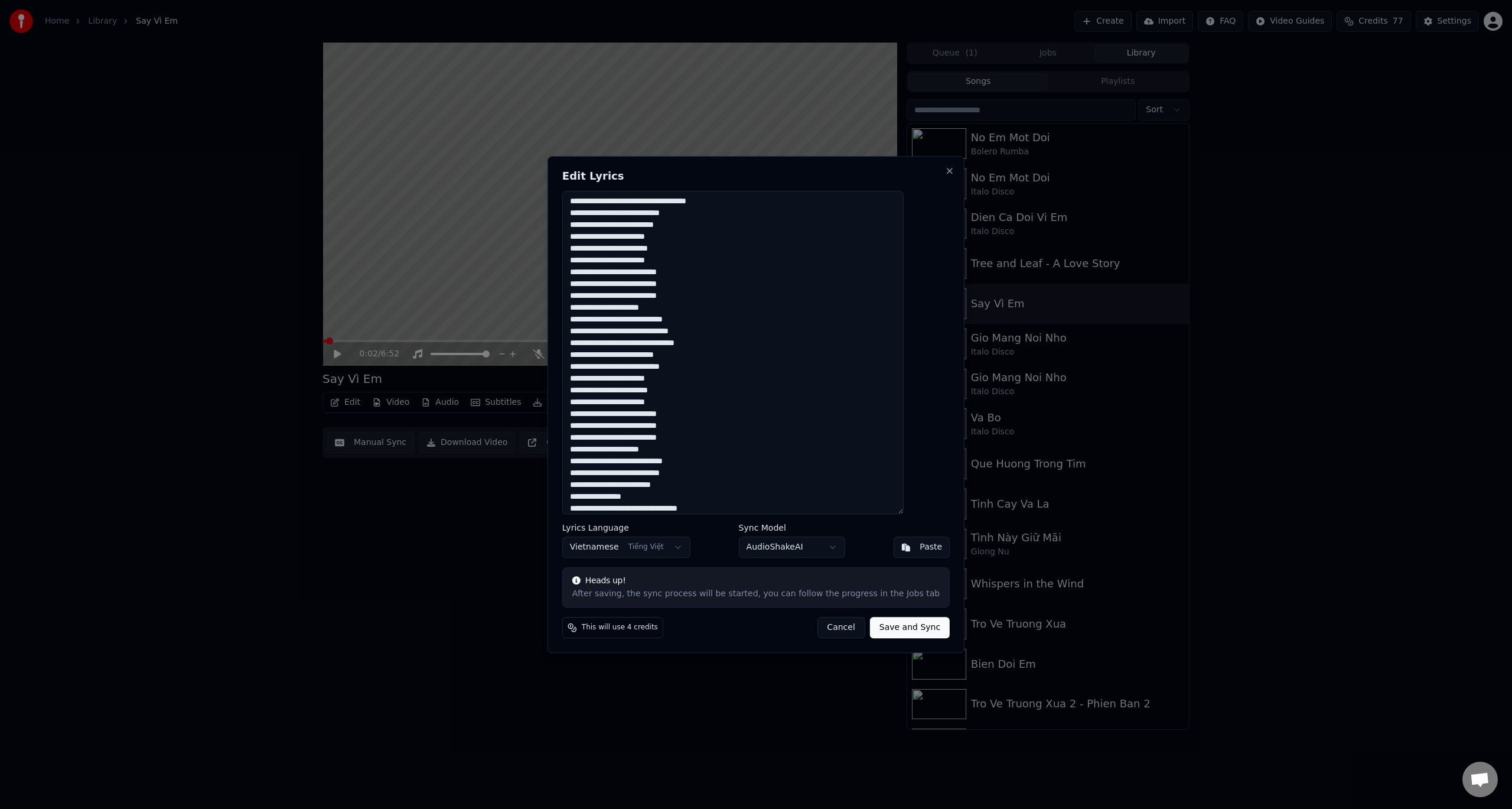
scroll to position [65, 0]
click at [732, 498] on textarea "**********" at bounding box center [733, 352] width 342 height 324
drag, startPoint x: 740, startPoint y: 504, endPoint x: 587, endPoint y: 185, distance: 353.8
click at [587, 185] on div "**********" at bounding box center [756, 404] width 417 height 497
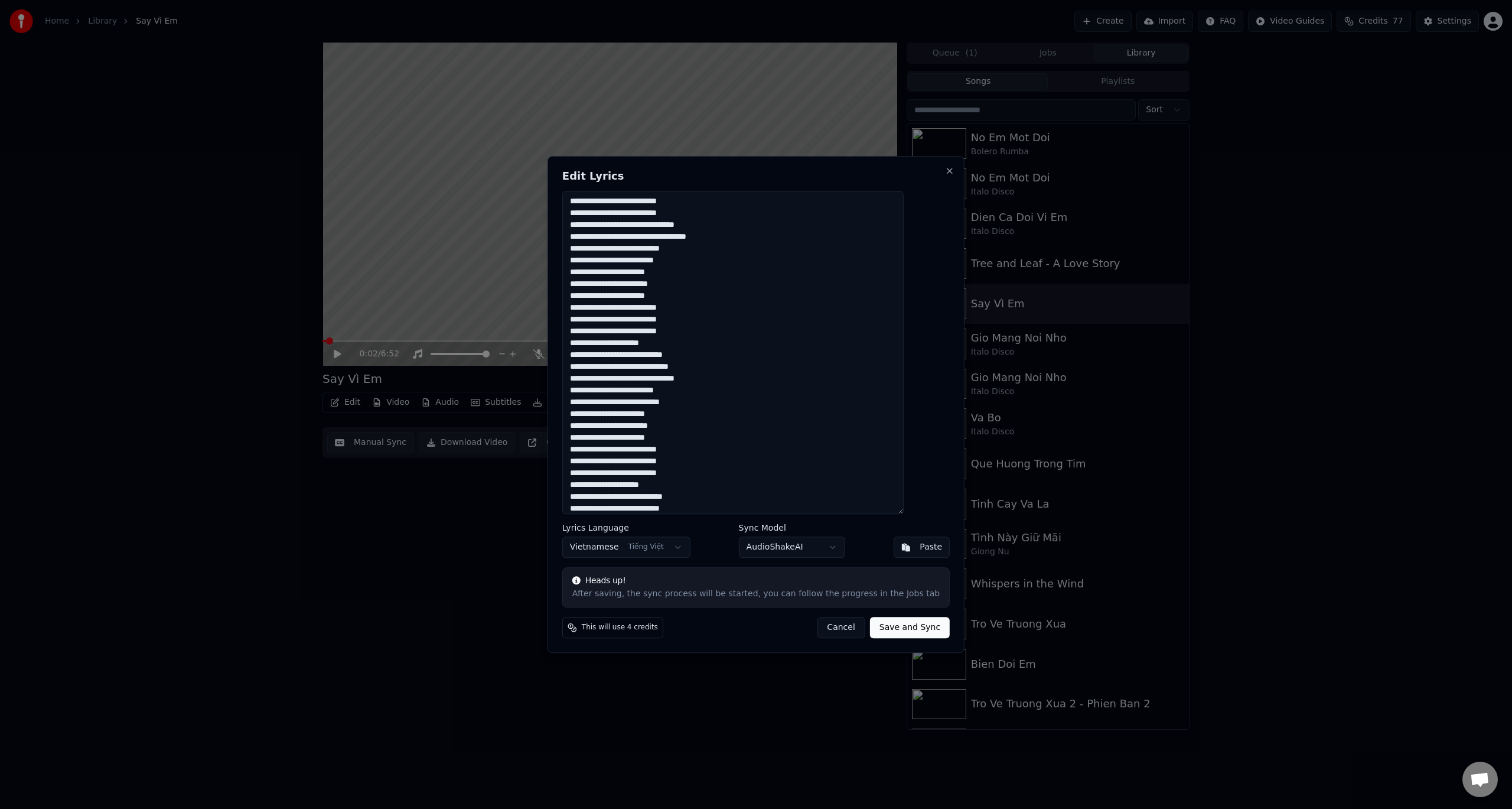
scroll to position [65, 0]
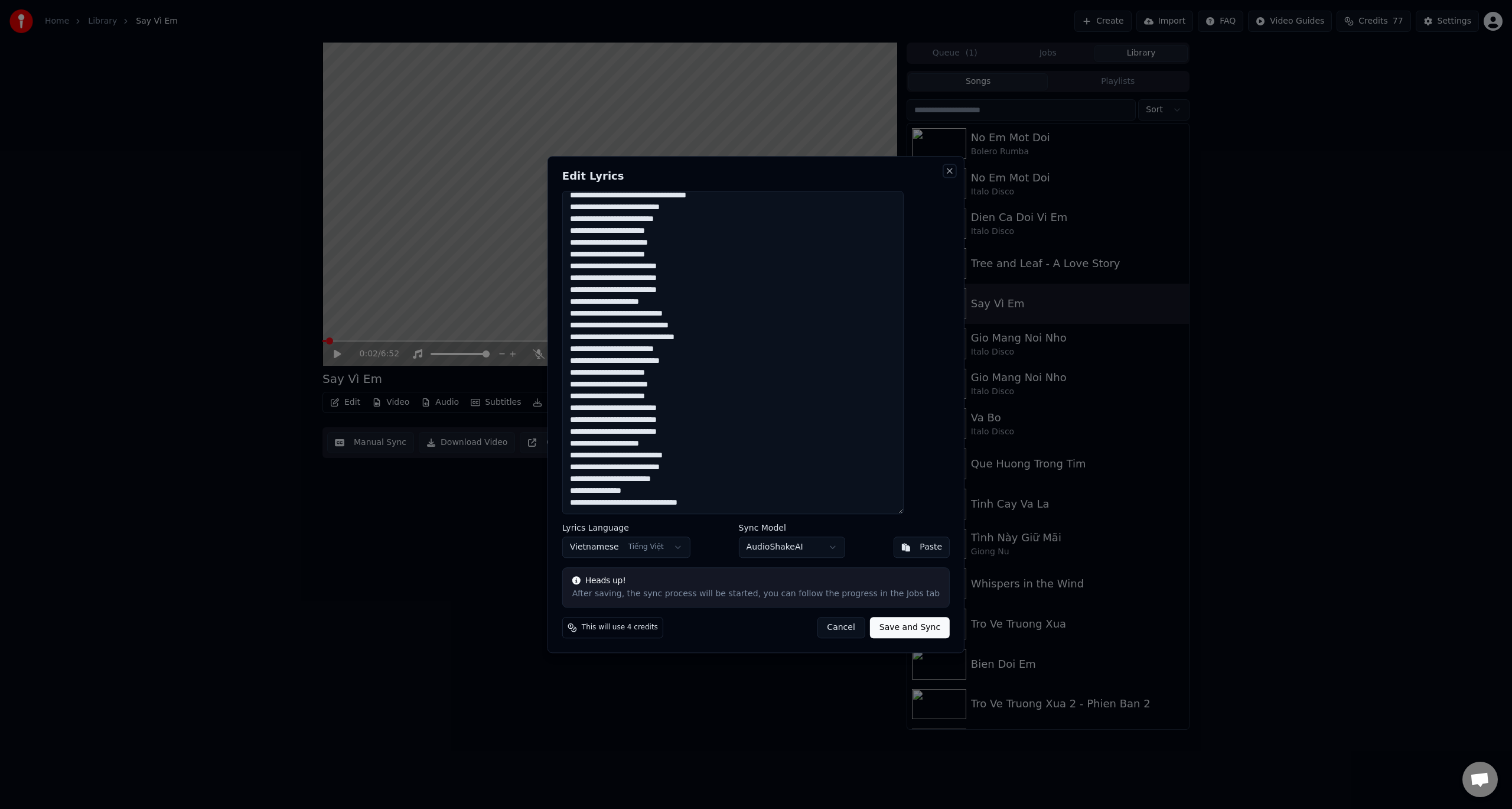
click at [945, 170] on button "Close" at bounding box center [950, 171] width 10 height 10
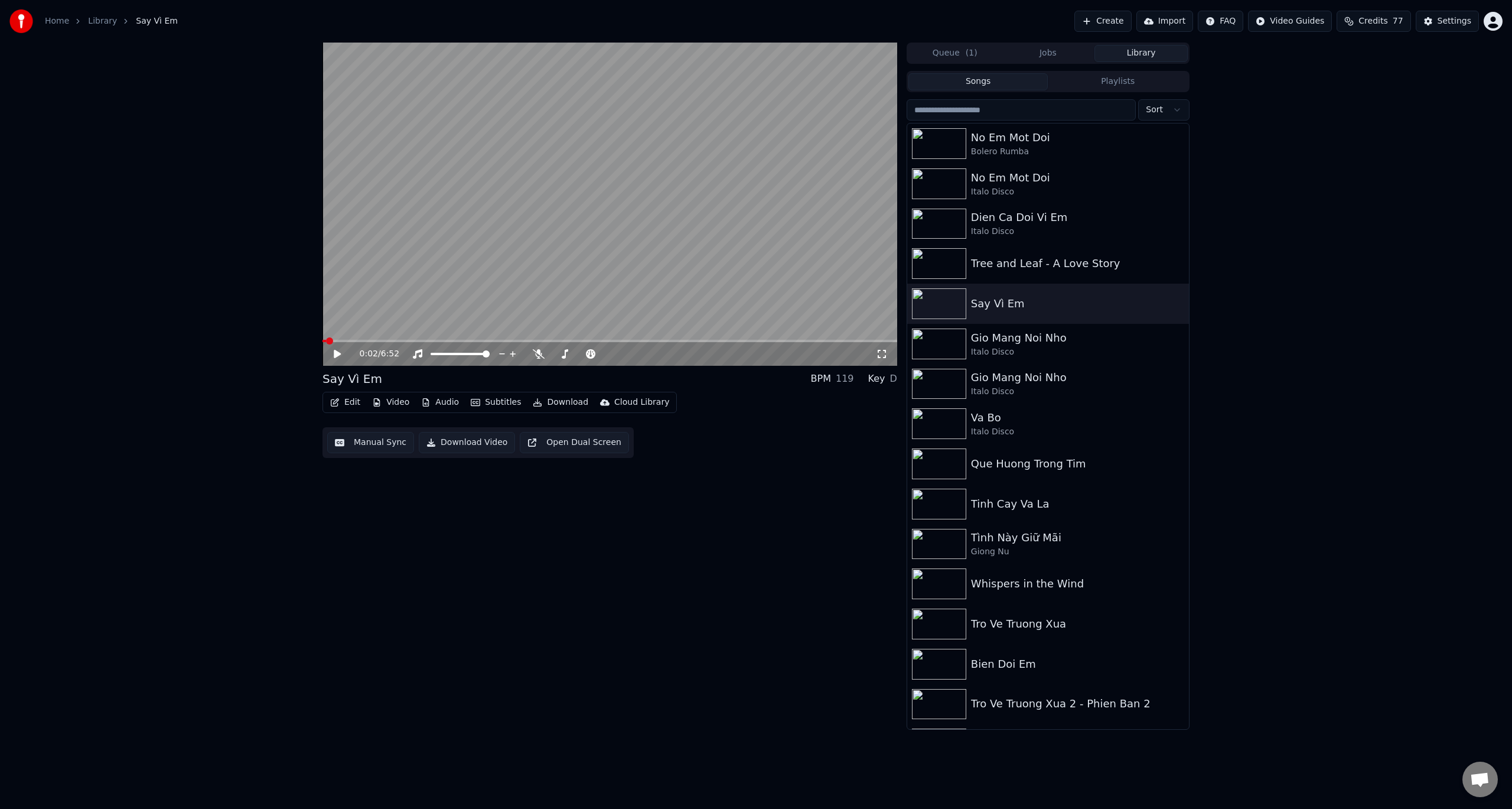
click at [99, 18] on link "Library" at bounding box center [103, 21] width 29 height 12
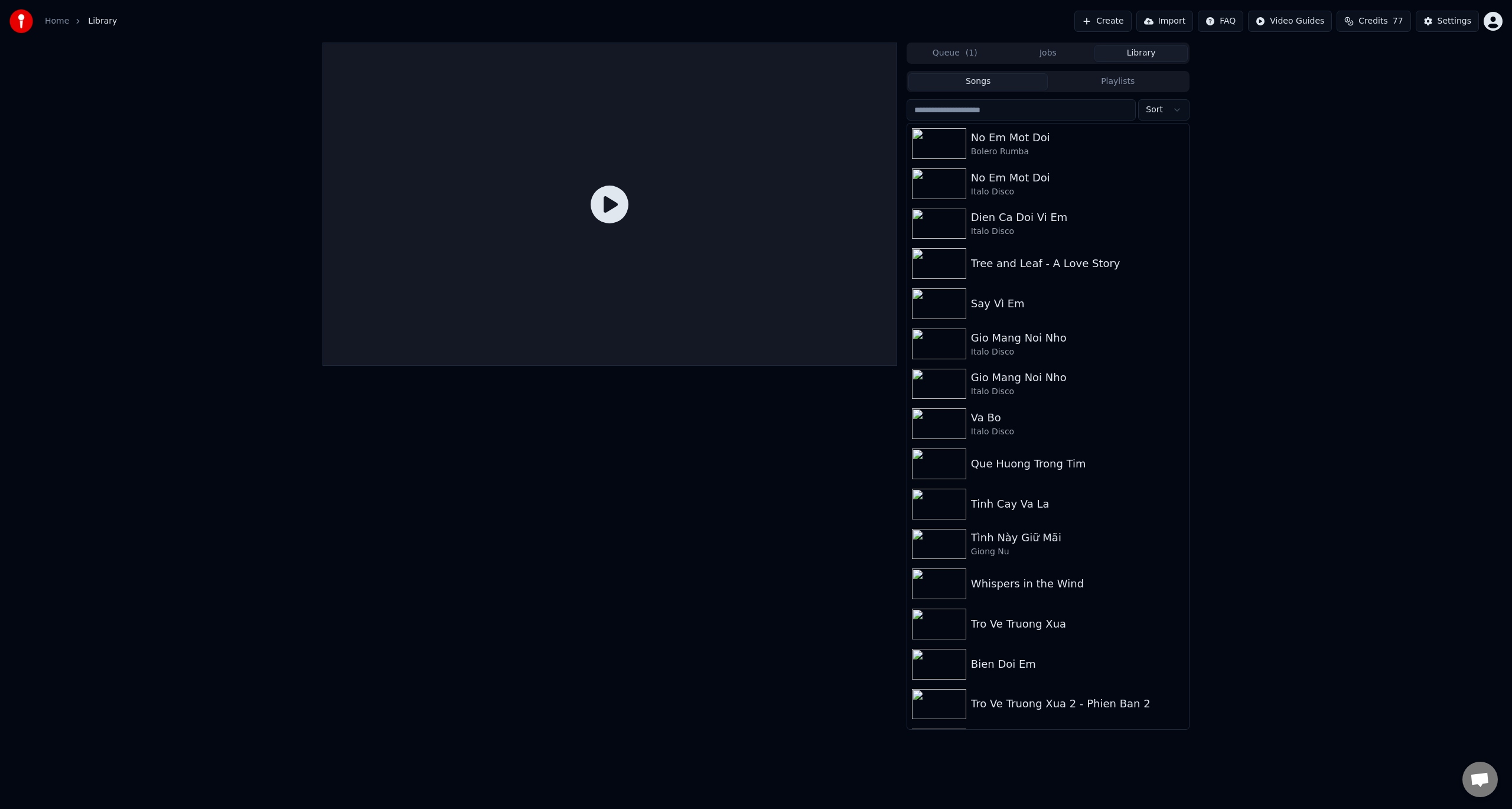
click at [51, 18] on link "Home" at bounding box center [57, 21] width 24 height 12
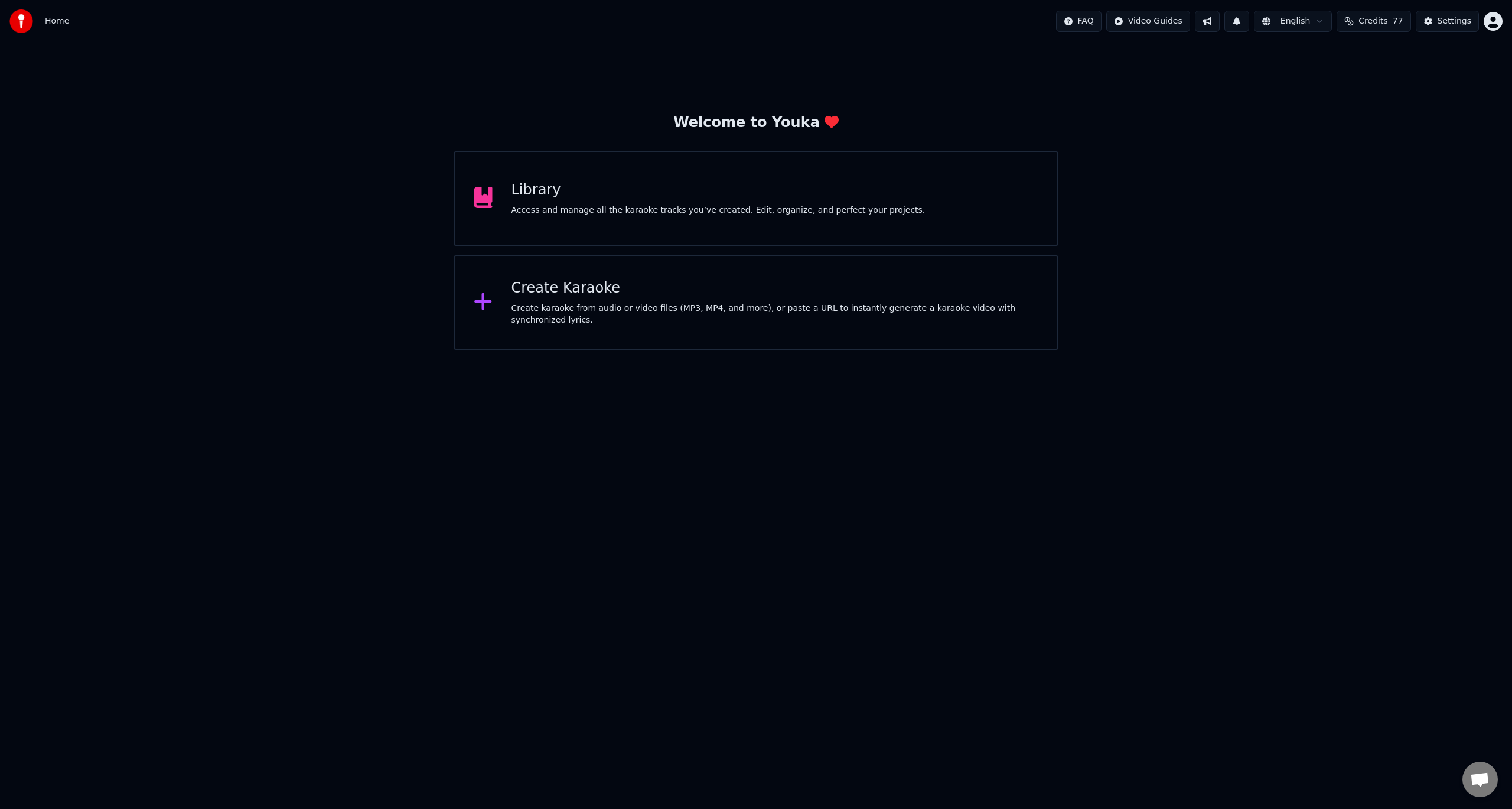
click at [546, 292] on div "Create Karaoke" at bounding box center [775, 288] width 528 height 19
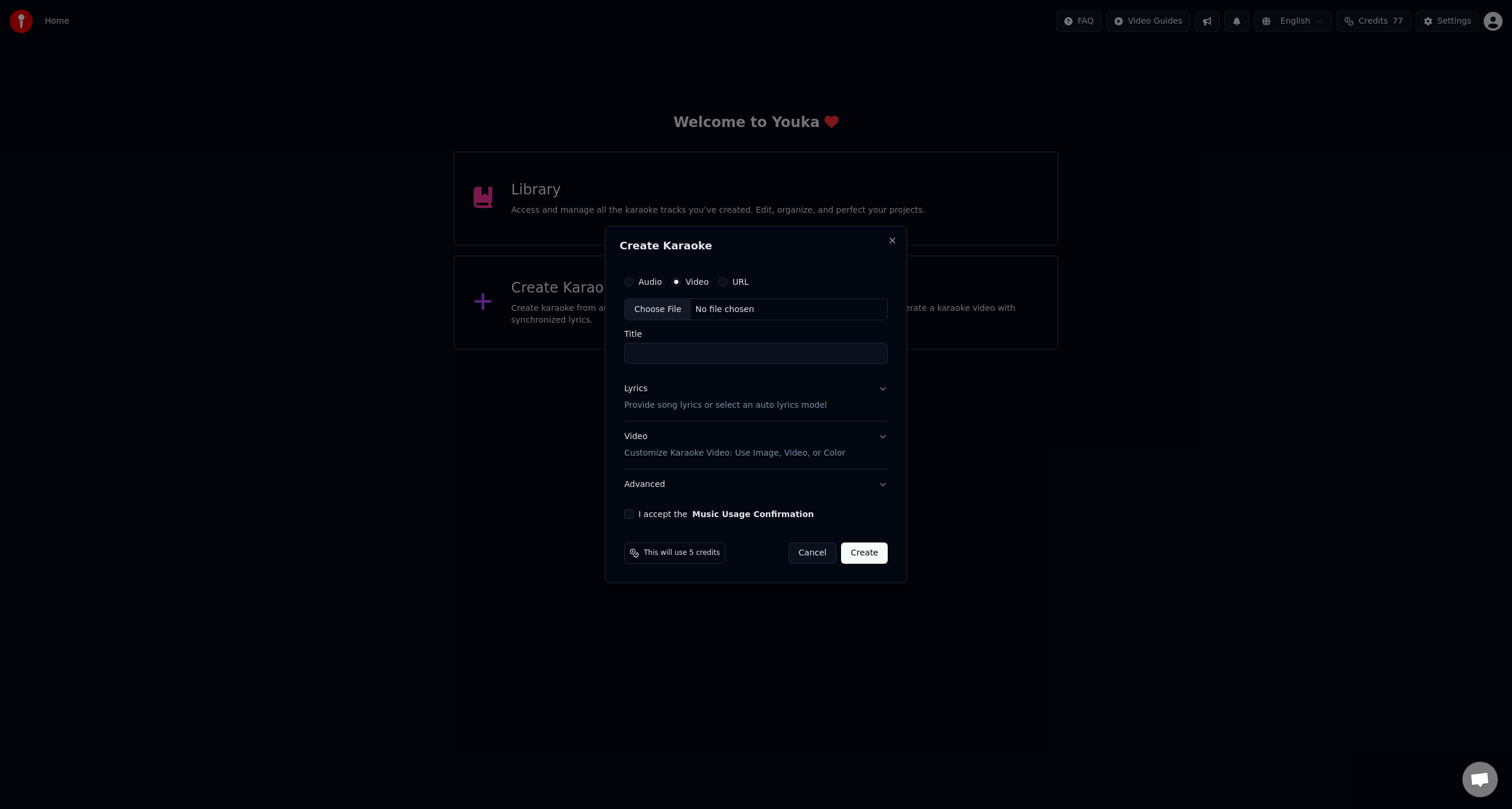
click at [663, 311] on div "Choose File" at bounding box center [658, 309] width 66 height 21
type input "**********"
click at [728, 353] on input "**********" at bounding box center [756, 353] width 264 height 21
click at [650, 455] on p "Customize Karaoke Video: Use Image, Video, or Color" at bounding box center [734, 452] width 221 height 12
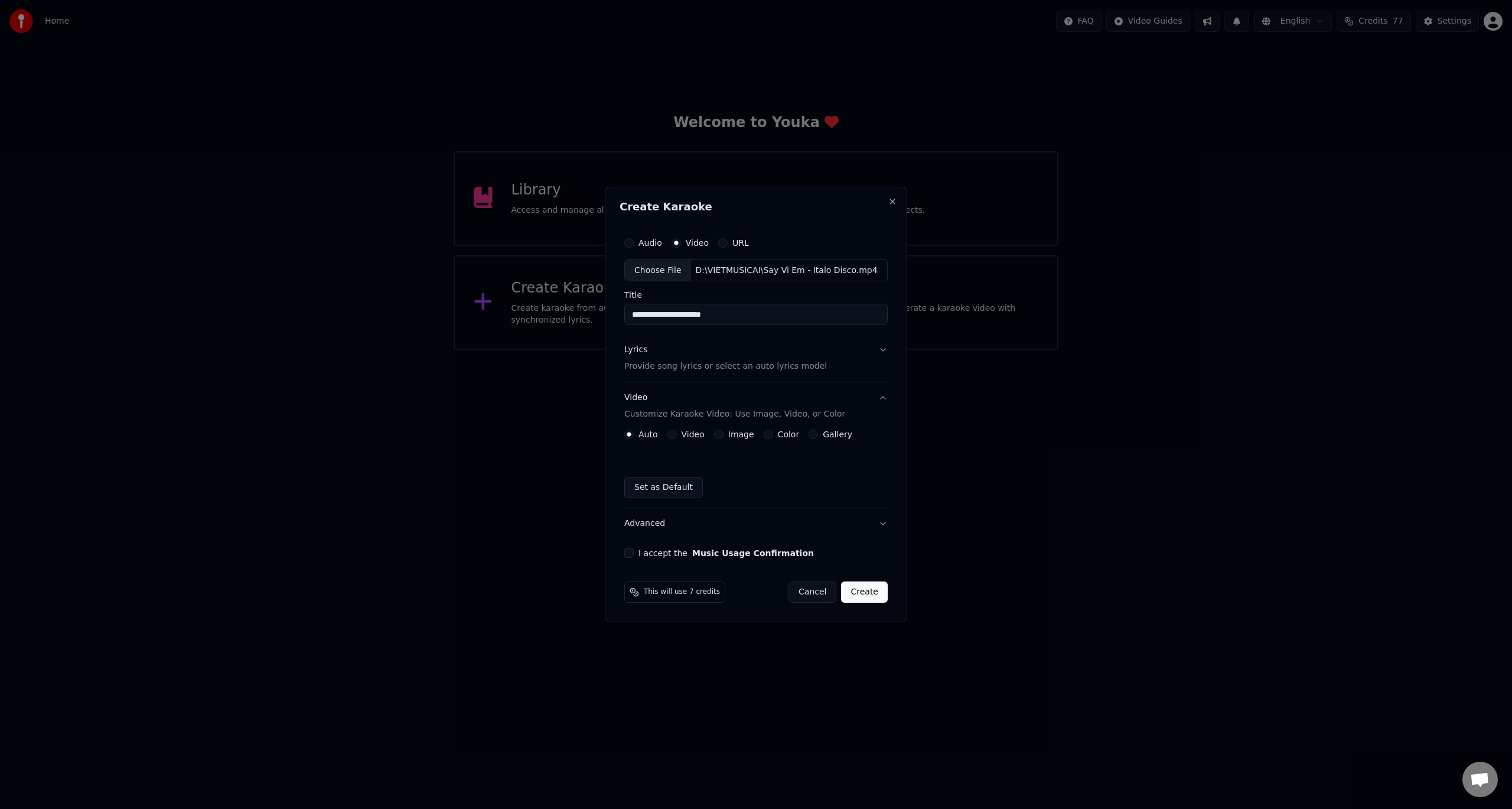
click at [672, 365] on p "Provide song lyrics or select an auto lyrics model" at bounding box center [726, 366] width 203 height 12
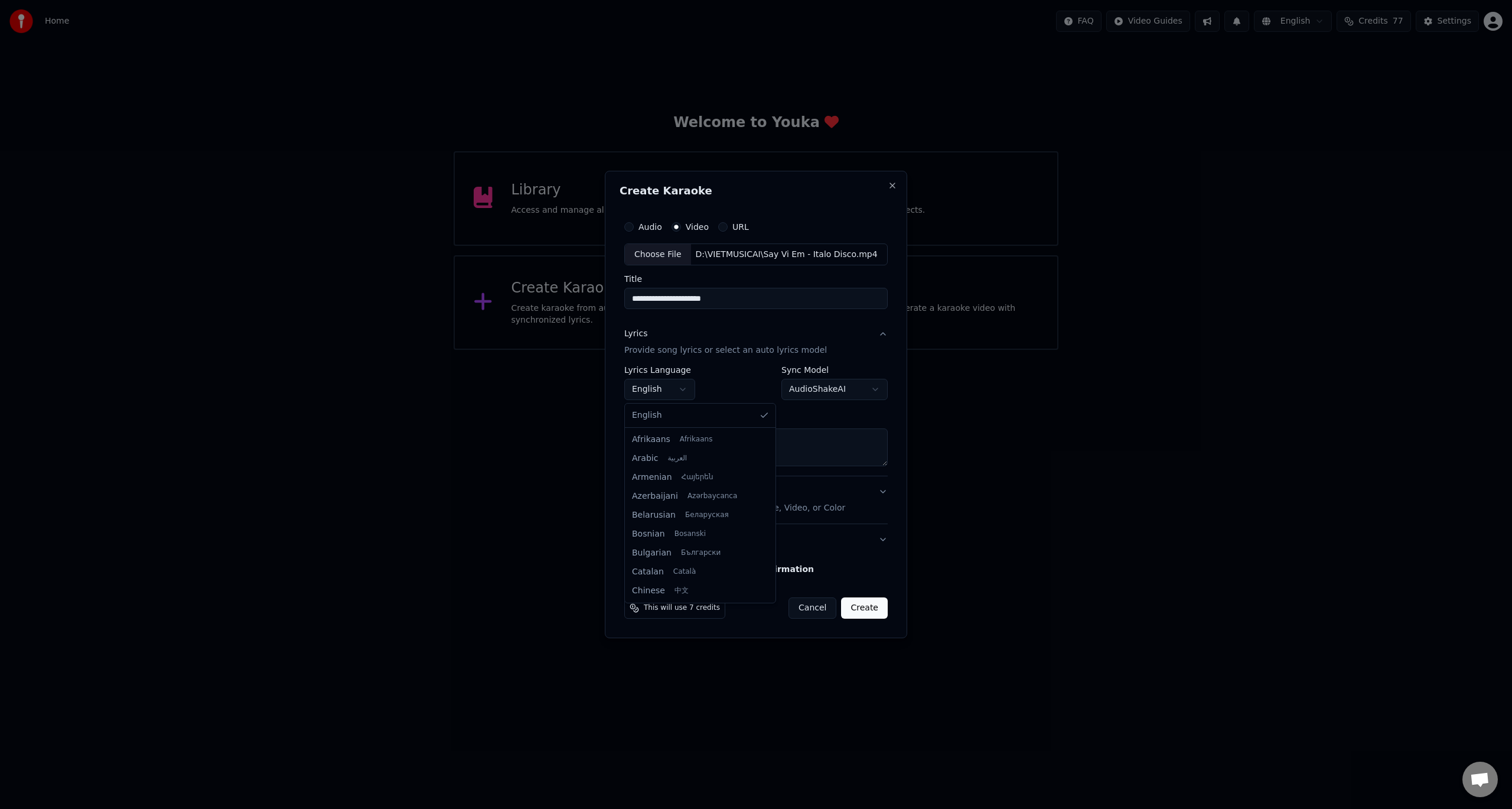
click at [662, 350] on body "Home FAQ Video Guides English Credits 77 Settings Welcome to Youka Library Acce…" at bounding box center [756, 175] width 1512 height 350
select select "**"
click at [710, 442] on textarea at bounding box center [756, 448] width 264 height 38
paste textarea "**********"
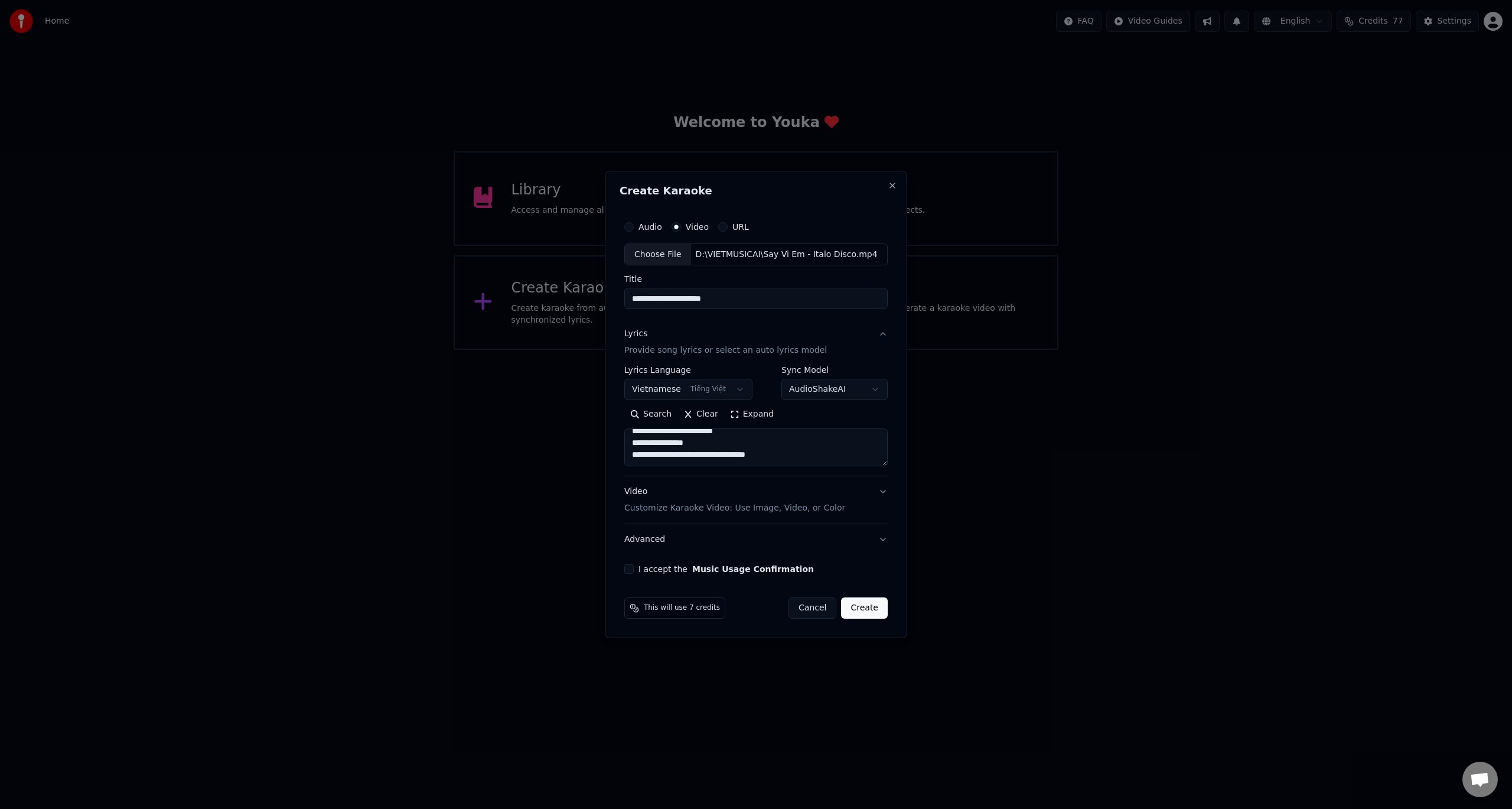
scroll to position [369, 0]
paste textarea "**********"
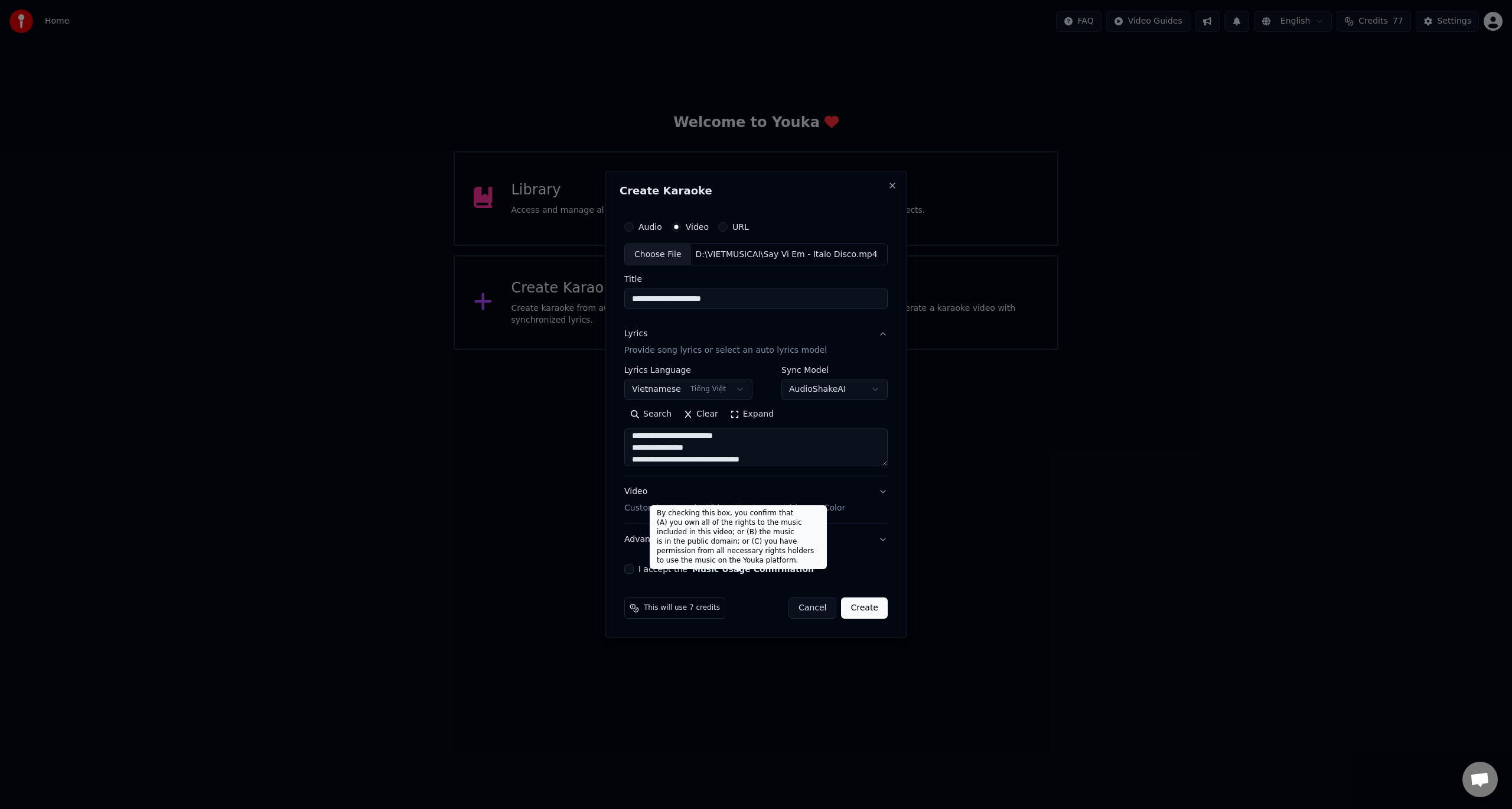
type textarea "**********"
click at [682, 567] on label "I accept the Music Usage Confirmation" at bounding box center [726, 569] width 175 height 8
click at [634, 567] on button "I accept the Music Usage Confirmation" at bounding box center [629, 569] width 10 height 10
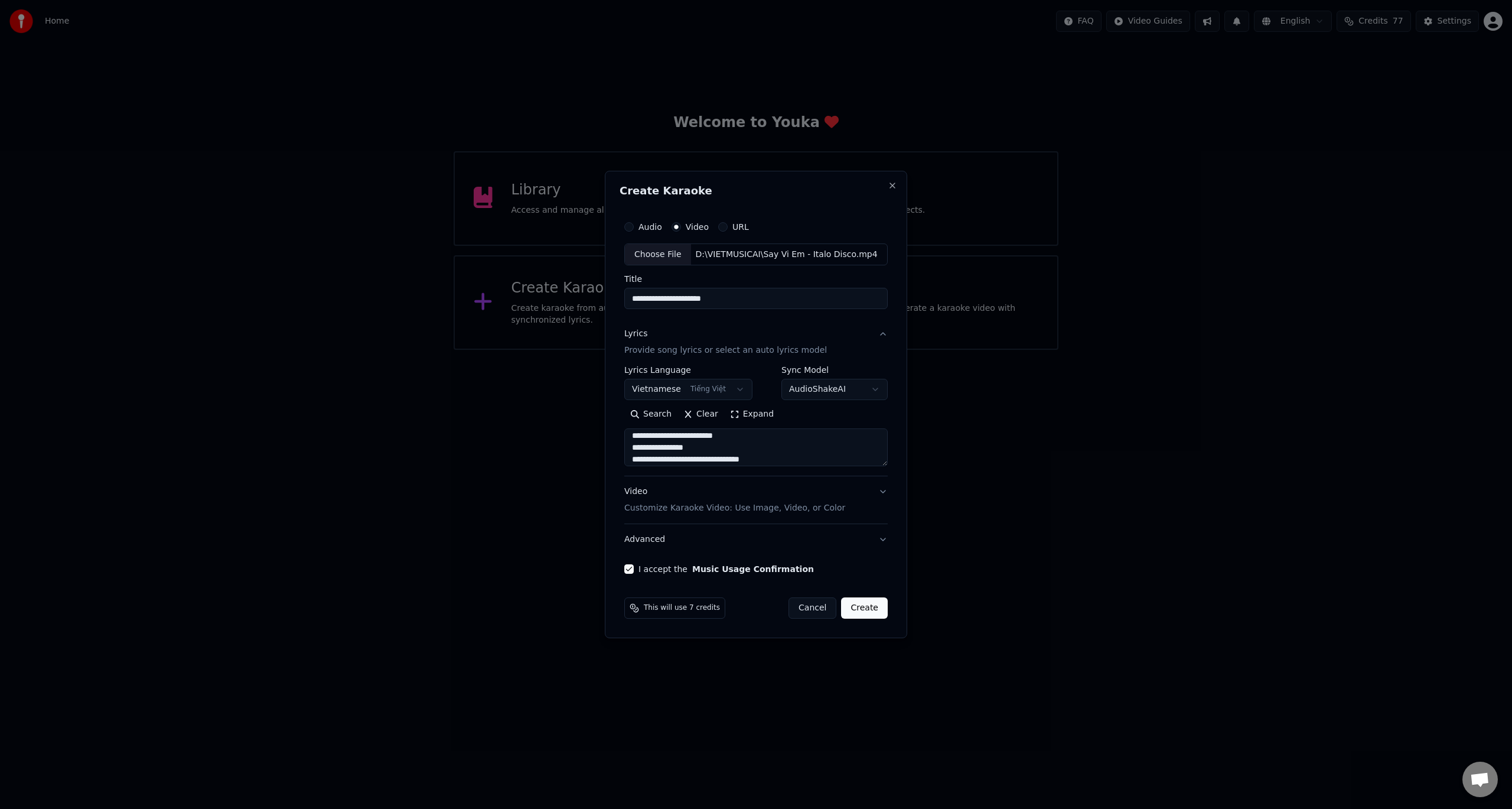
click at [830, 449] on textarea at bounding box center [756, 448] width 264 height 38
drag, startPoint x: 874, startPoint y: 608, endPoint x: 869, endPoint y: 573, distance: 35.4
click at [869, 573] on form "**********" at bounding box center [756, 417] width 273 height 413
click at [864, 611] on button "Create" at bounding box center [864, 608] width 47 height 21
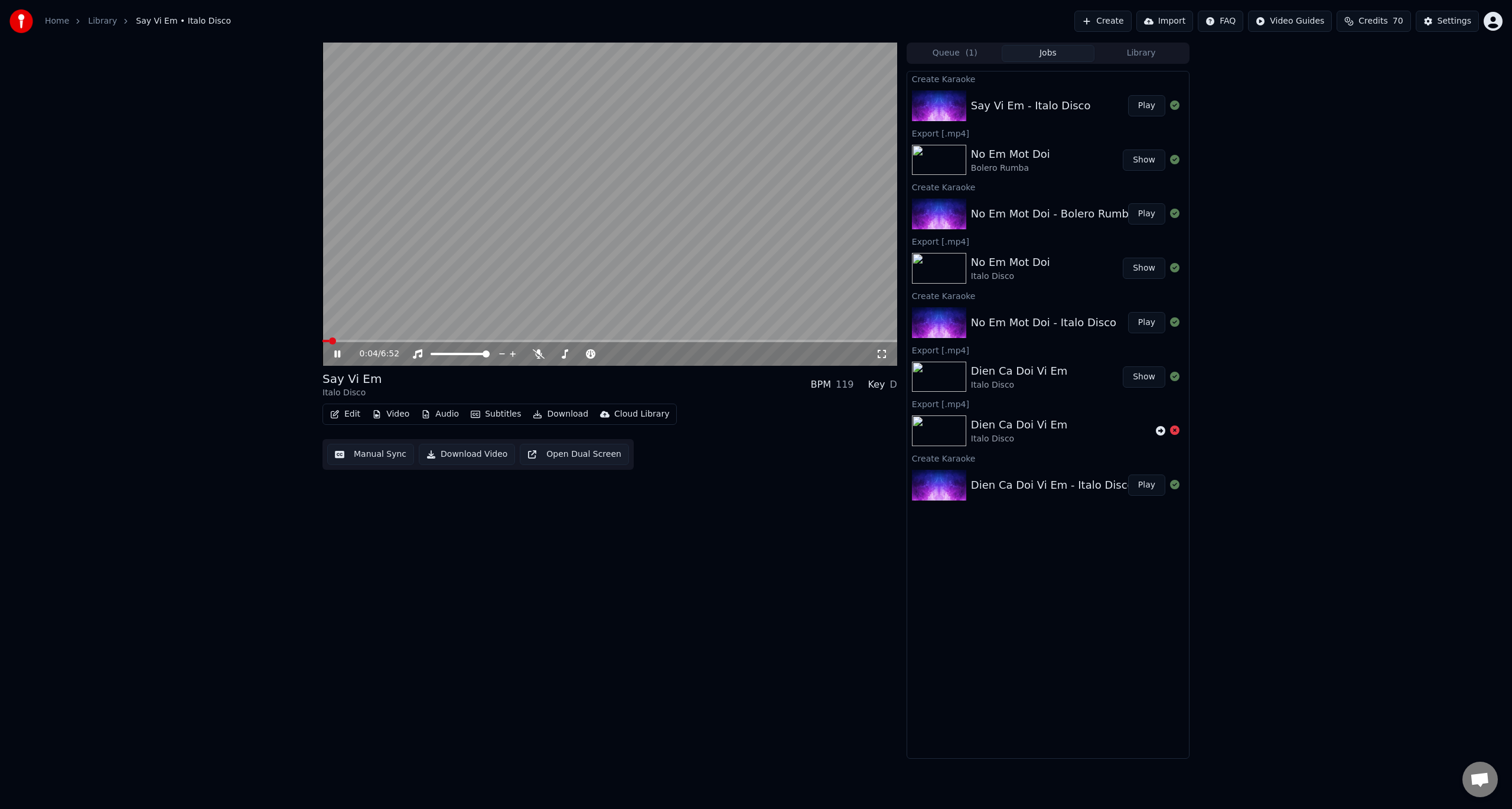
click at [339, 351] on icon at bounding box center [337, 354] width 6 height 7
click at [339, 350] on icon at bounding box center [346, 354] width 28 height 10
click at [537, 357] on icon at bounding box center [538, 354] width 12 height 10
click at [564, 356] on icon at bounding box center [564, 354] width 12 height 10
click at [648, 342] on span at bounding box center [644, 341] width 7 height 7
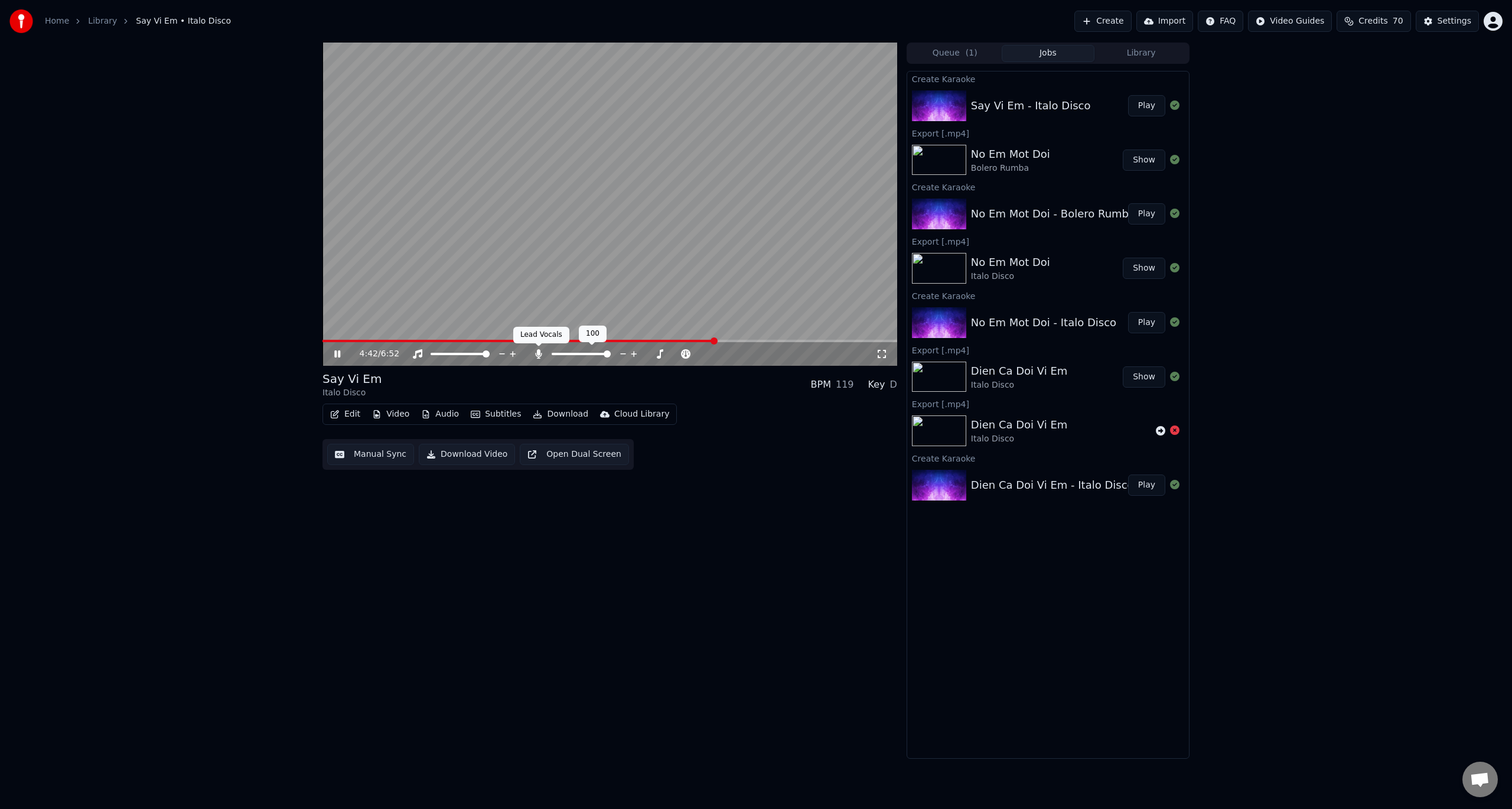
click at [539, 352] on icon at bounding box center [538, 354] width 6 height 10
click at [322, 337] on span at bounding box center [326, 341] width 7 height 7
click at [322, 342] on span at bounding box center [326, 341] width 7 height 7
click at [337, 354] on icon at bounding box center [346, 354] width 28 height 10
click at [476, 453] on button "Download Video" at bounding box center [467, 454] width 97 height 21
